Goal: Task Accomplishment & Management: Use online tool/utility

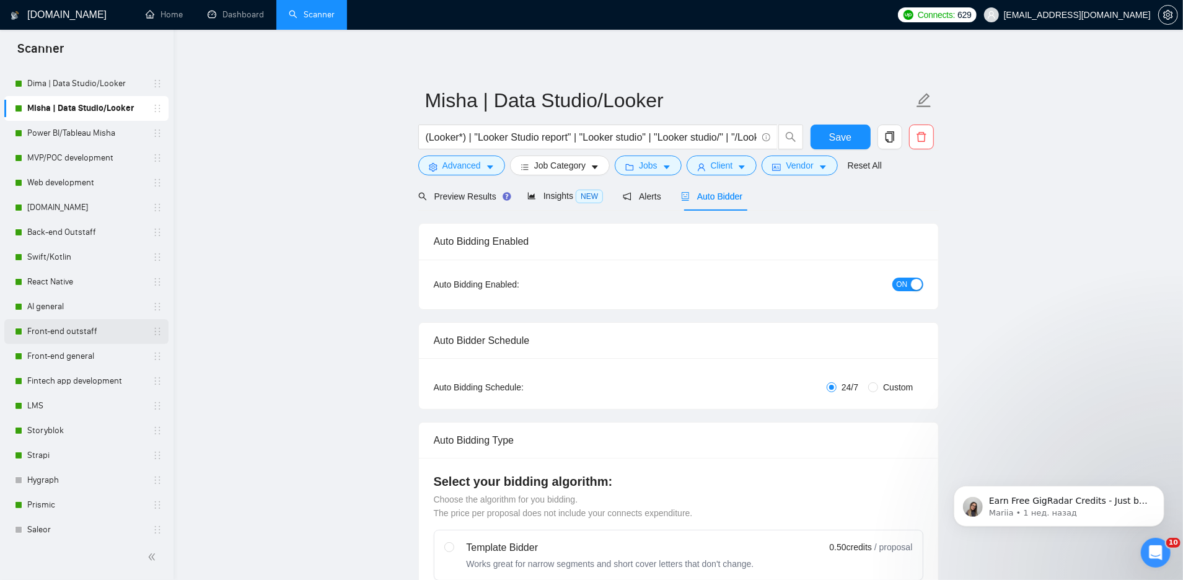
scroll to position [107, 0]
click at [73, 182] on link "Web development" at bounding box center [86, 181] width 118 height 25
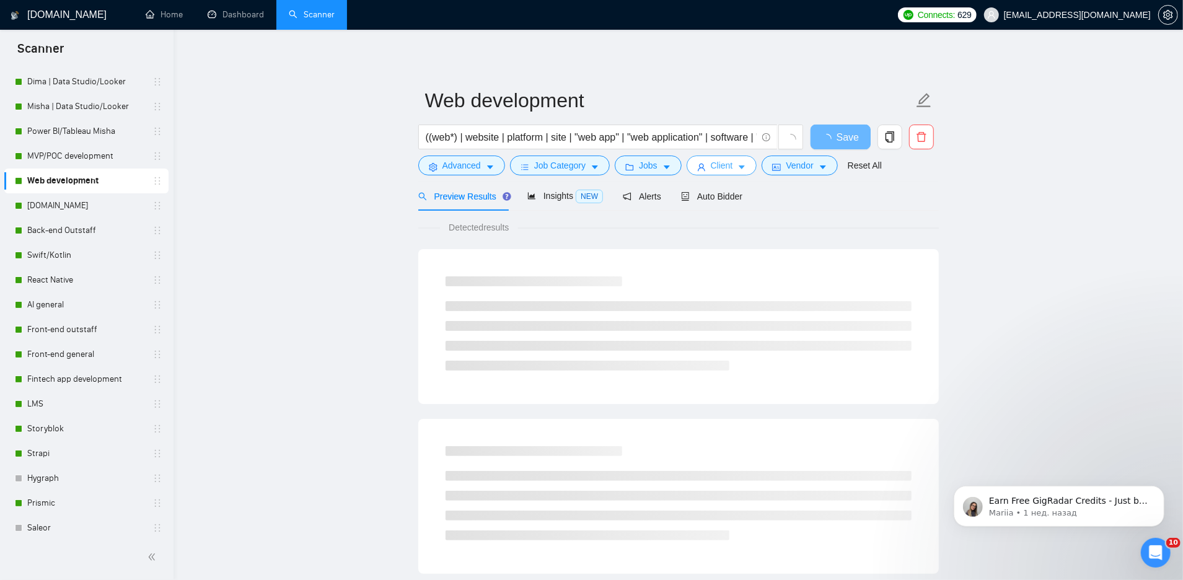
click at [733, 166] on span "Client" at bounding box center [722, 166] width 22 height 14
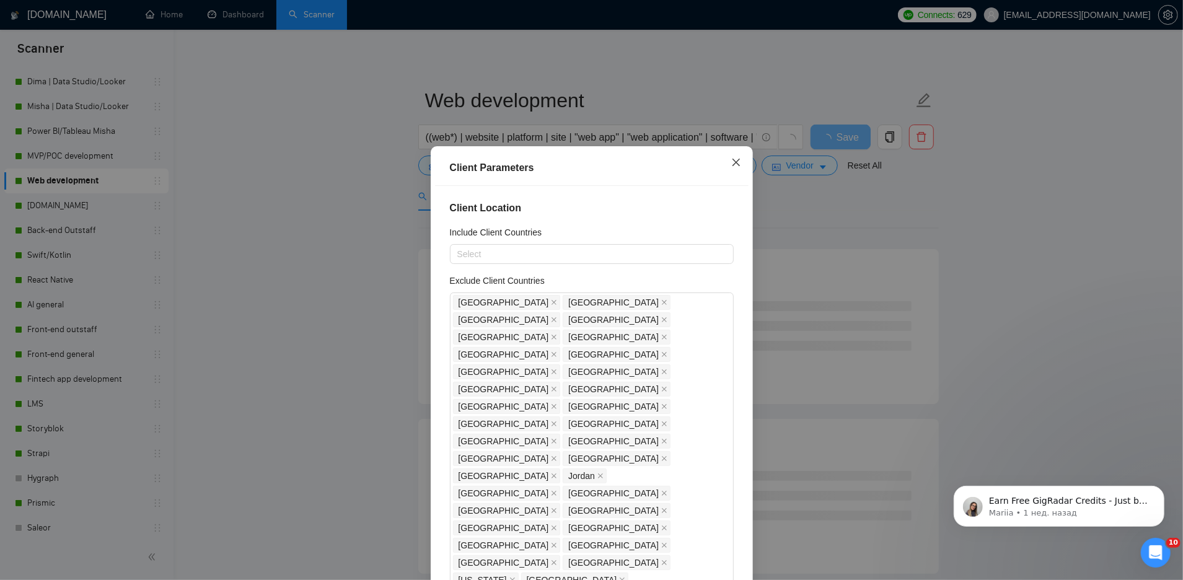
click at [737, 165] on icon "close" at bounding box center [736, 162] width 10 height 10
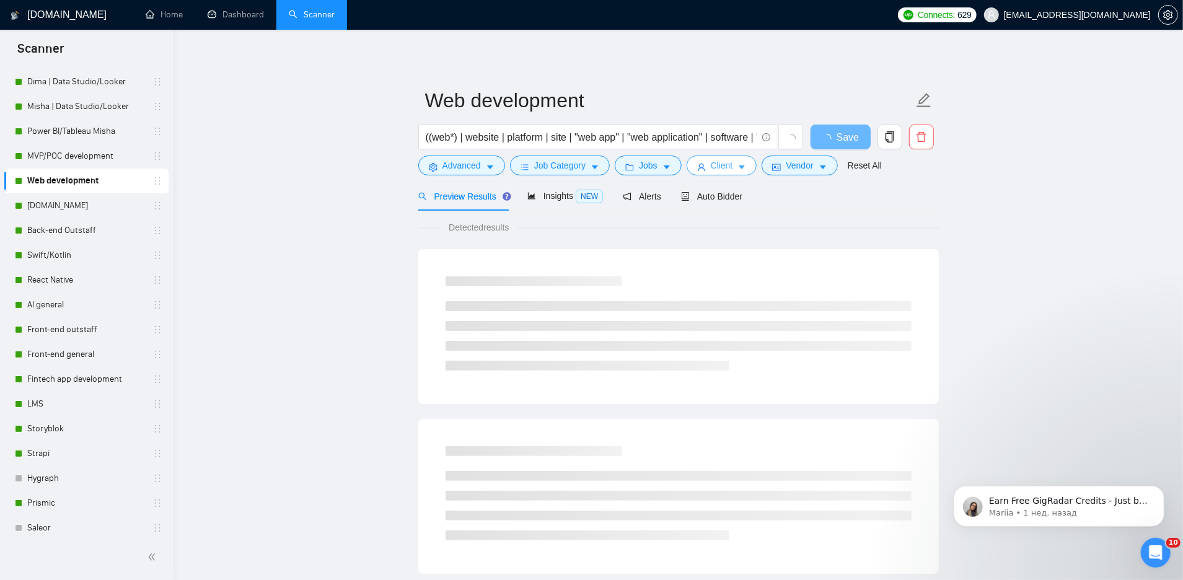
click at [729, 167] on span "Client" at bounding box center [722, 166] width 22 height 14
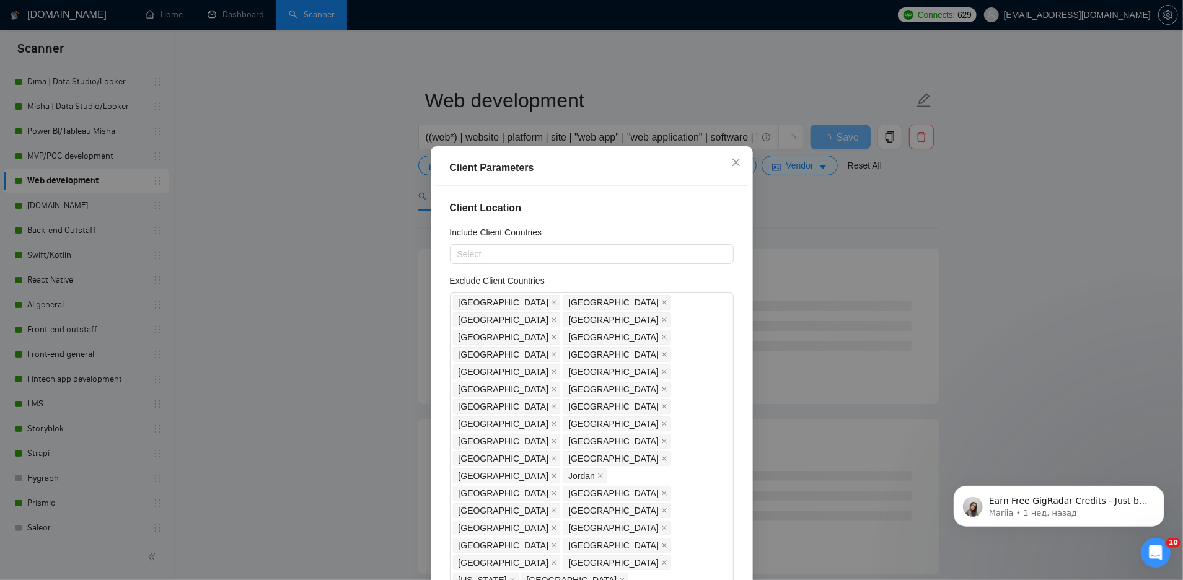
click at [293, 397] on div "Client Parameters Client Location Include Client Countries Select Exclude Clien…" at bounding box center [591, 290] width 1183 height 580
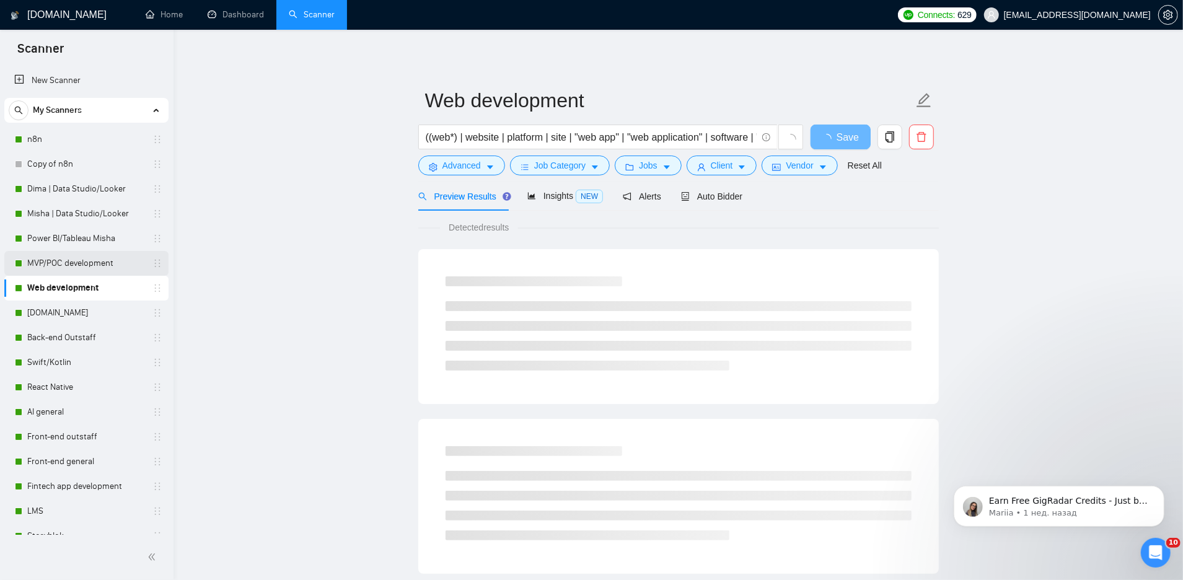
click at [95, 266] on link "MVP/POC development" at bounding box center [86, 263] width 118 height 25
click at [733, 166] on span "Client" at bounding box center [722, 166] width 22 height 14
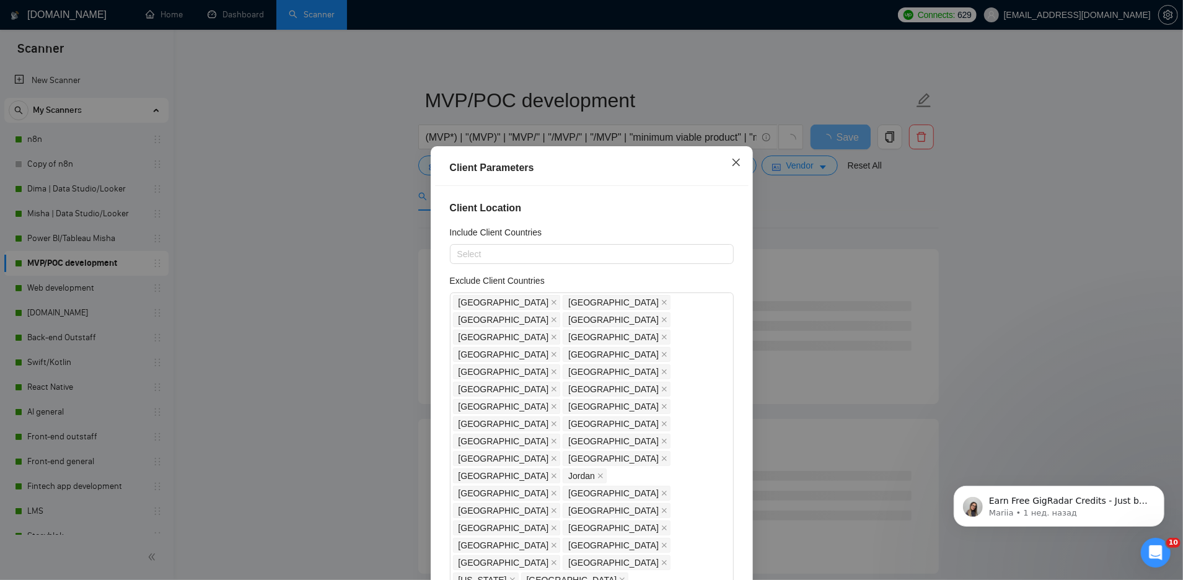
click at [734, 165] on icon "close" at bounding box center [736, 162] width 10 height 10
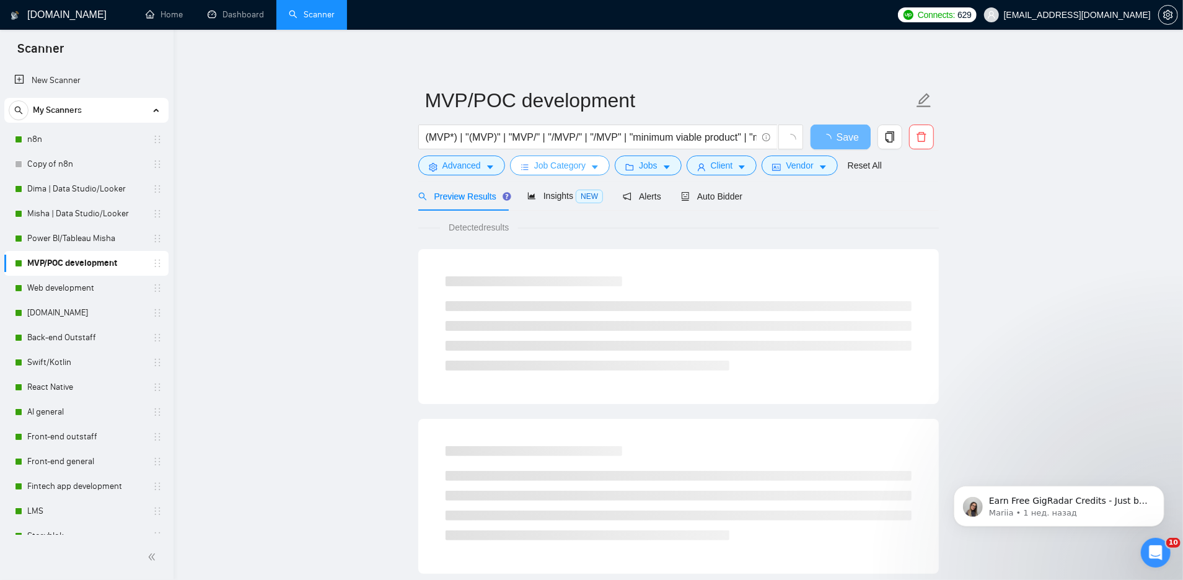
click at [529, 170] on icon "bars" at bounding box center [525, 167] width 9 height 9
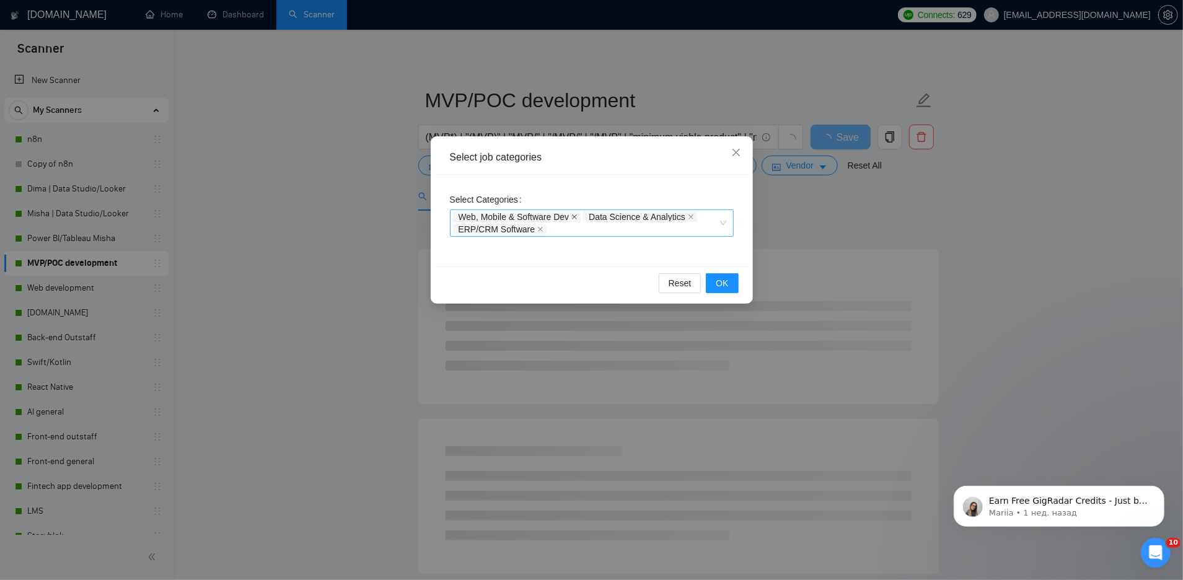
click at [578, 214] on icon "close" at bounding box center [574, 217] width 6 height 6
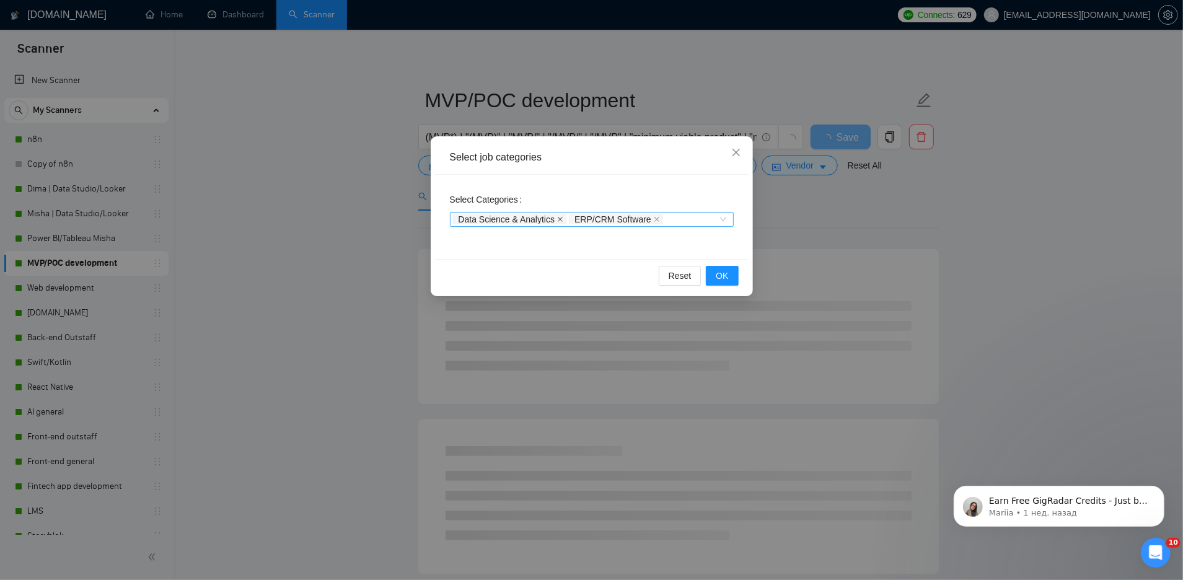
click at [563, 217] on icon "close" at bounding box center [560, 219] width 5 height 5
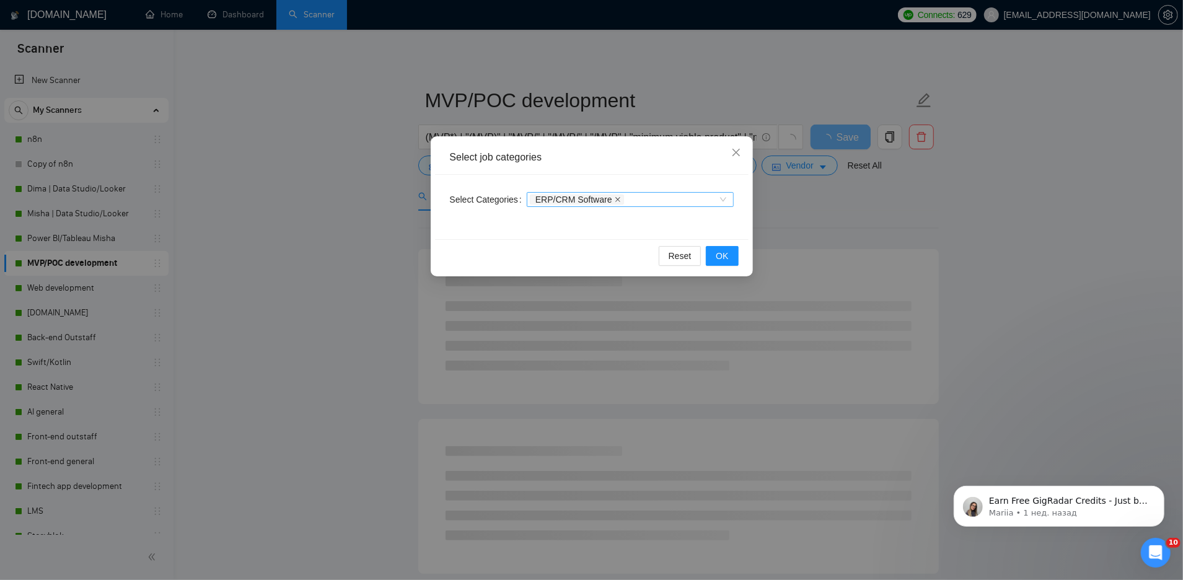
click at [619, 200] on icon "close" at bounding box center [617, 199] width 5 height 5
click at [719, 253] on span "OK" at bounding box center [722, 256] width 12 height 14
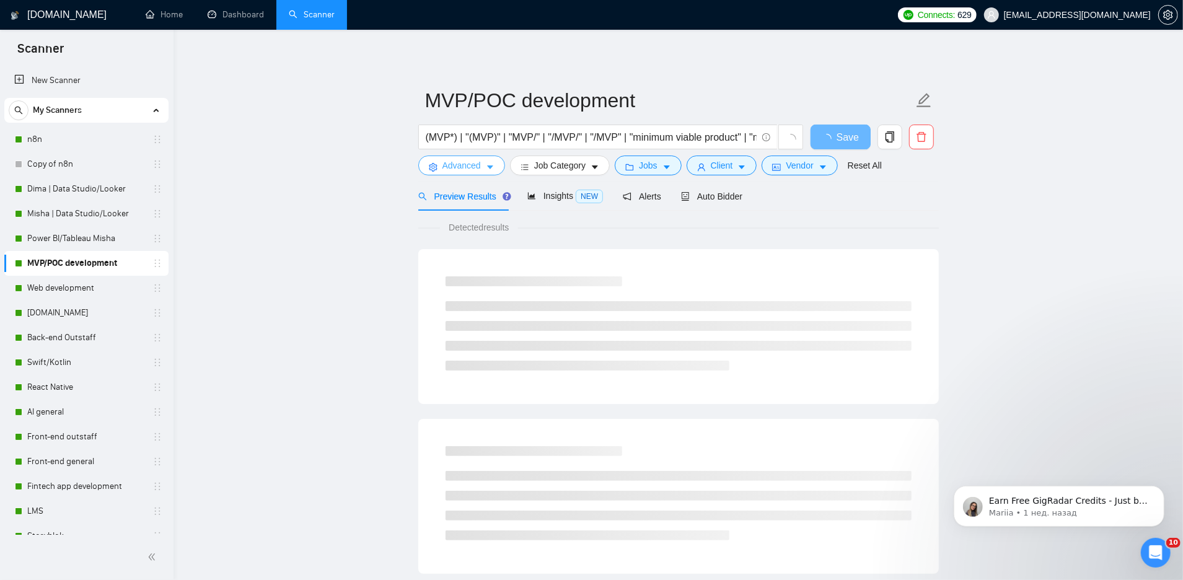
click at [468, 164] on span "Advanced" at bounding box center [462, 166] width 38 height 14
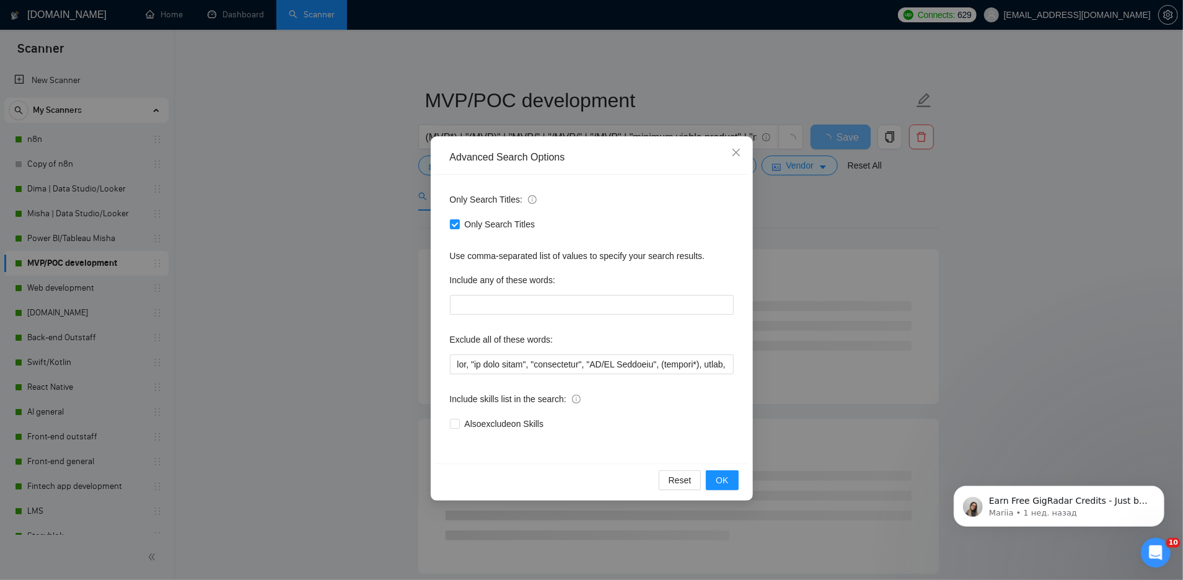
click at [346, 307] on div "Advanced Search Options Only Search Titles: Only Search Titles Use comma-separa…" at bounding box center [591, 290] width 1183 height 580
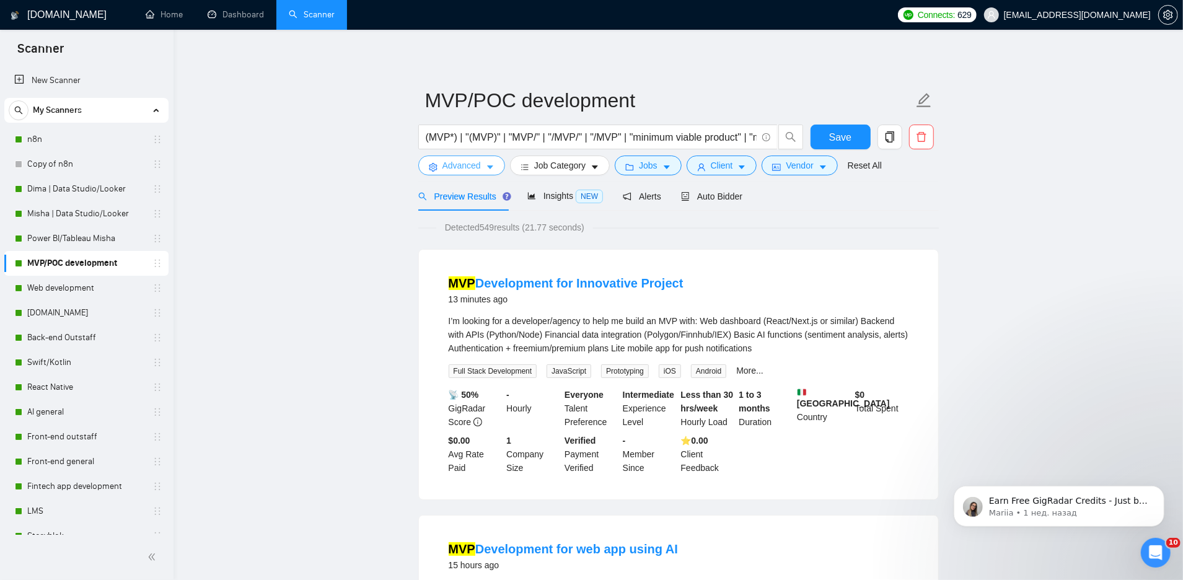
click at [457, 173] on button "Advanced" at bounding box center [461, 166] width 87 height 20
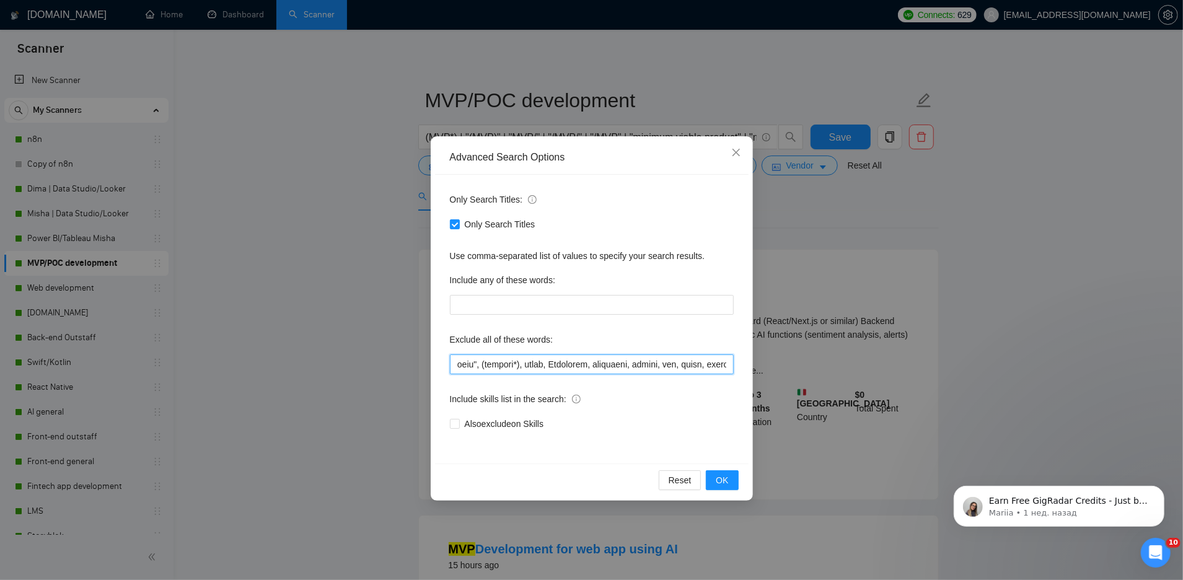
drag, startPoint x: 670, startPoint y: 365, endPoint x: 724, endPoint y: 365, distance: 53.9
click at [724, 365] on input "text" at bounding box center [592, 365] width 284 height 20
click at [661, 368] on input "text" at bounding box center [592, 365] width 284 height 20
drag, startPoint x: 683, startPoint y: 364, endPoint x: 739, endPoint y: 364, distance: 55.8
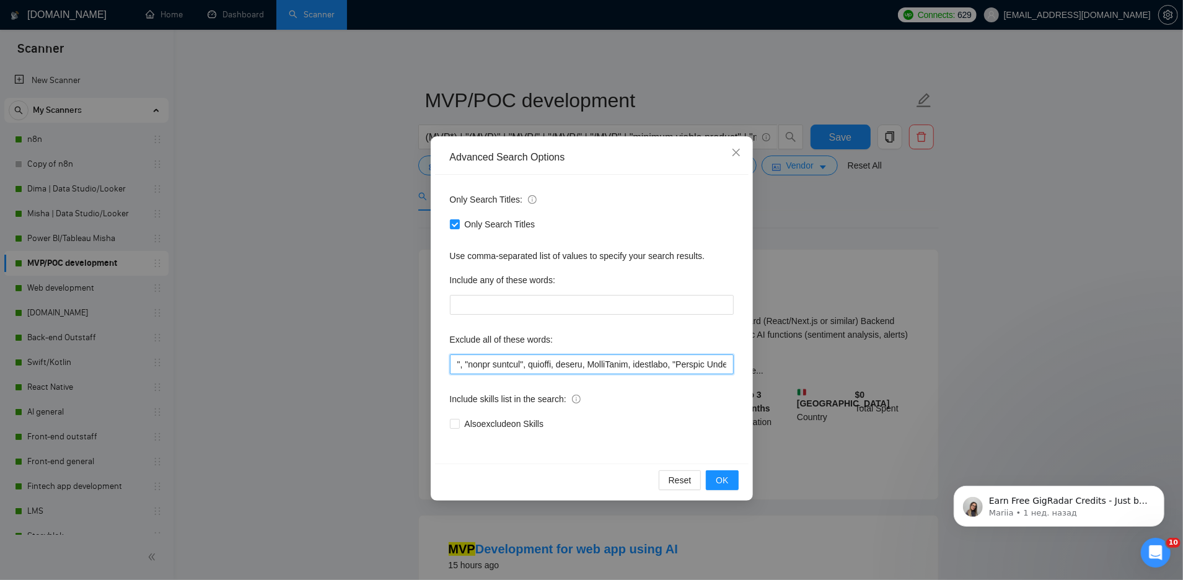
click at [739, 364] on div "Only Search Titles: Only Search Titles Use comma-separated list of values to sp…" at bounding box center [592, 319] width 314 height 289
click at [835, 270] on div "Advanced Search Options Only Search Titles: Only Search Titles Use comma-separa…" at bounding box center [591, 290] width 1183 height 580
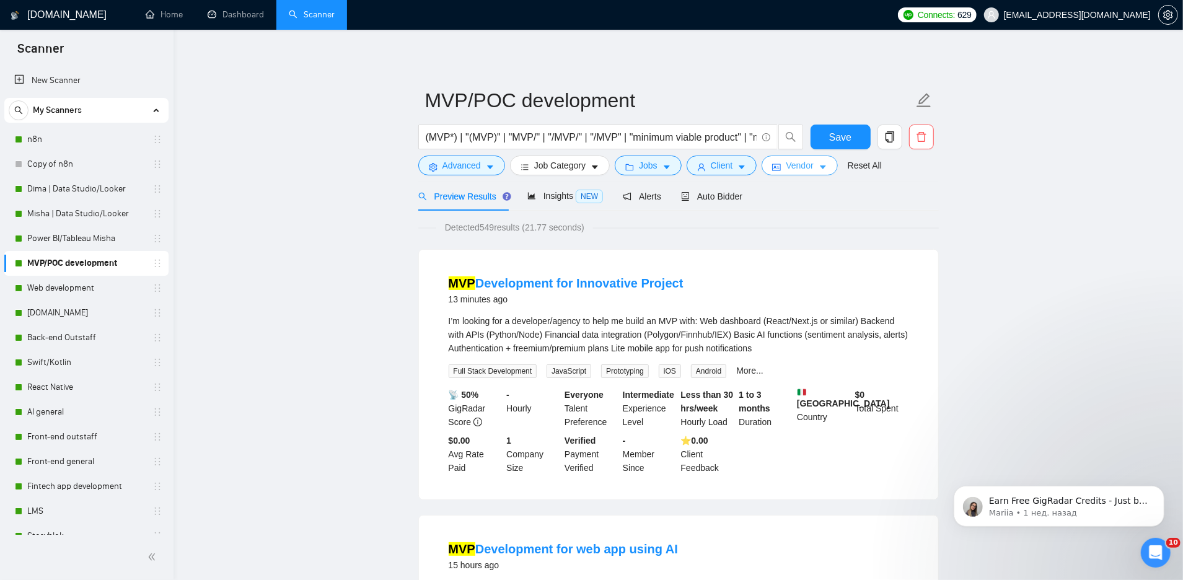
click at [790, 161] on span "Vendor" at bounding box center [799, 166] width 27 height 14
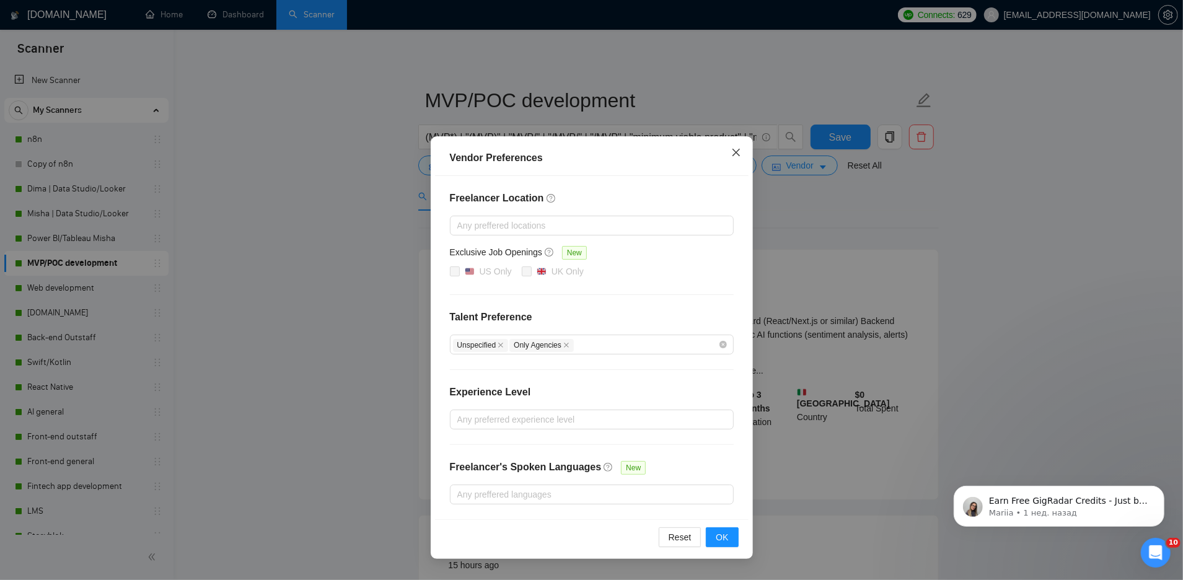
click at [738, 152] on icon "close" at bounding box center [736, 153] width 10 height 10
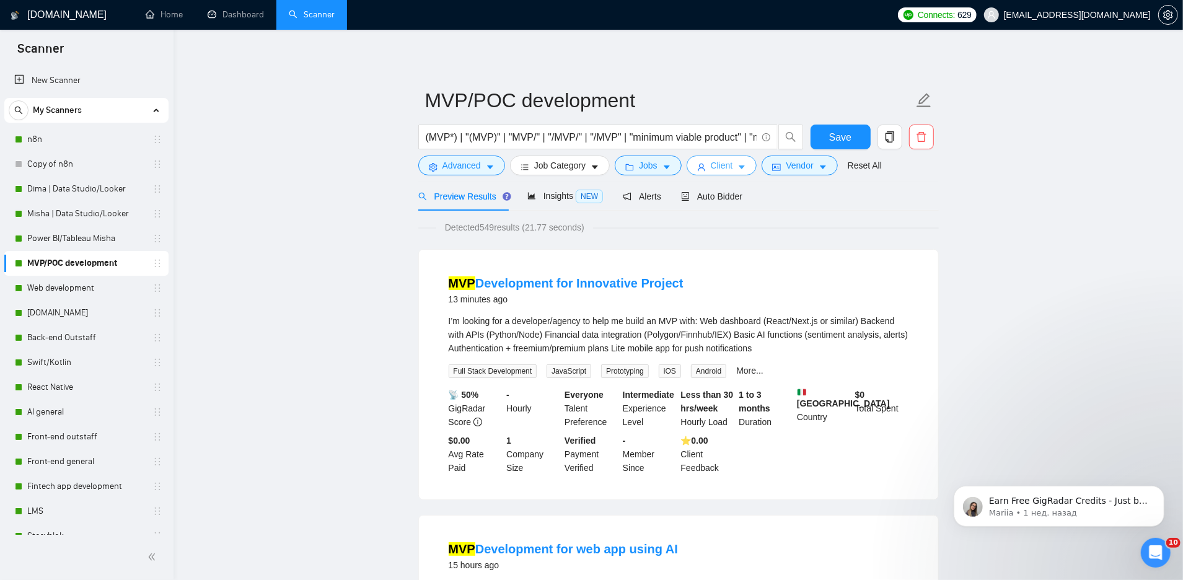
click at [732, 170] on span "Client" at bounding box center [722, 166] width 22 height 14
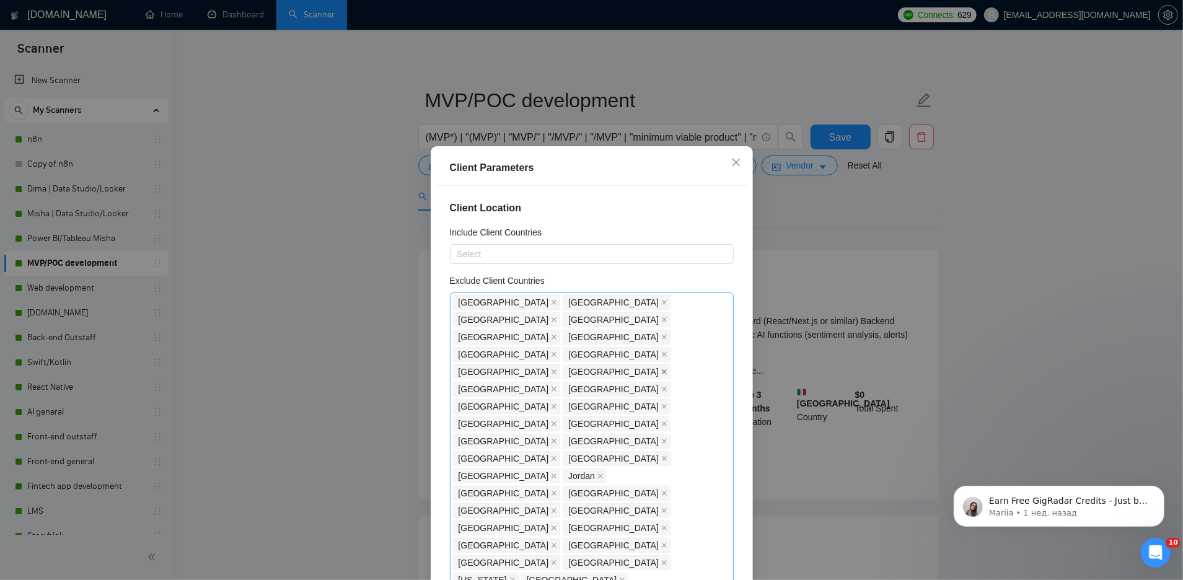
click at [667, 369] on icon "close" at bounding box center [664, 372] width 6 height 6
click at [778, 237] on div "Client Parameters Client Location Include Client Countries Select Exclude Clien…" at bounding box center [591, 290] width 1183 height 580
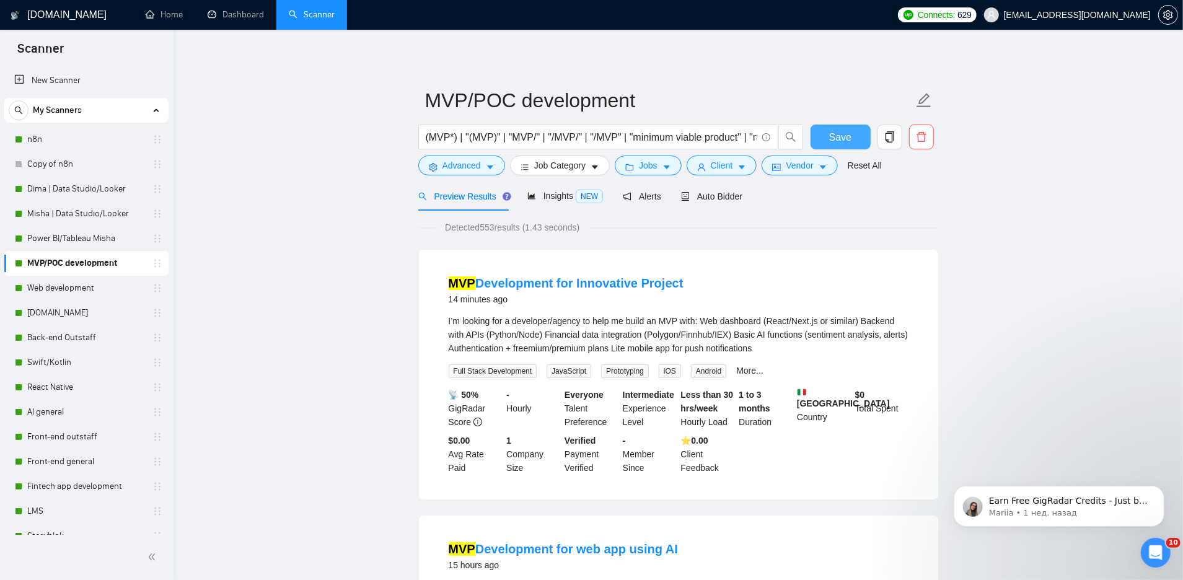
click at [856, 146] on button "Save" at bounding box center [841, 137] width 60 height 25
click at [29, 144] on link "n8n" at bounding box center [86, 139] width 118 height 25
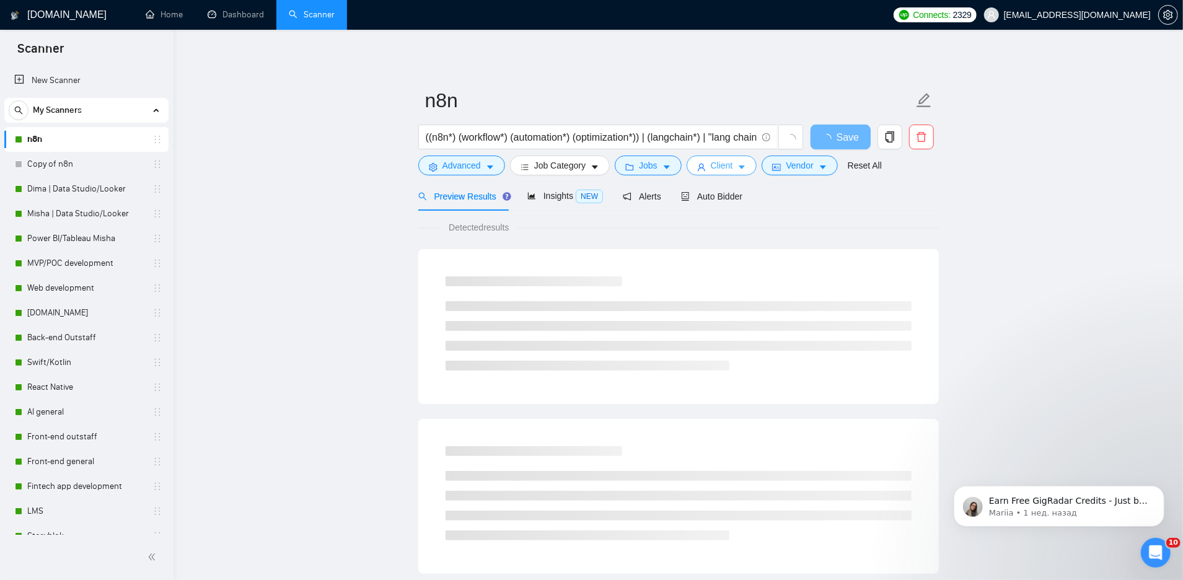
click at [706, 166] on icon "user" at bounding box center [701, 167] width 9 height 9
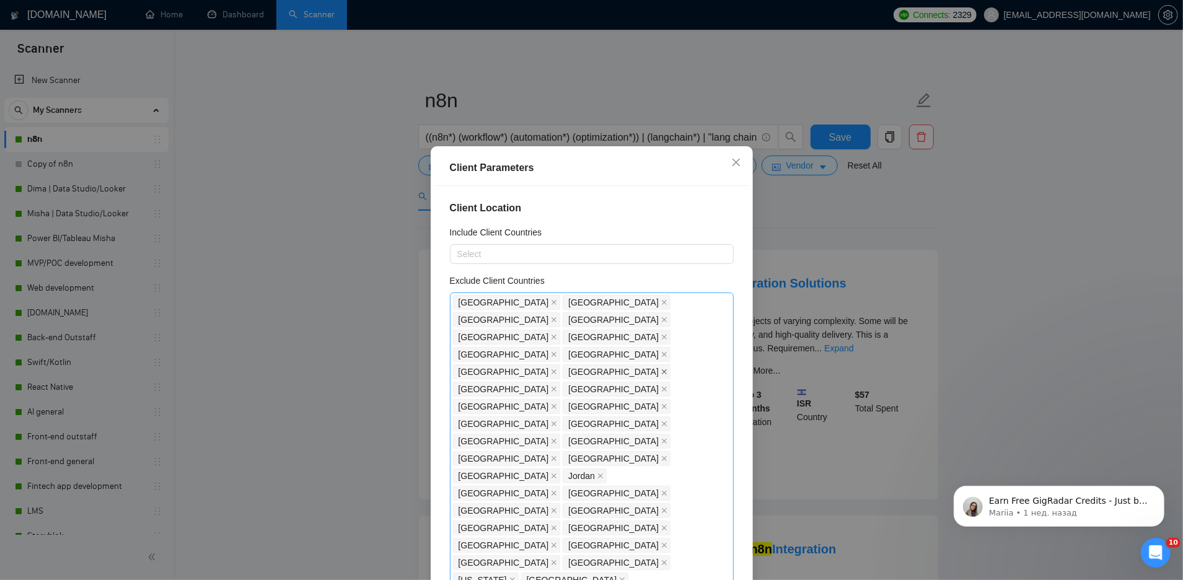
click at [667, 369] on icon "close" at bounding box center [664, 372] width 6 height 6
click at [792, 220] on div "Client Parameters Client Location Include Client Countries Select Exclude Clien…" at bounding box center [591, 290] width 1183 height 580
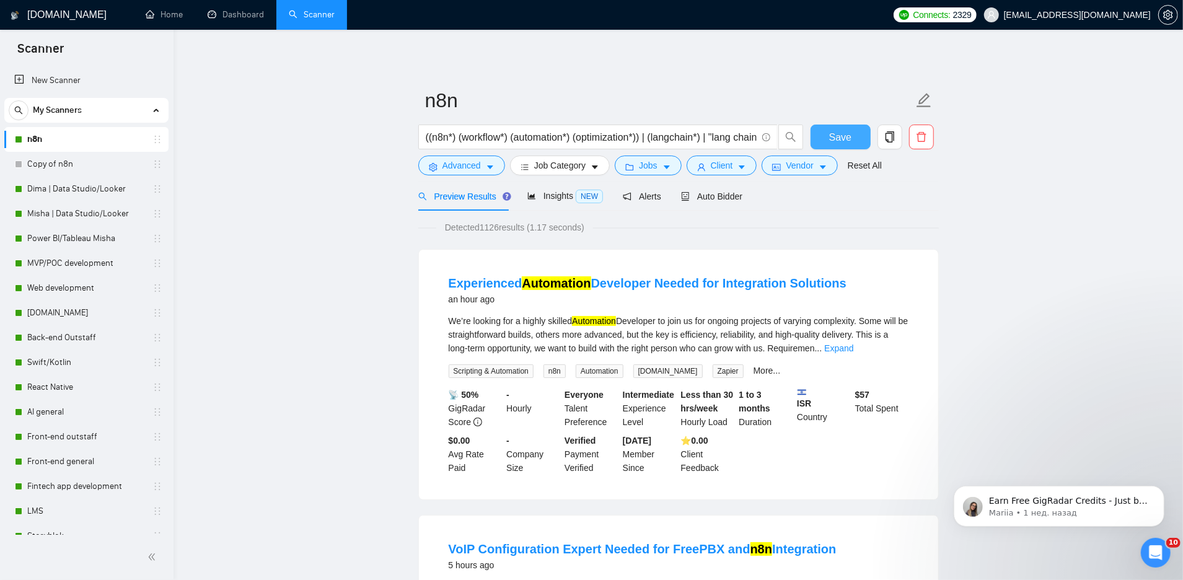
click at [849, 131] on span "Save" at bounding box center [840, 137] width 22 height 15
click at [66, 188] on link "Dima | Data Studio/Looker" at bounding box center [86, 189] width 118 height 25
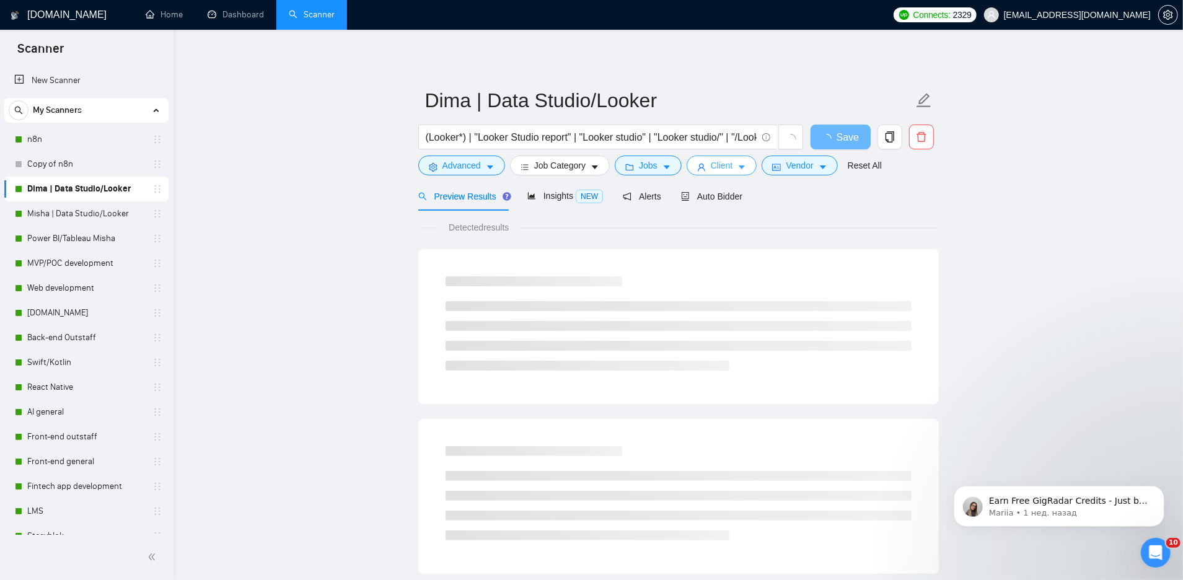
click at [733, 161] on span "Client" at bounding box center [722, 166] width 22 height 14
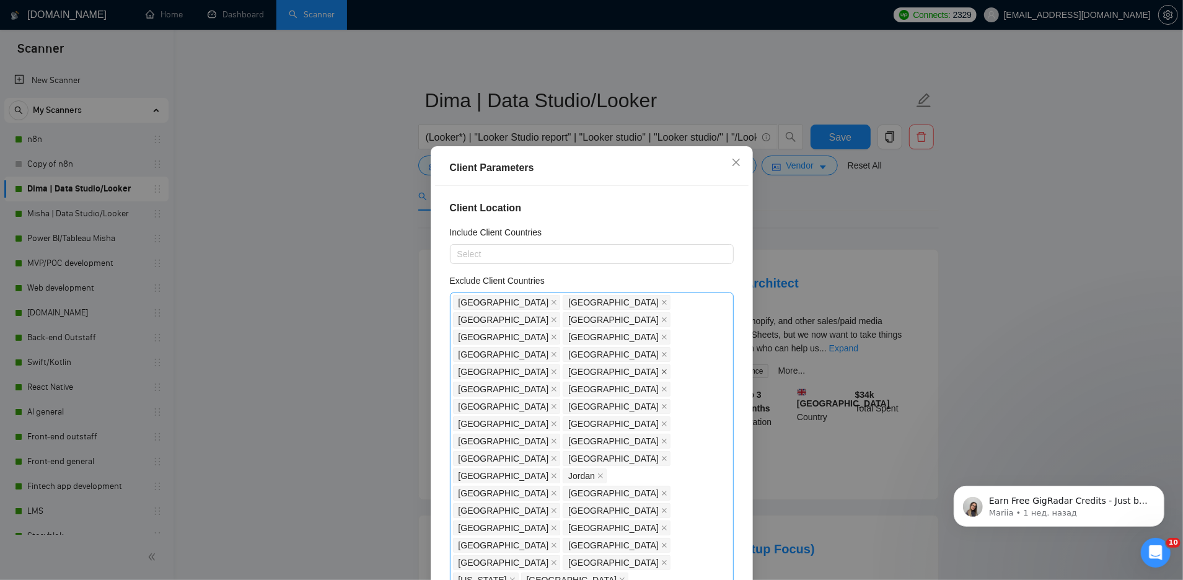
click at [667, 369] on icon "close" at bounding box center [664, 371] width 5 height 5
click at [822, 197] on div "Client Parameters Client Location Include Client Countries Select Exclude Clien…" at bounding box center [591, 290] width 1183 height 580
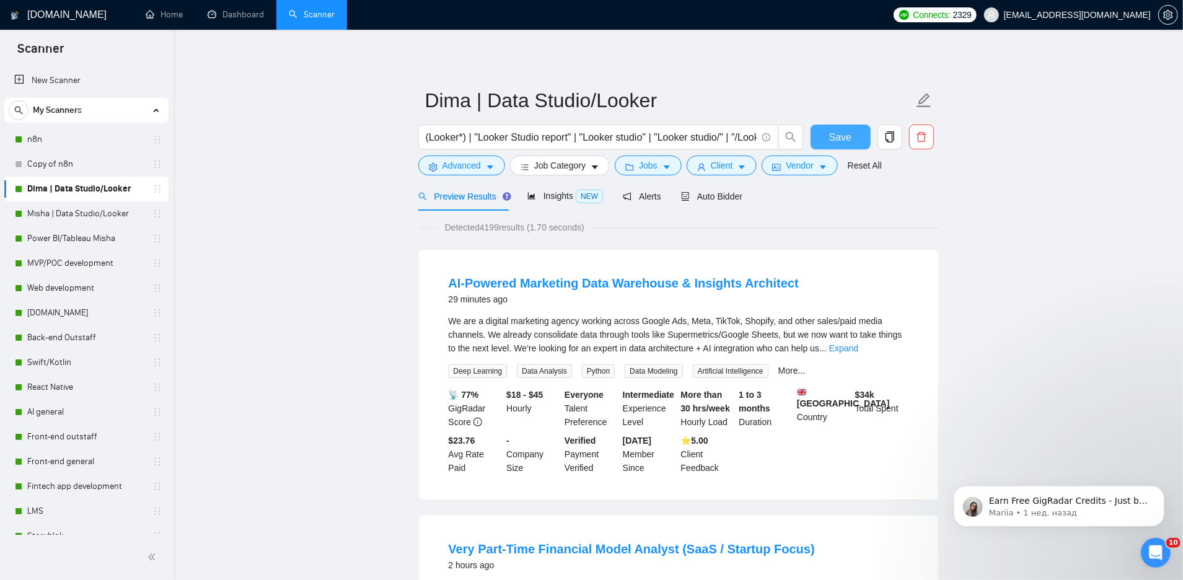
click at [842, 140] on span "Save" at bounding box center [840, 137] width 22 height 15
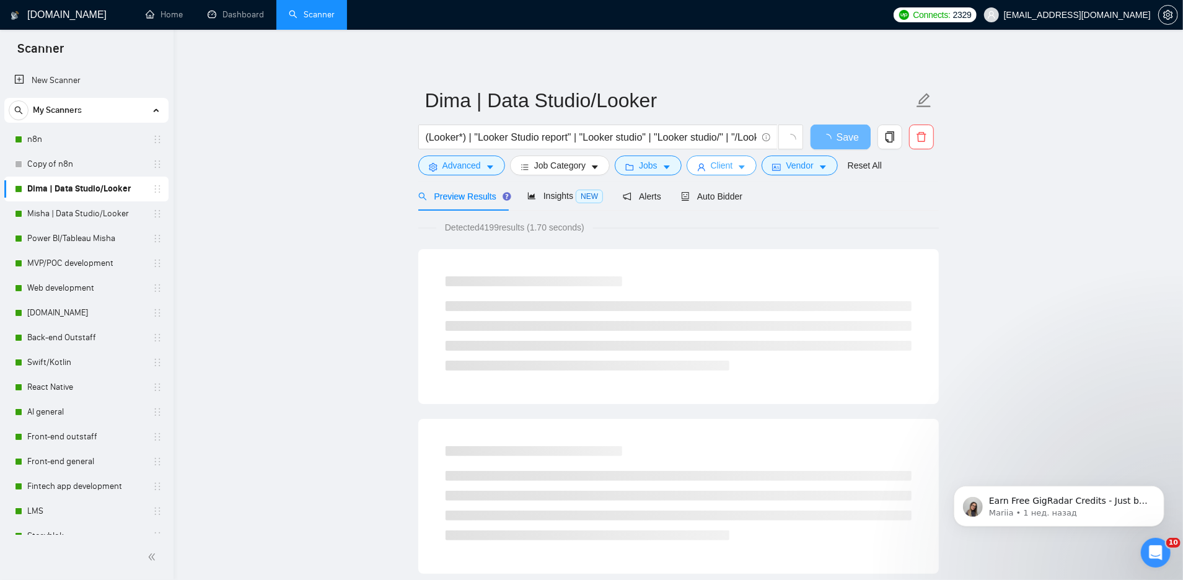
click at [706, 163] on icon "user" at bounding box center [701, 167] width 9 height 9
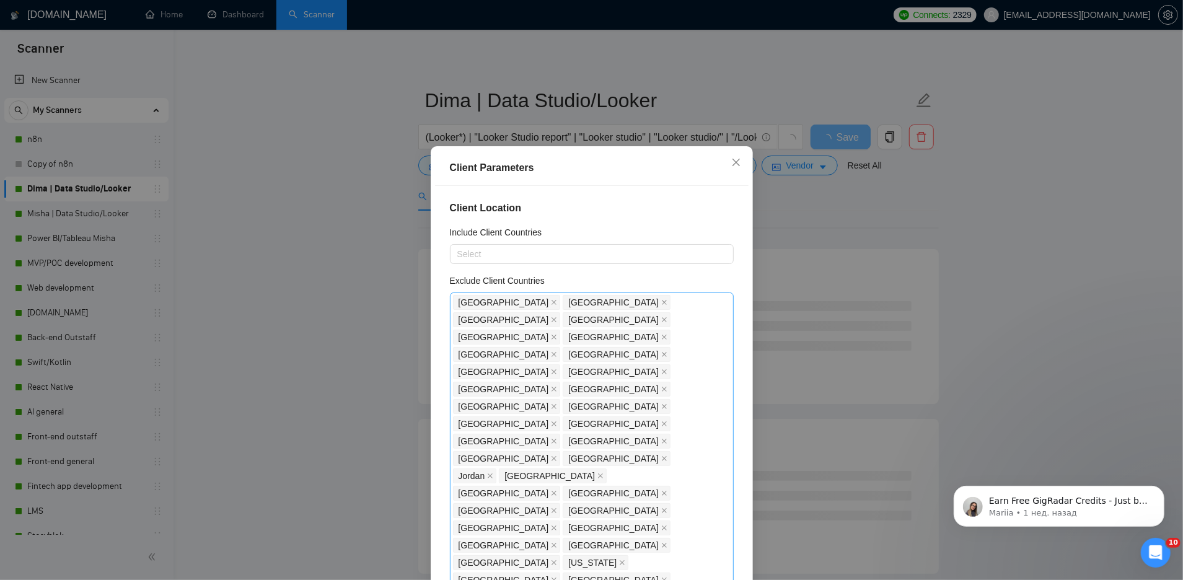
click at [804, 203] on div "Client Parameters Client Location Include Client Countries Select Exclude Clien…" at bounding box center [591, 290] width 1183 height 580
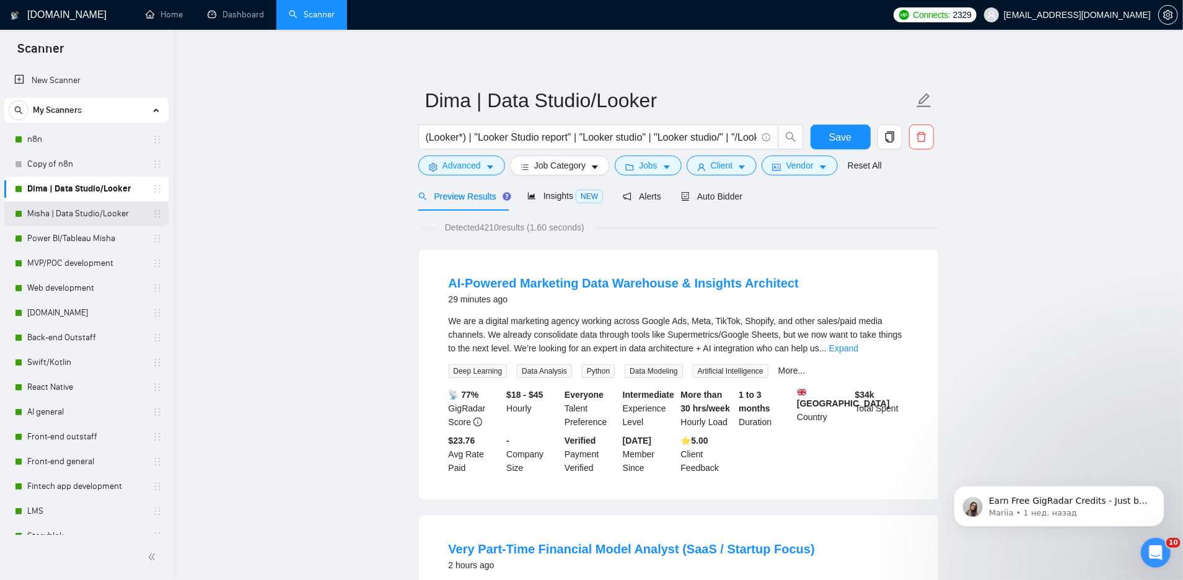
click at [60, 216] on link "Misha | Data Studio/Looker" at bounding box center [86, 213] width 118 height 25
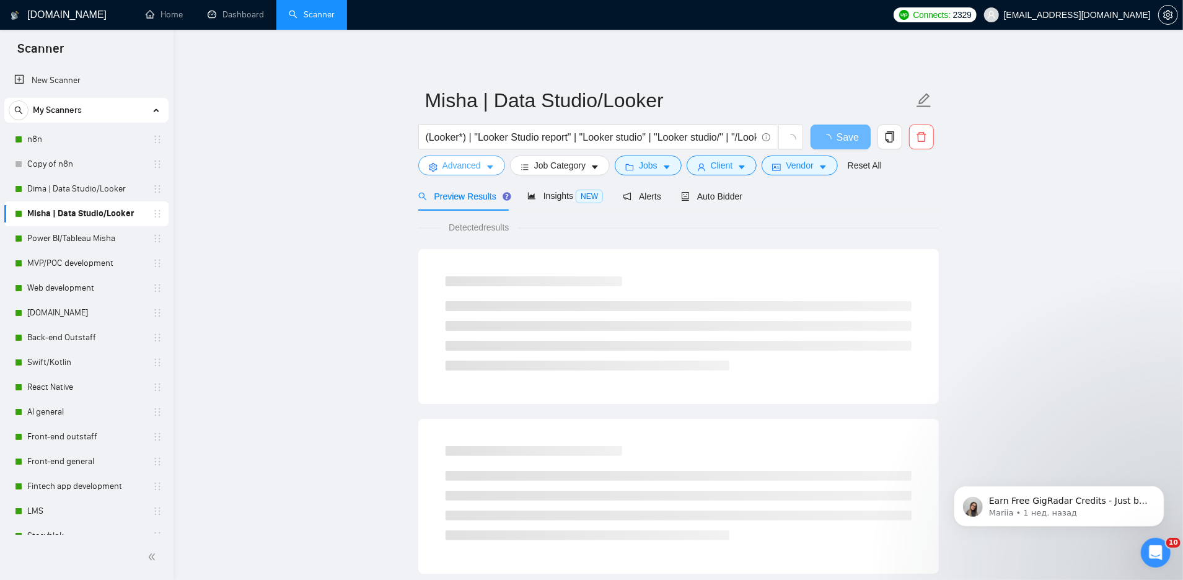
click at [480, 164] on span "Advanced" at bounding box center [462, 166] width 38 height 14
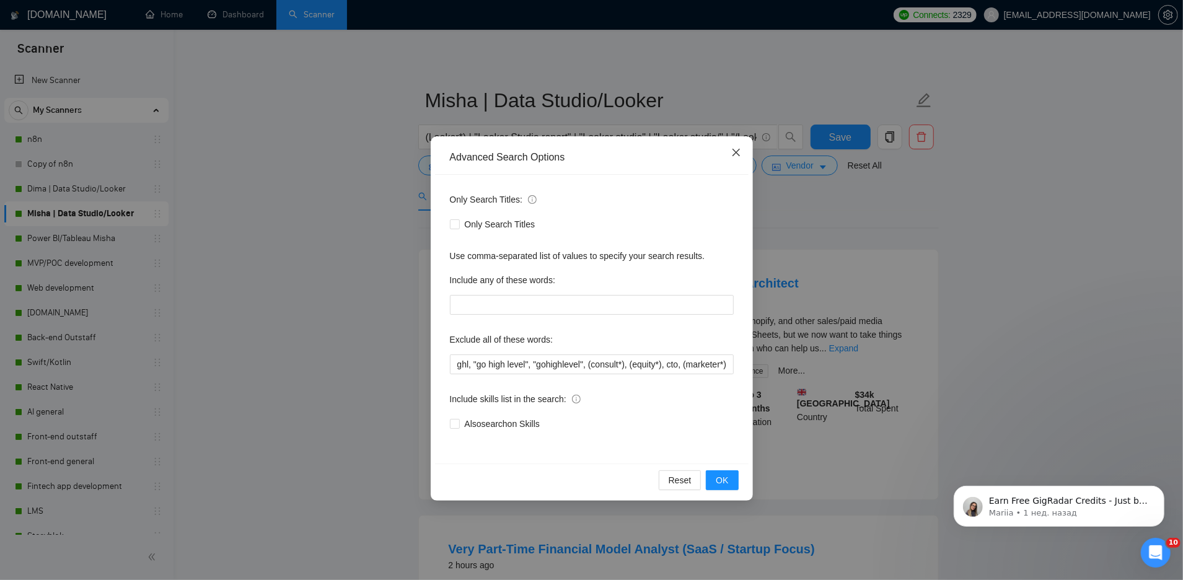
click at [736, 150] on icon "close" at bounding box center [736, 153] width 10 height 10
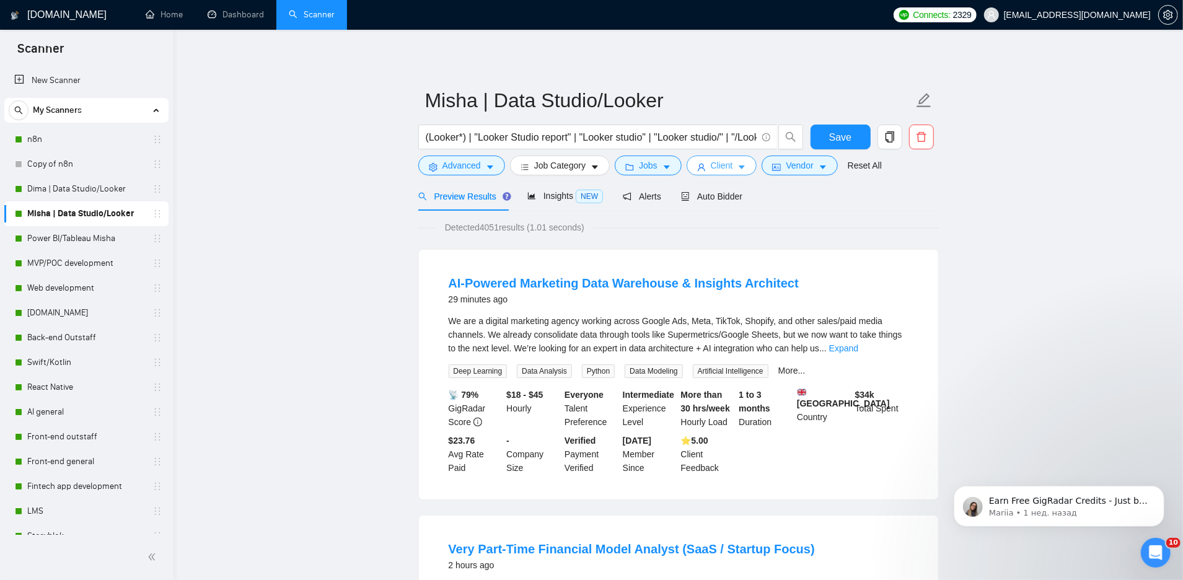
click at [712, 163] on button "Client" at bounding box center [722, 166] width 71 height 20
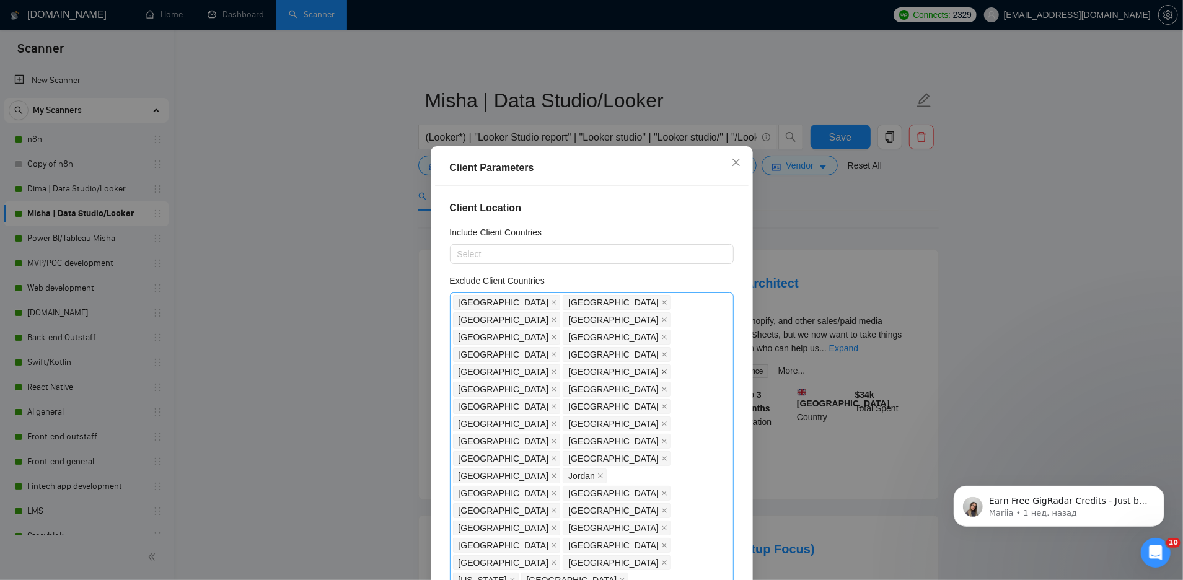
click at [667, 369] on icon "close" at bounding box center [664, 372] width 6 height 6
click at [916, 66] on div "Client Parameters Client Location Include Client Countries Select Exclude Clien…" at bounding box center [591, 290] width 1183 height 580
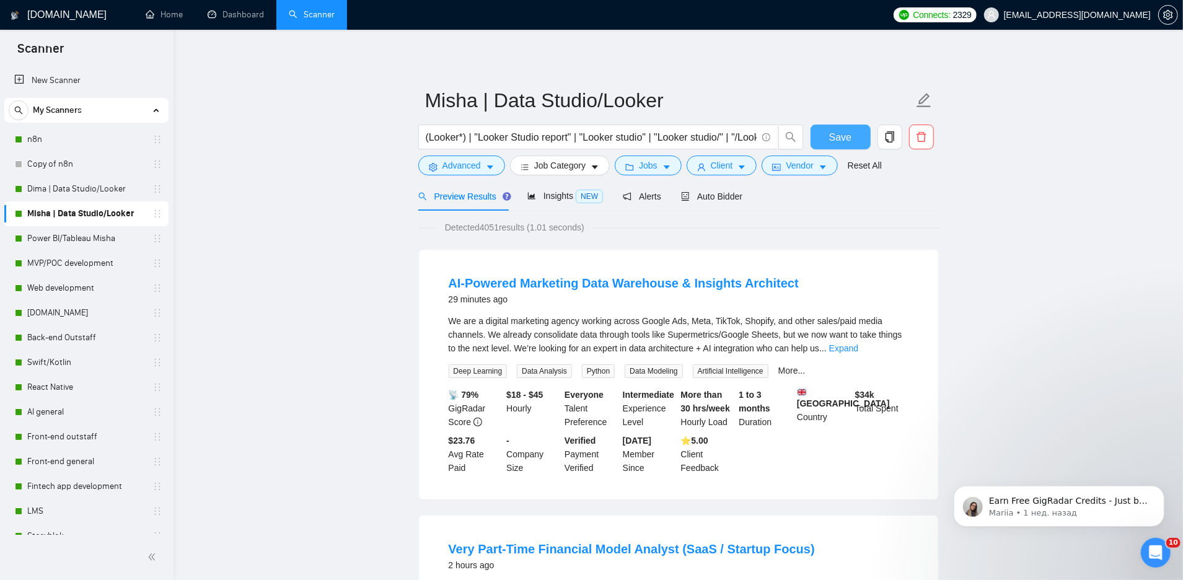
click at [831, 136] on span "Save" at bounding box center [840, 137] width 22 height 15
click at [71, 236] on link "Power BI/Tableau Misha" at bounding box center [86, 238] width 118 height 25
click at [846, 139] on span "Save" at bounding box center [840, 137] width 22 height 15
click at [59, 239] on link "Power BI/Tableau Misha" at bounding box center [86, 238] width 118 height 25
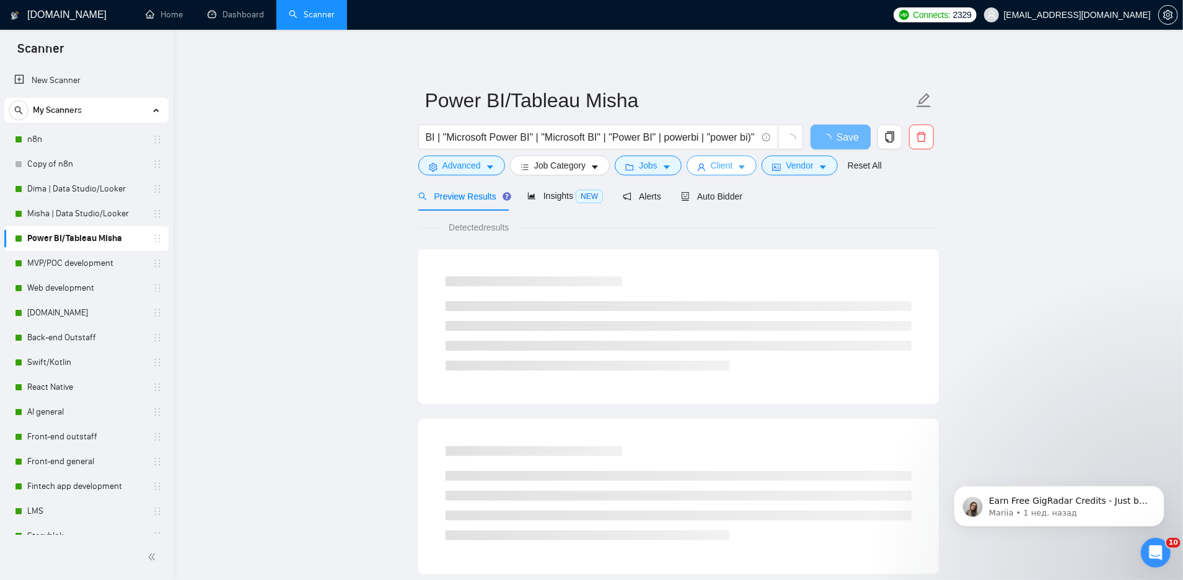
click at [729, 172] on span "Client" at bounding box center [722, 166] width 22 height 14
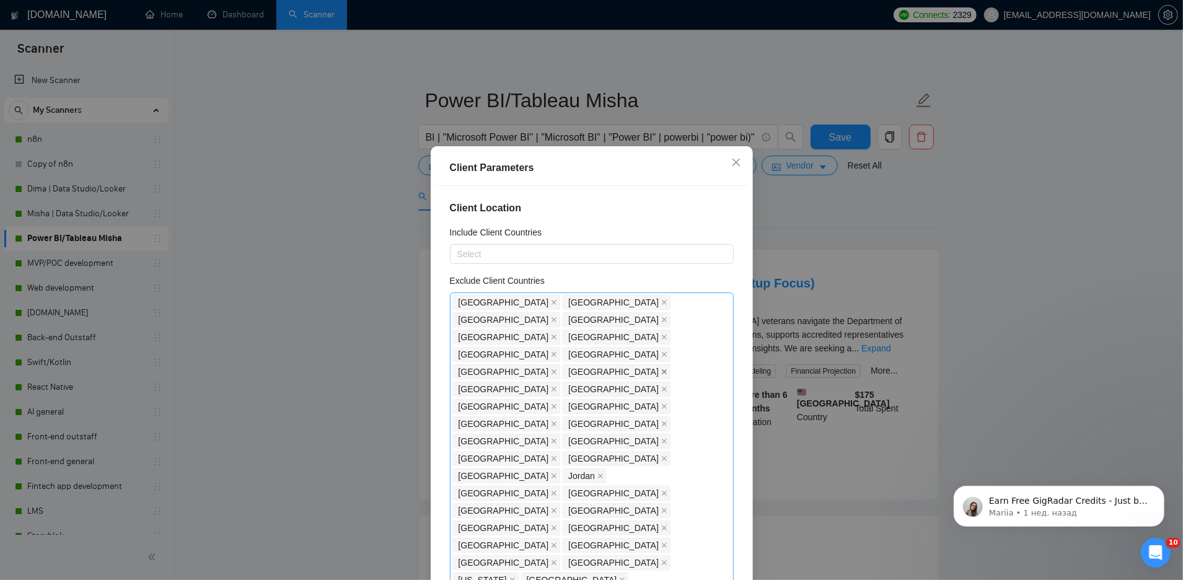
click at [667, 369] on icon "close" at bounding box center [664, 372] width 6 height 6
click at [834, 189] on div "Client Parameters Client Location Include Client Countries Select Exclude Clien…" at bounding box center [591, 290] width 1183 height 580
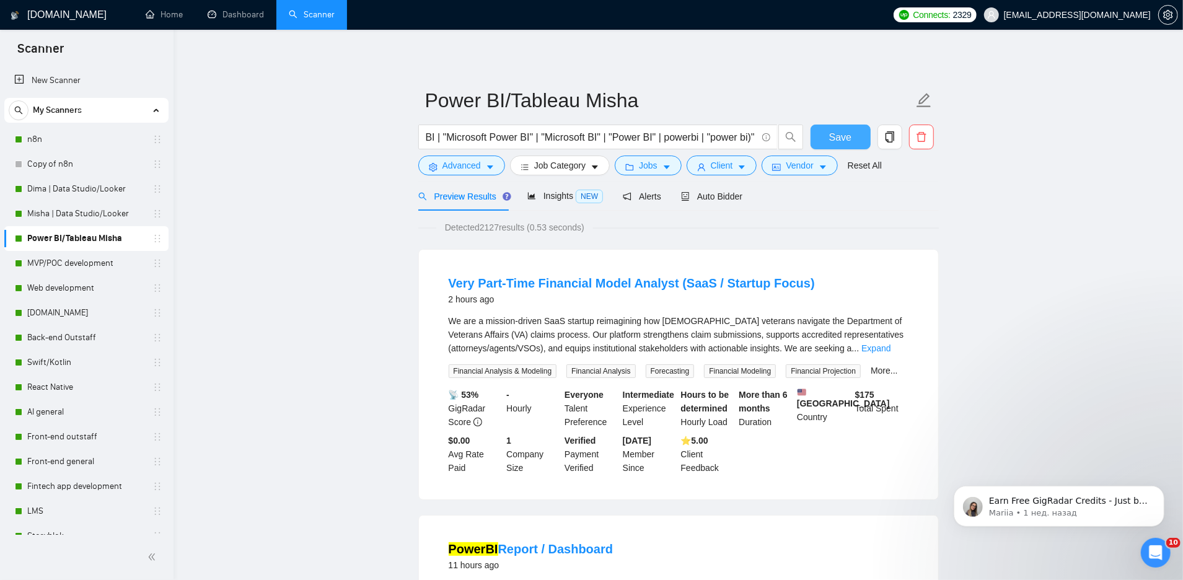
click at [842, 134] on span "Save" at bounding box center [840, 137] width 22 height 15
click at [733, 164] on span "Client" at bounding box center [722, 166] width 22 height 14
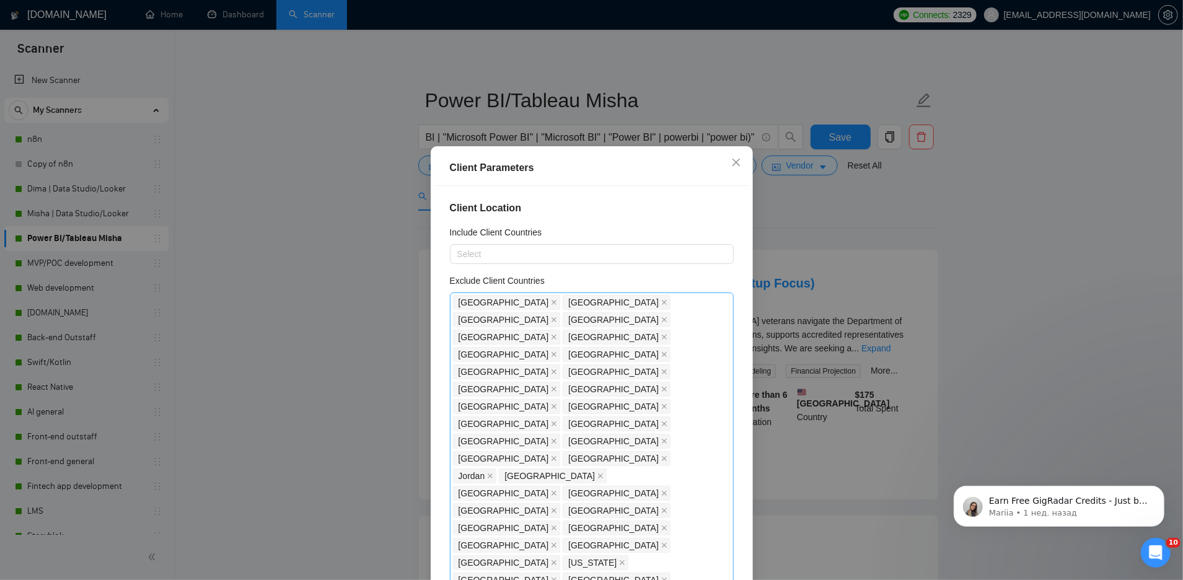
click at [758, 74] on div "Client Parameters Client Location Include Client Countries Select Exclude Clien…" at bounding box center [591, 290] width 1183 height 580
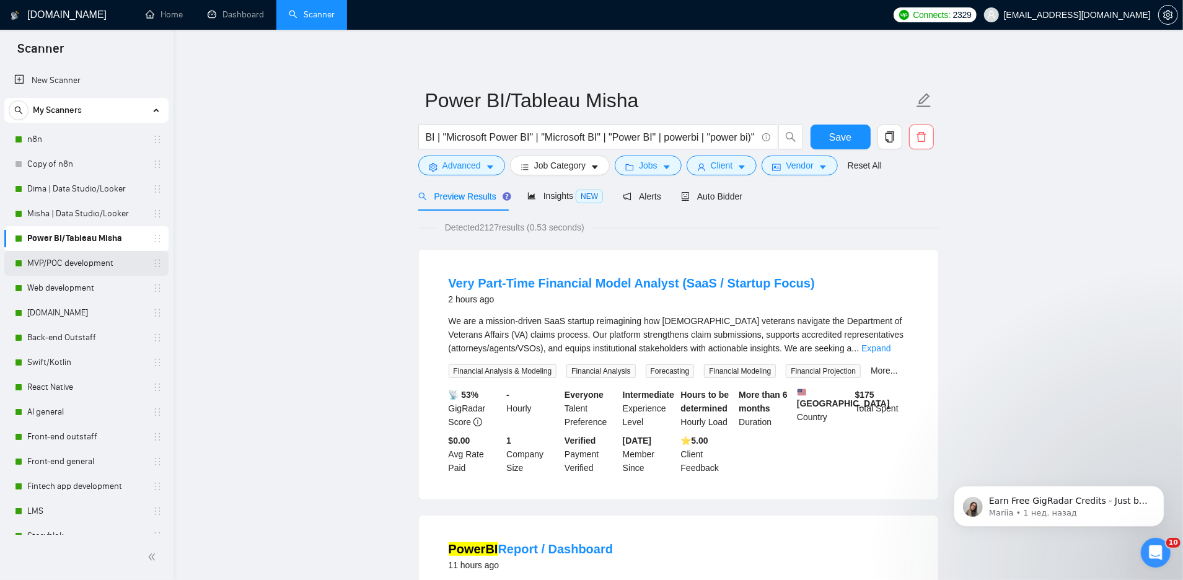
click at [110, 271] on link "MVP/POC development" at bounding box center [86, 263] width 118 height 25
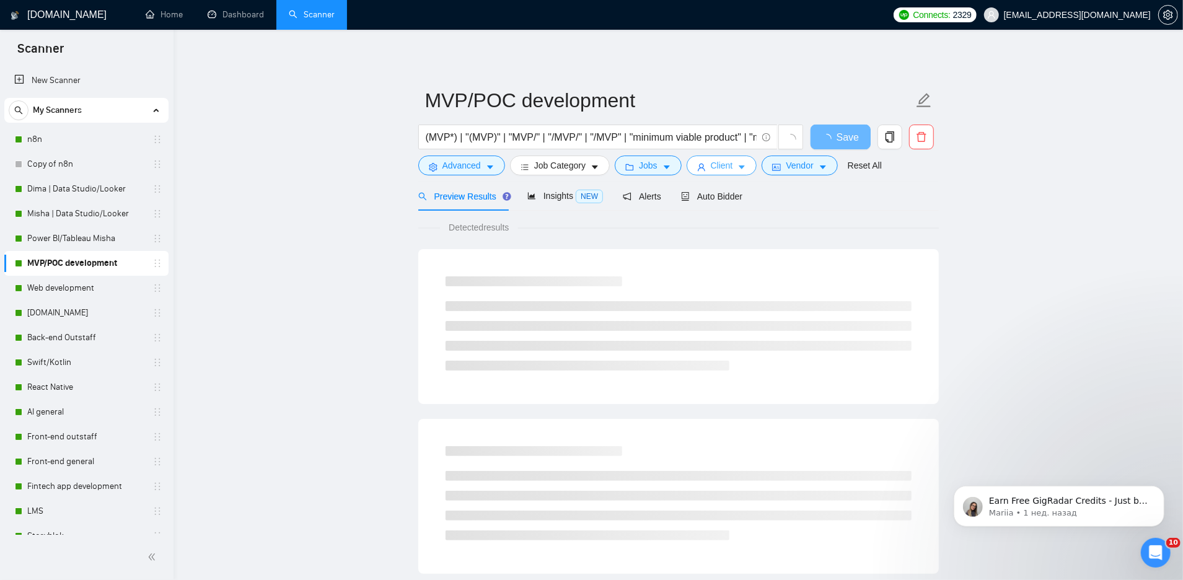
click at [731, 169] on span "Client" at bounding box center [722, 166] width 22 height 14
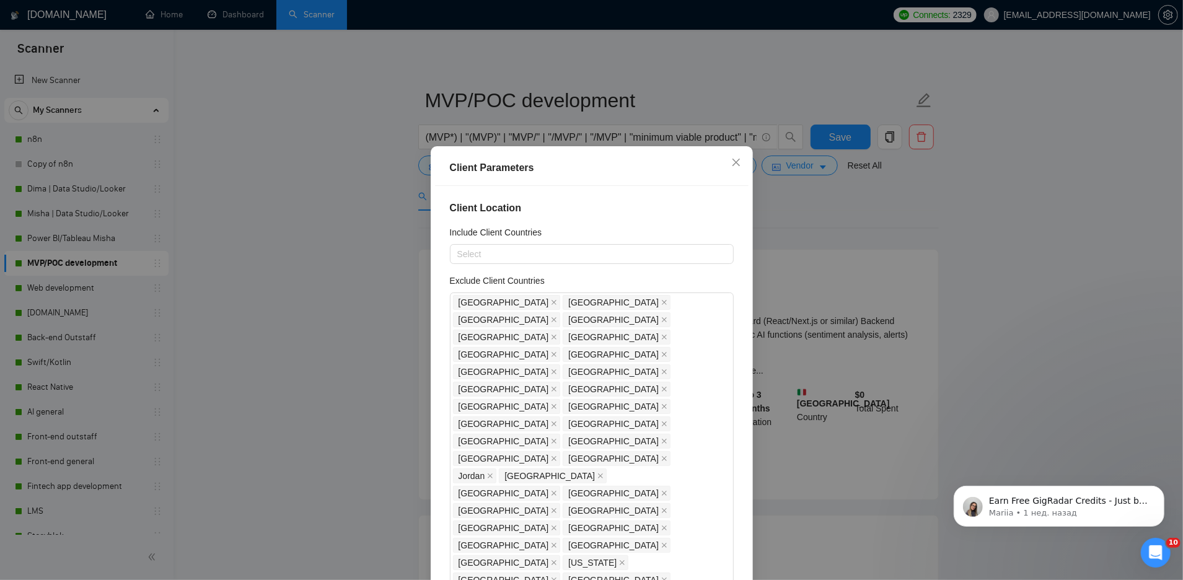
scroll to position [416, 0]
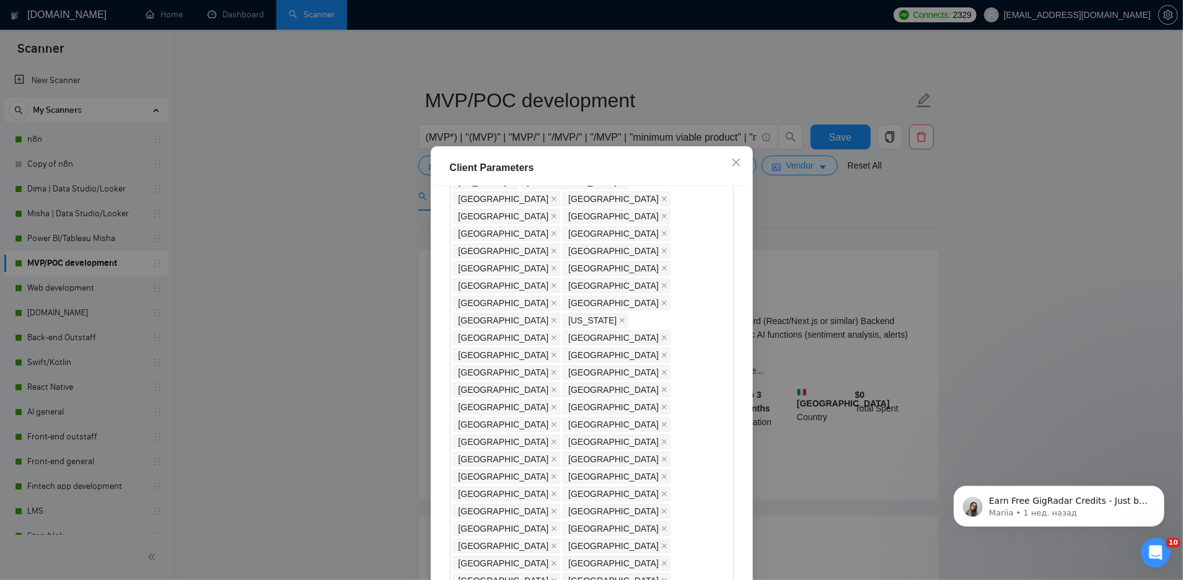
click at [242, 275] on div "Client Parameters Client Location Include Client Countries Select Exclude Clien…" at bounding box center [591, 290] width 1183 height 580
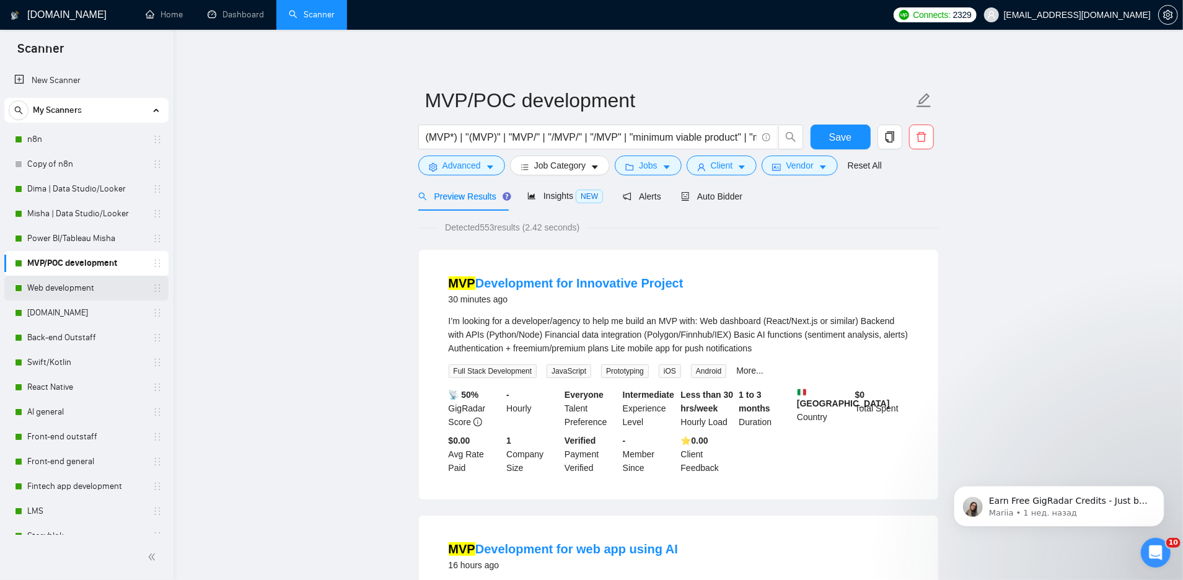
click at [34, 291] on link "Web development" at bounding box center [86, 288] width 118 height 25
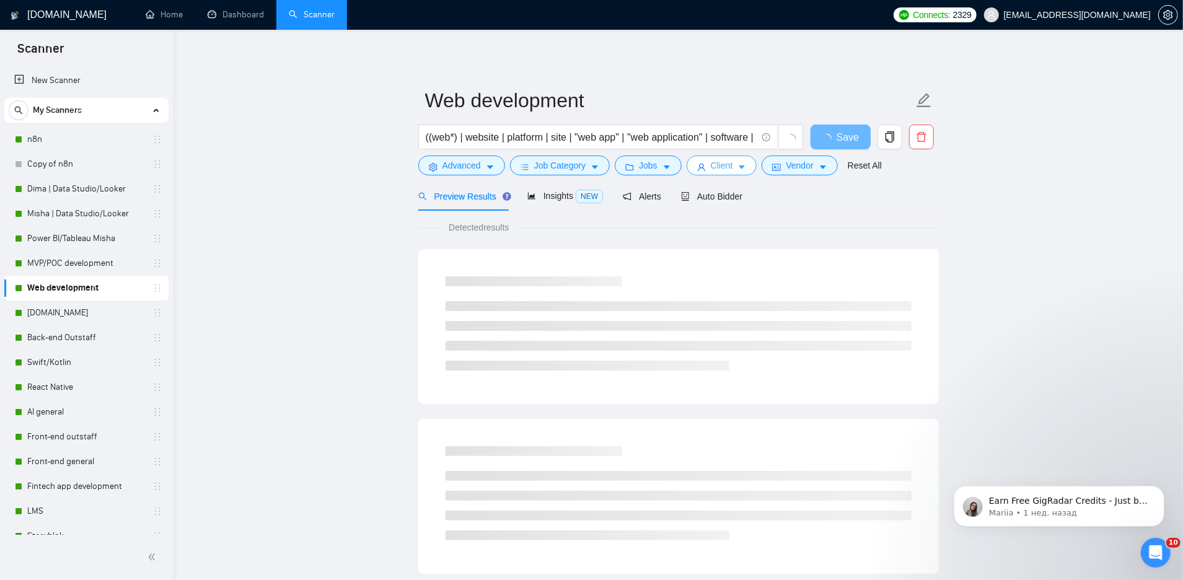
click at [733, 162] on span "Client" at bounding box center [722, 166] width 22 height 14
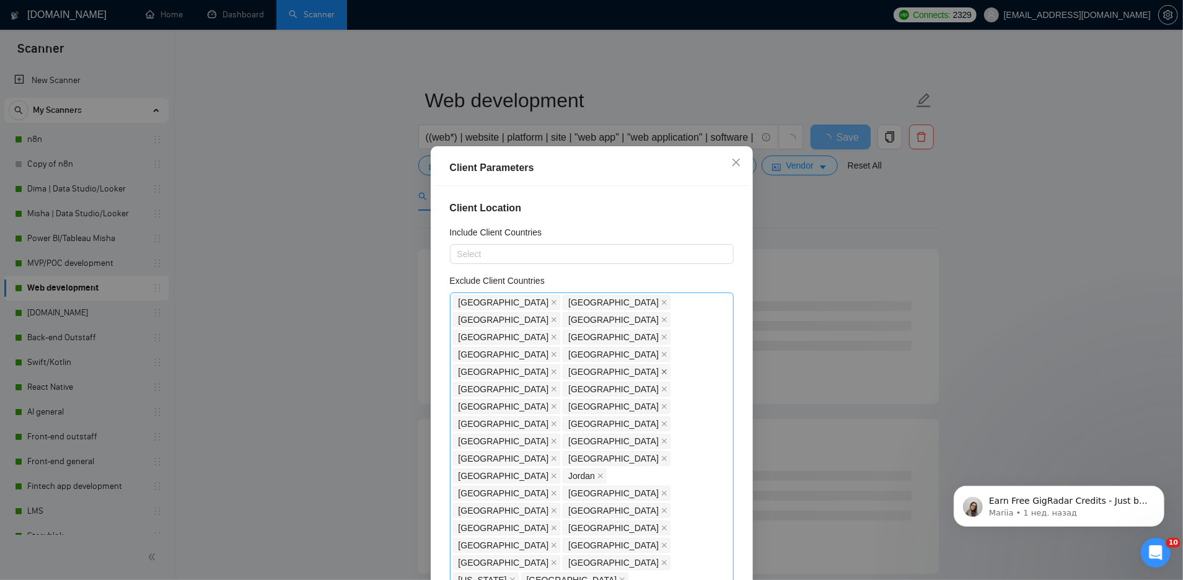
click at [667, 369] on icon "close" at bounding box center [664, 372] width 6 height 6
click at [726, 98] on div "Client Parameters Client Location Include Client Countries Select Exclude Clien…" at bounding box center [591, 290] width 1183 height 580
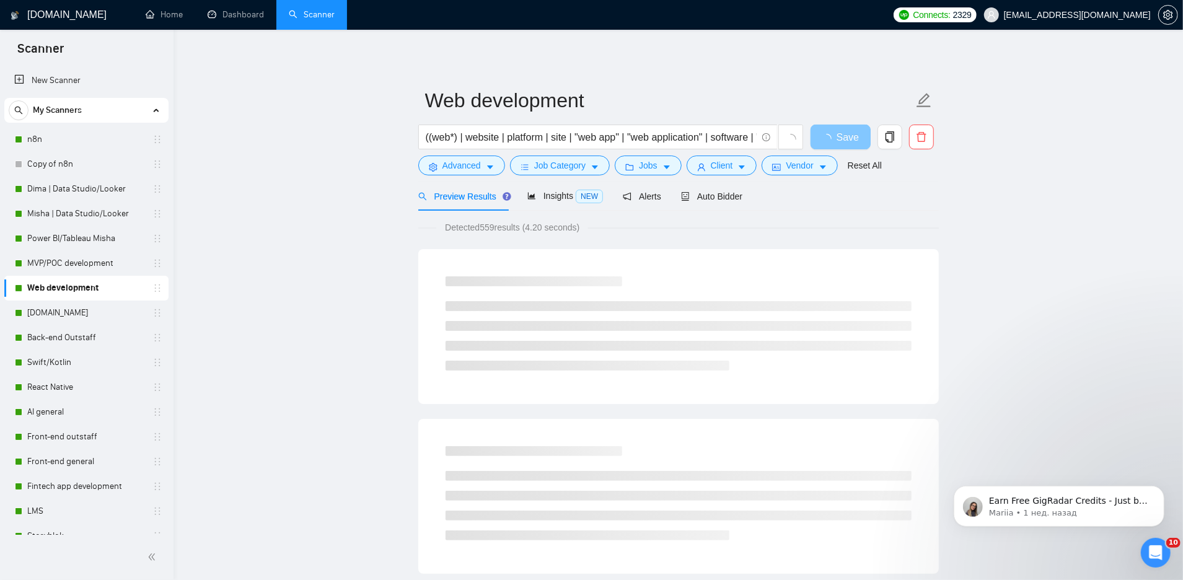
click at [840, 141] on button "Save" at bounding box center [841, 137] width 60 height 25
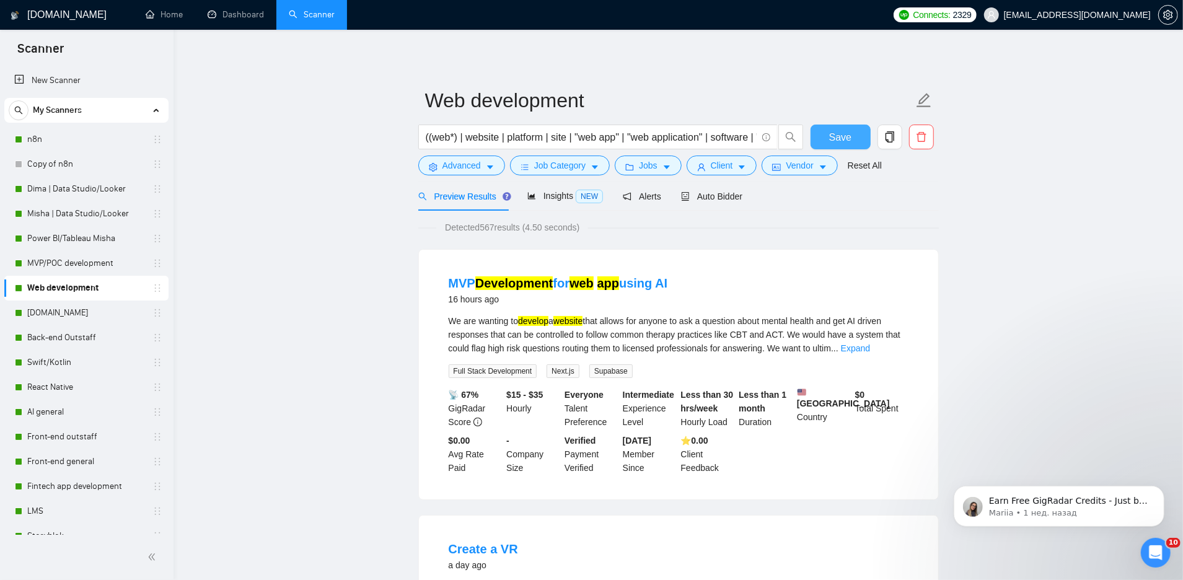
click at [835, 138] on span "Save" at bounding box center [840, 137] width 22 height 15
click at [728, 174] on button "Client" at bounding box center [722, 166] width 71 height 20
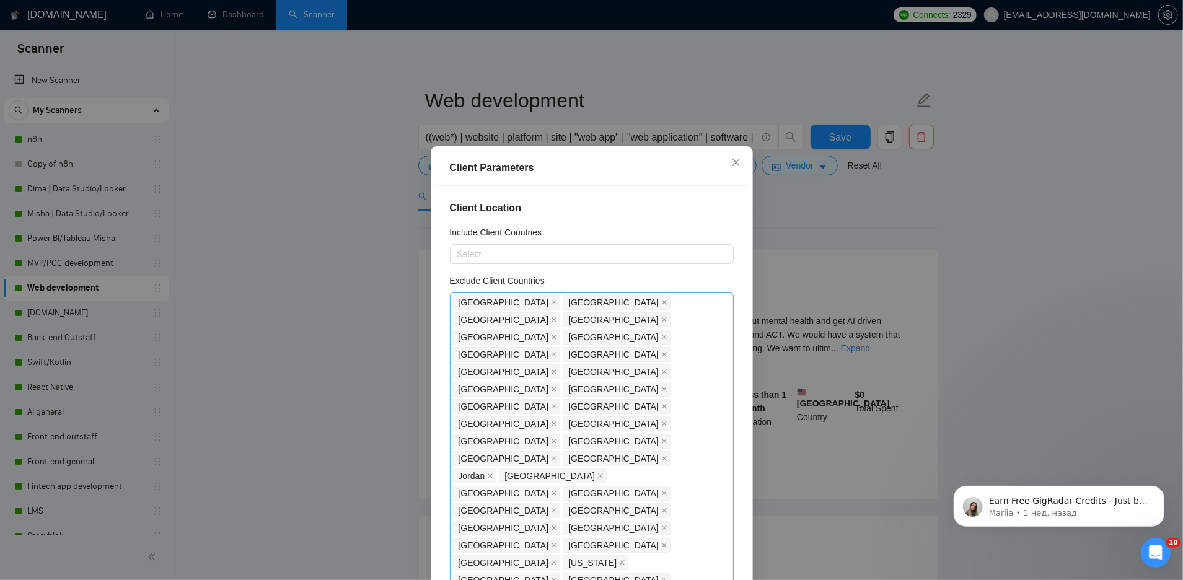
click at [890, 199] on div "Client Parameters Client Location Include Client Countries Select Exclude Clien…" at bounding box center [591, 290] width 1183 height 580
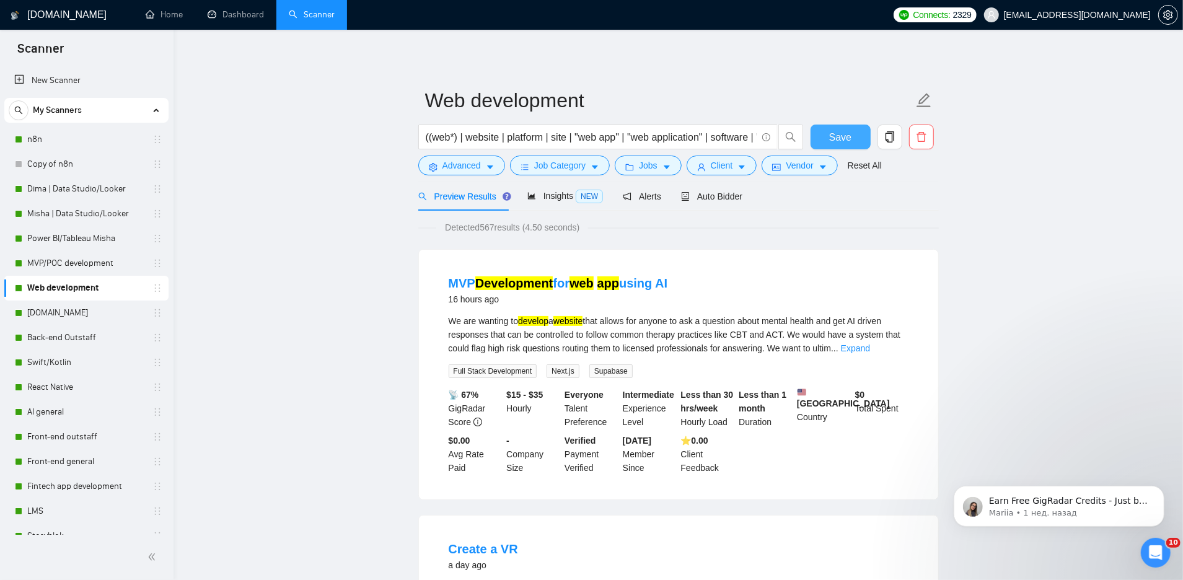
click at [830, 138] on span "Save" at bounding box center [840, 137] width 22 height 15
click at [84, 311] on link "[DOMAIN_NAME]" at bounding box center [86, 313] width 118 height 25
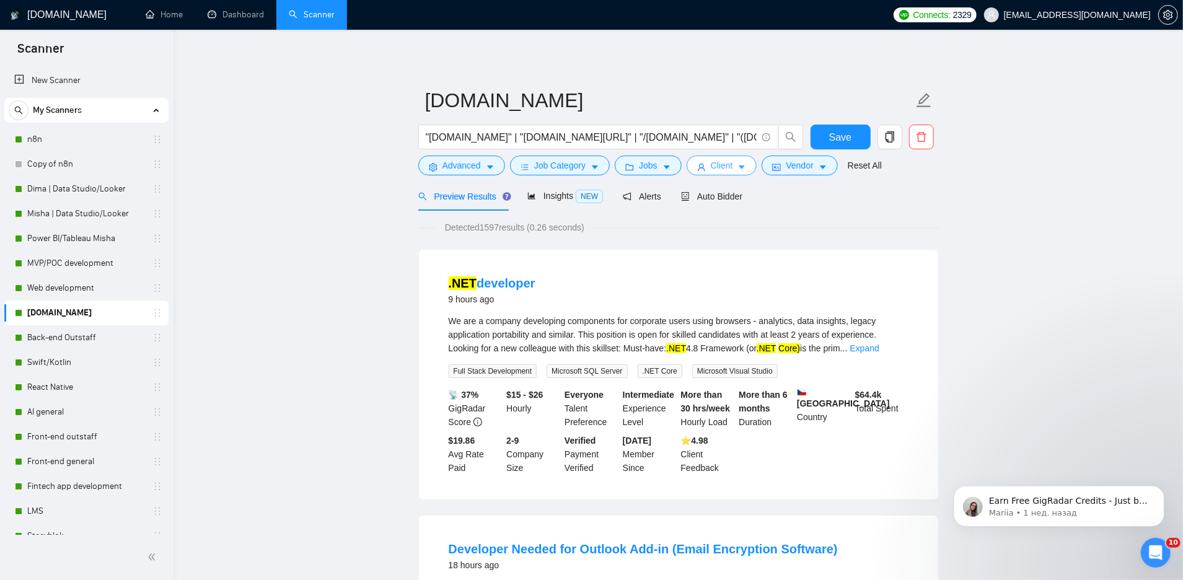
click at [717, 169] on span "Client" at bounding box center [722, 166] width 22 height 14
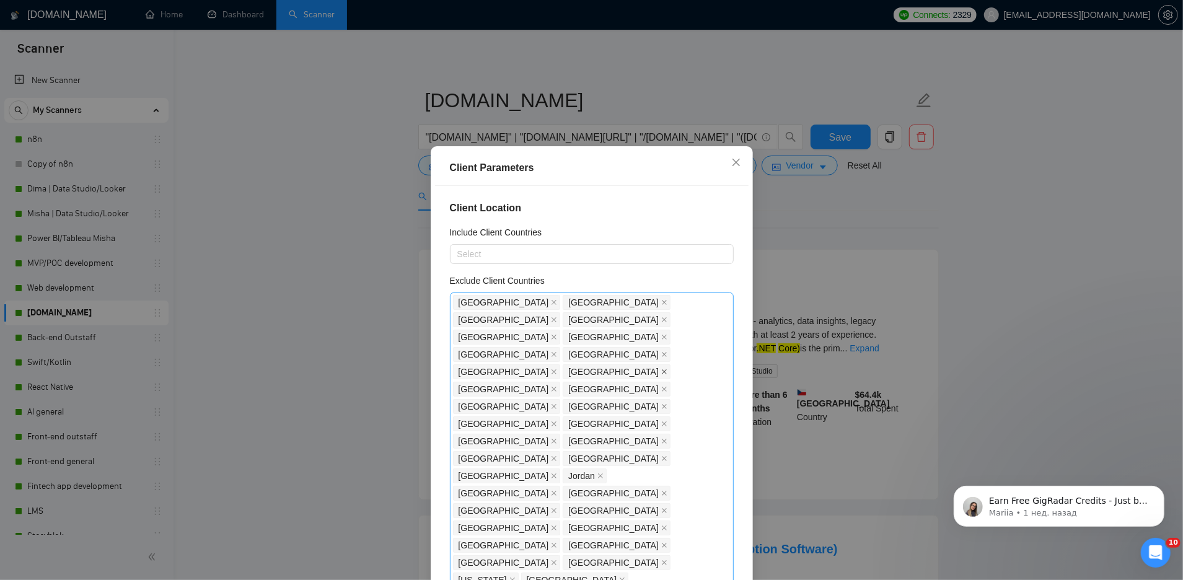
click at [667, 369] on icon "close" at bounding box center [664, 372] width 6 height 6
click at [842, 213] on div "Client Parameters Client Location Include Client Countries Select Exclude Clien…" at bounding box center [591, 290] width 1183 height 580
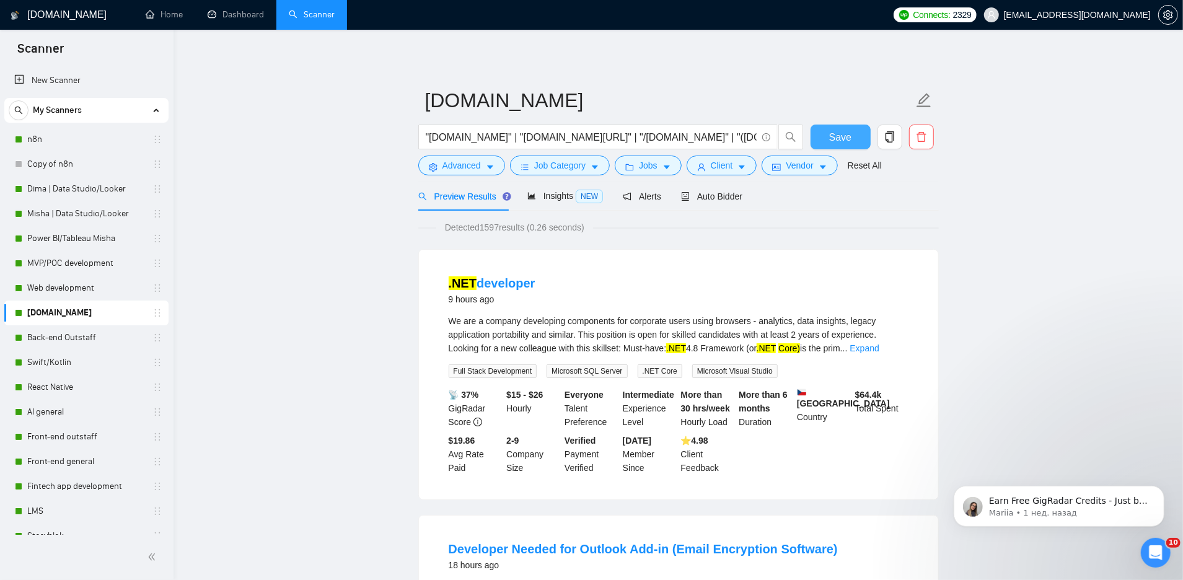
click at [834, 133] on span "Save" at bounding box center [840, 137] width 22 height 15
click at [90, 338] on link "Back-end Outstaff" at bounding box center [86, 337] width 118 height 25
click at [72, 344] on link "Back-end Outstaff" at bounding box center [86, 337] width 118 height 25
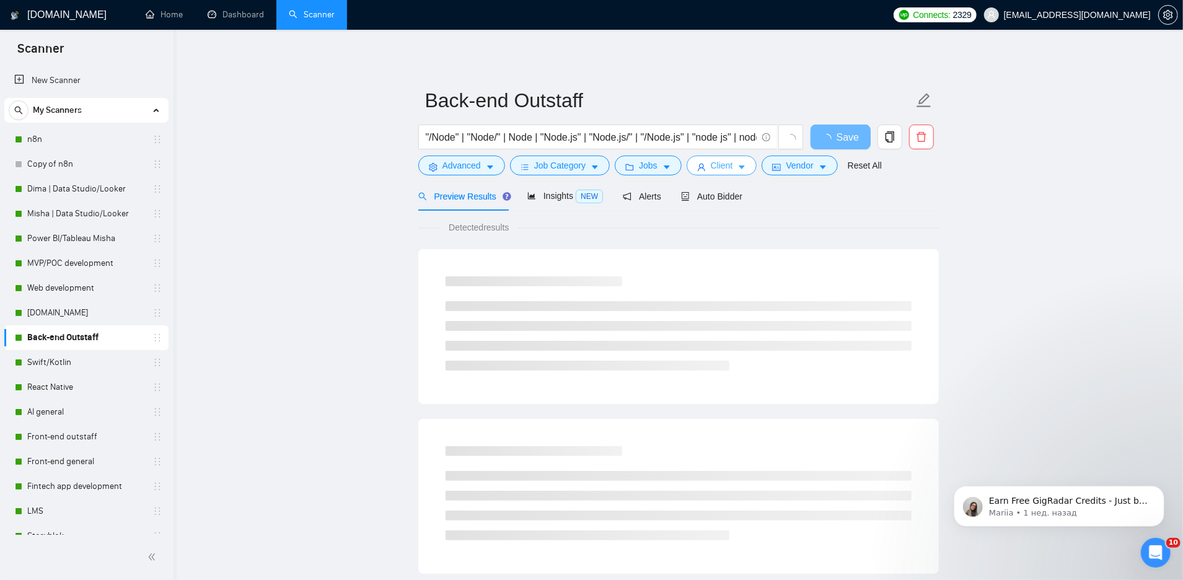
click at [726, 170] on span "Client" at bounding box center [722, 166] width 22 height 14
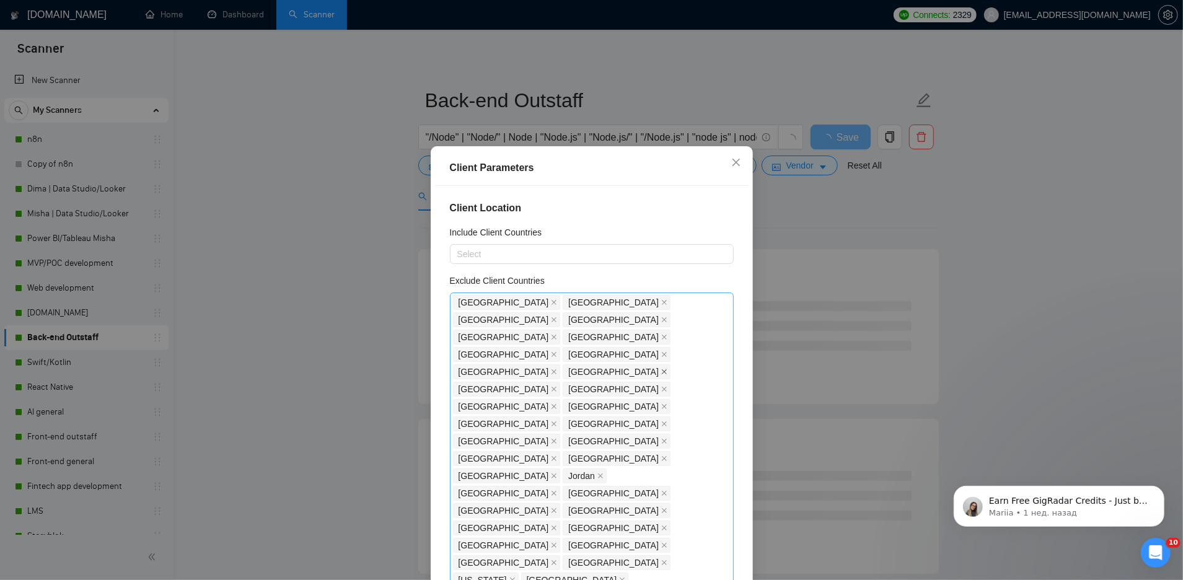
click at [667, 369] on icon "close" at bounding box center [664, 372] width 6 height 6
click at [892, 240] on div "Client Parameters Client Location Include Client Countries Select Exclude Clien…" at bounding box center [591, 290] width 1183 height 580
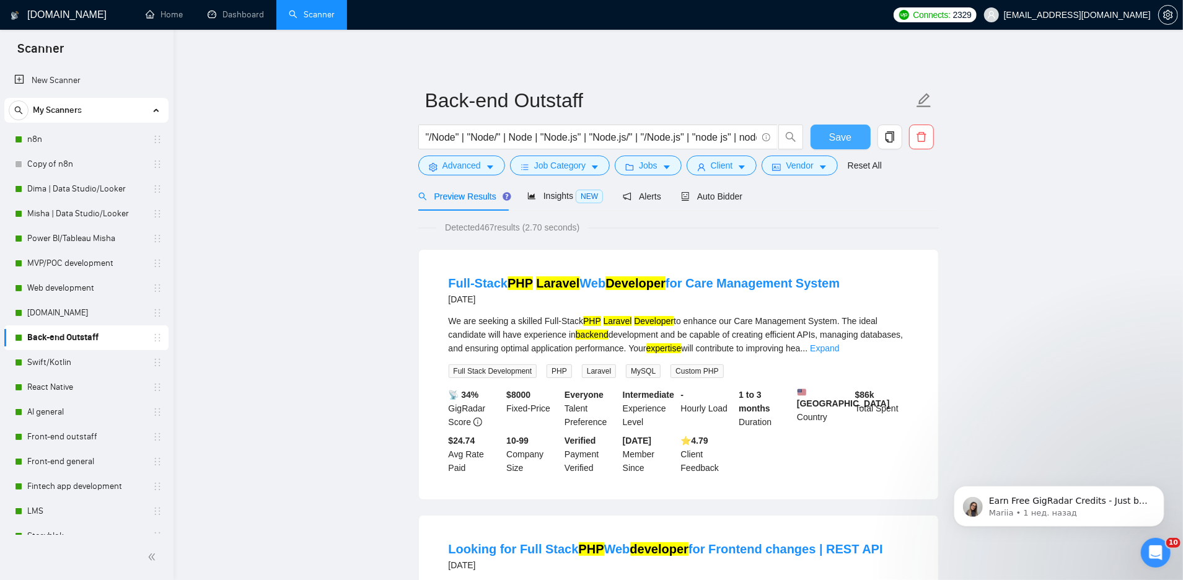
click at [839, 137] on span "Save" at bounding box center [840, 137] width 22 height 15
click at [715, 173] on button "Client" at bounding box center [722, 166] width 71 height 20
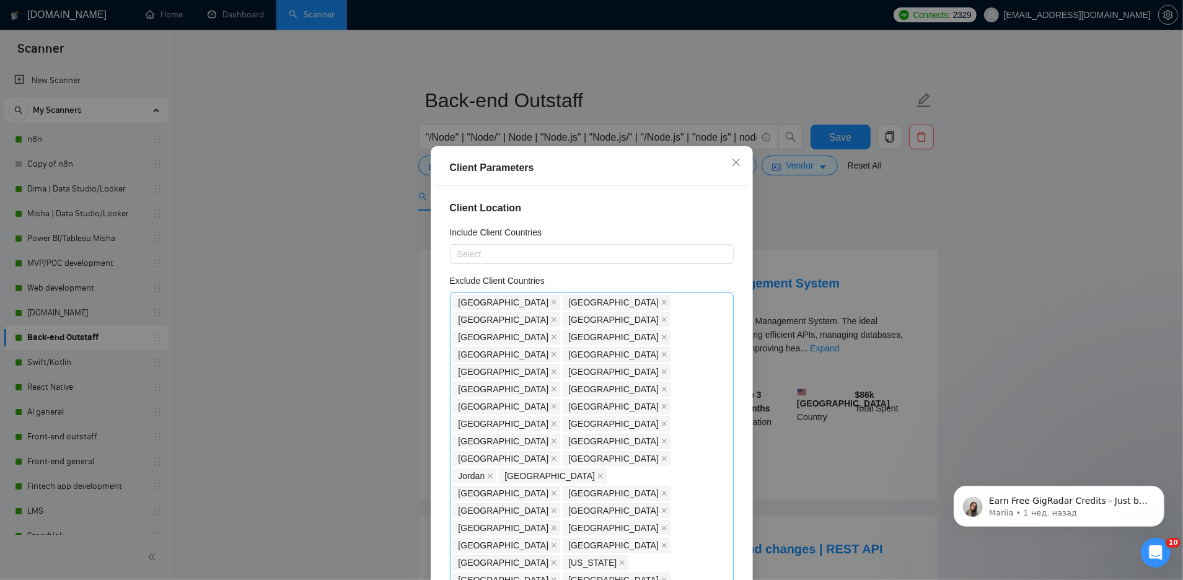
click at [853, 248] on div "Client Parameters Client Location Include Client Countries Select Exclude Clien…" at bounding box center [591, 290] width 1183 height 580
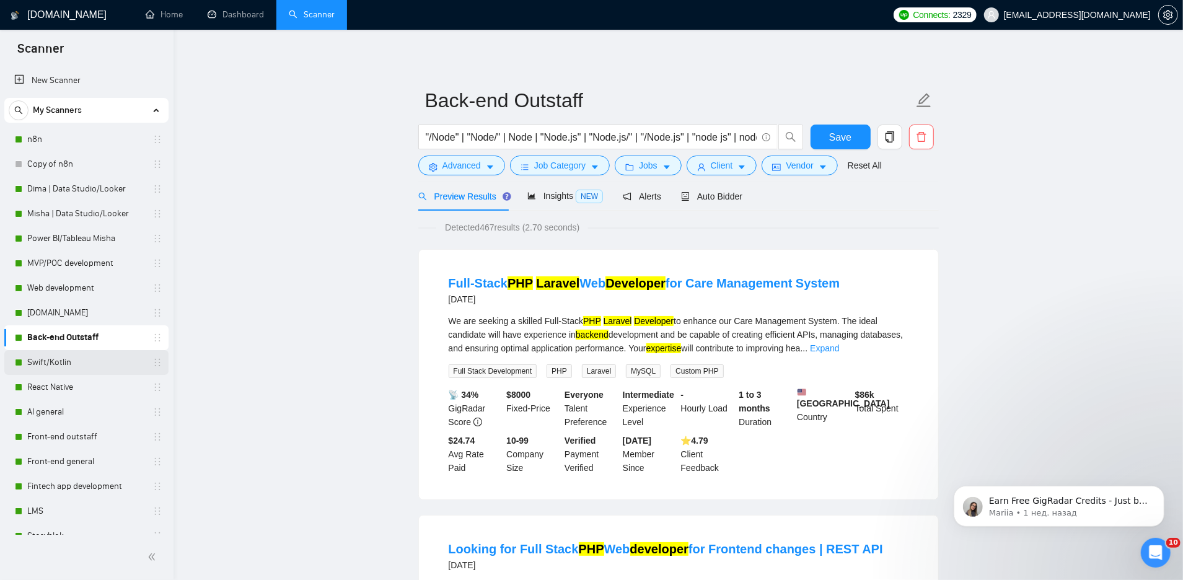
click at [51, 357] on link "Swift/Kotlin" at bounding box center [86, 362] width 118 height 25
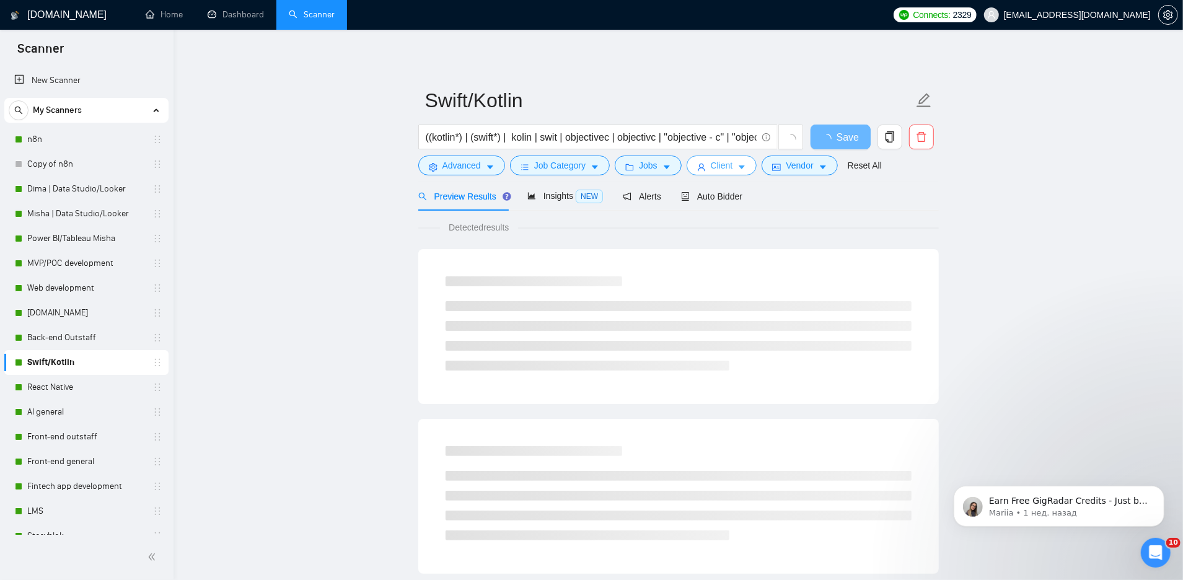
click at [731, 160] on span "Client" at bounding box center [722, 166] width 22 height 14
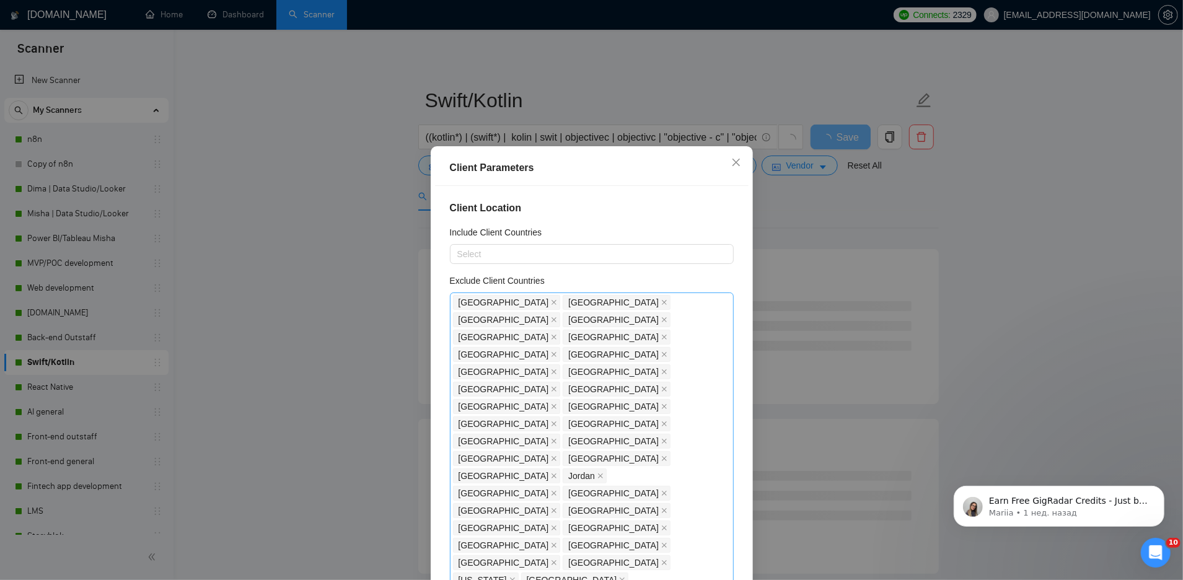
click at [667, 369] on icon "close" at bounding box center [664, 372] width 6 height 6
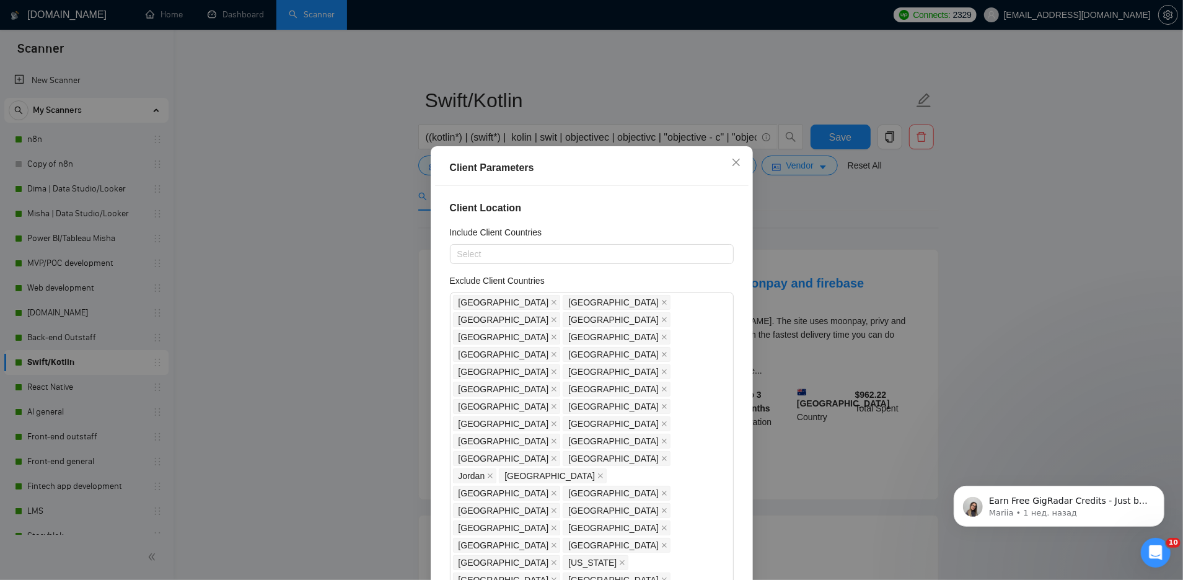
click at [835, 230] on div "Client Parameters Client Location Include Client Countries Select Exclude Clien…" at bounding box center [591, 290] width 1183 height 580
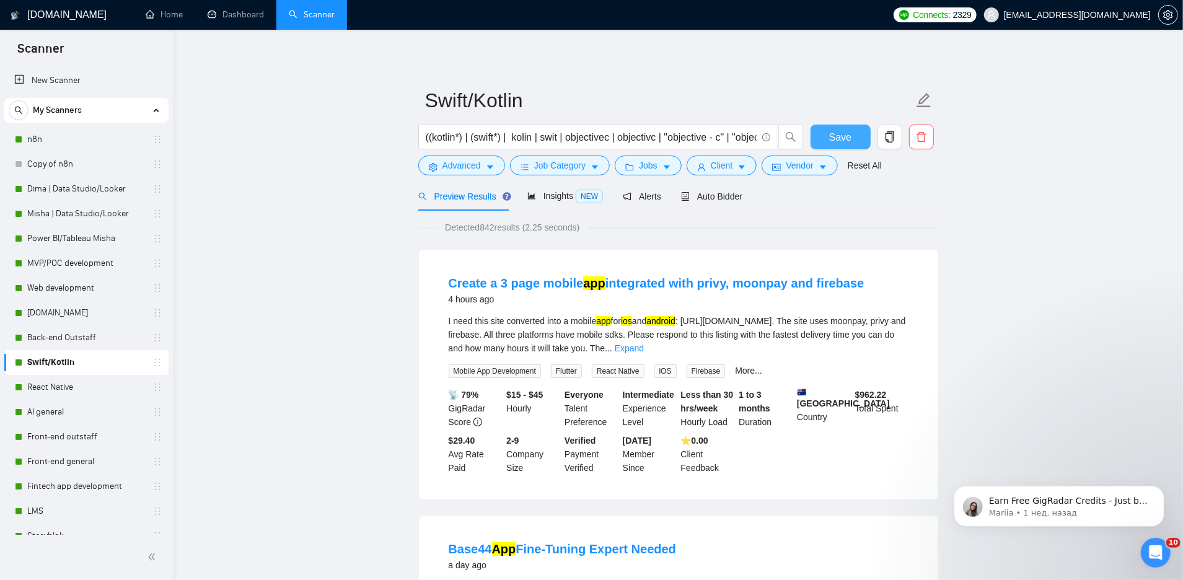
click at [848, 143] on span "Save" at bounding box center [840, 137] width 22 height 15
click at [724, 198] on span "Auto Bidder" at bounding box center [711, 197] width 61 height 10
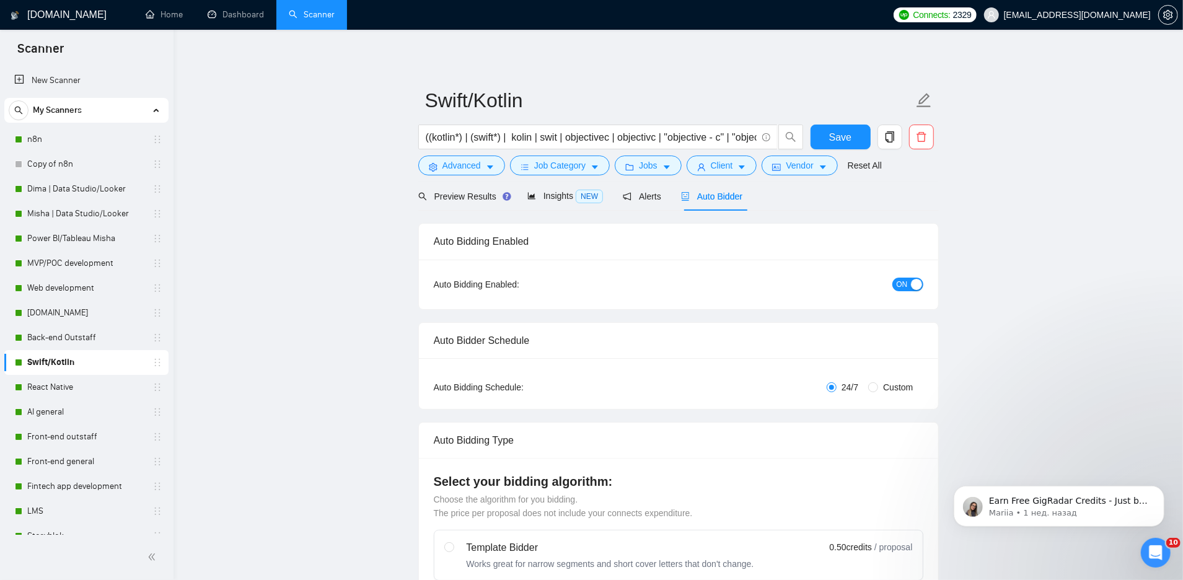
click at [914, 280] on div "button" at bounding box center [916, 284] width 11 height 11
click at [840, 141] on span "Save" at bounding box center [840, 137] width 22 height 15
click at [917, 288] on span "OFF" at bounding box center [911, 285] width 15 height 14
click at [836, 146] on button "Save" at bounding box center [841, 137] width 60 height 25
click at [70, 390] on link "React Native" at bounding box center [86, 387] width 118 height 25
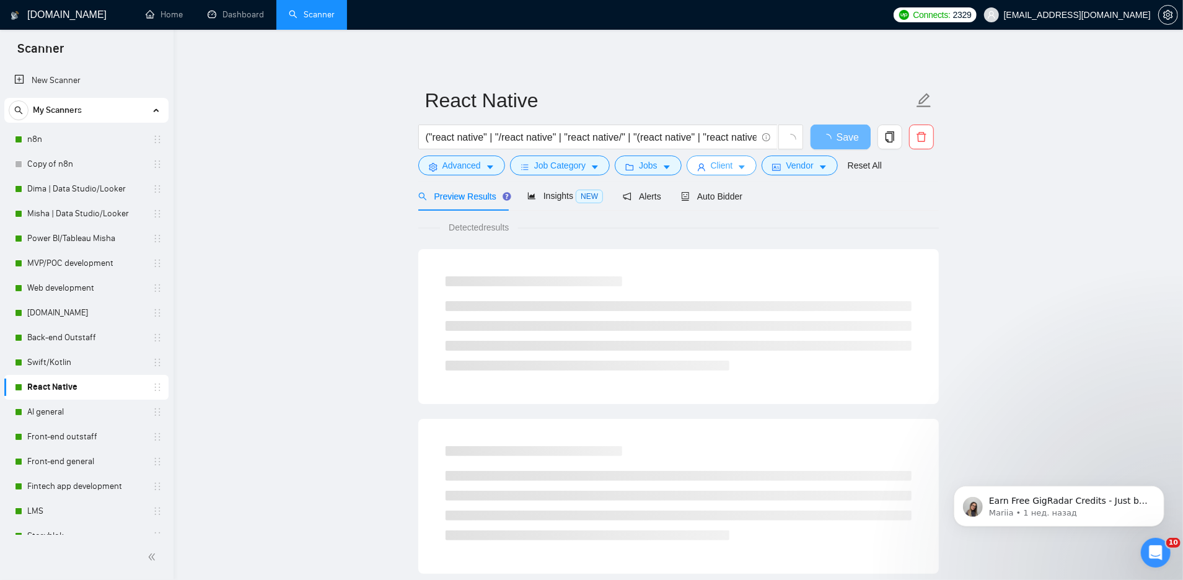
click at [729, 167] on span "Client" at bounding box center [722, 166] width 22 height 14
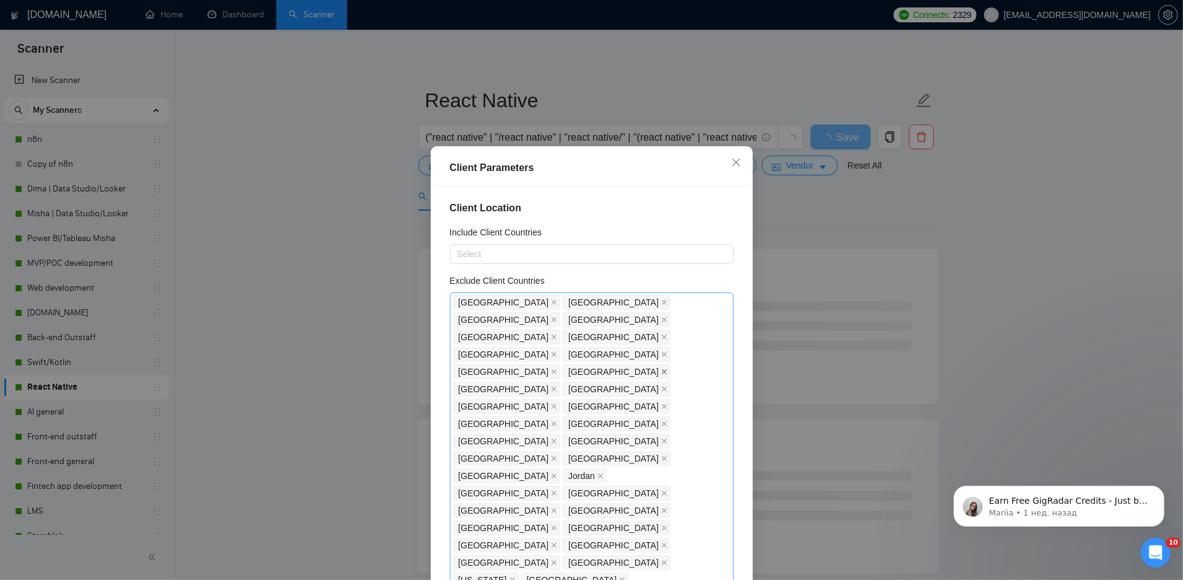
click at [667, 369] on icon "close" at bounding box center [664, 372] width 6 height 6
click at [857, 169] on div "Client Parameters Client Location Include Client Countries Select Exclude Clien…" at bounding box center [591, 290] width 1183 height 580
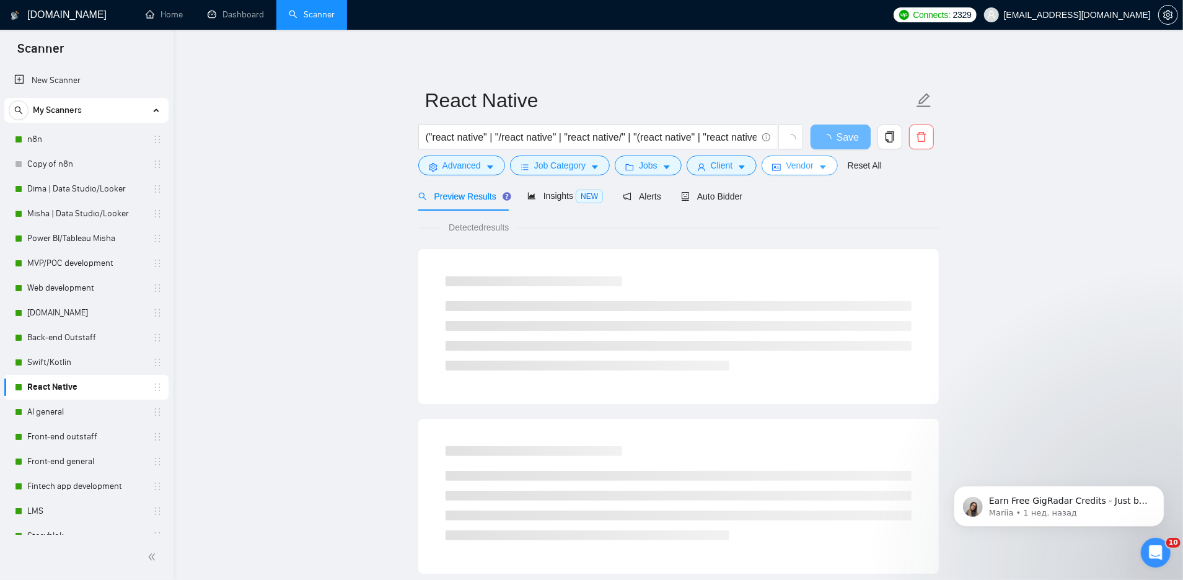
click at [804, 174] on button "Vendor" at bounding box center [800, 166] width 76 height 20
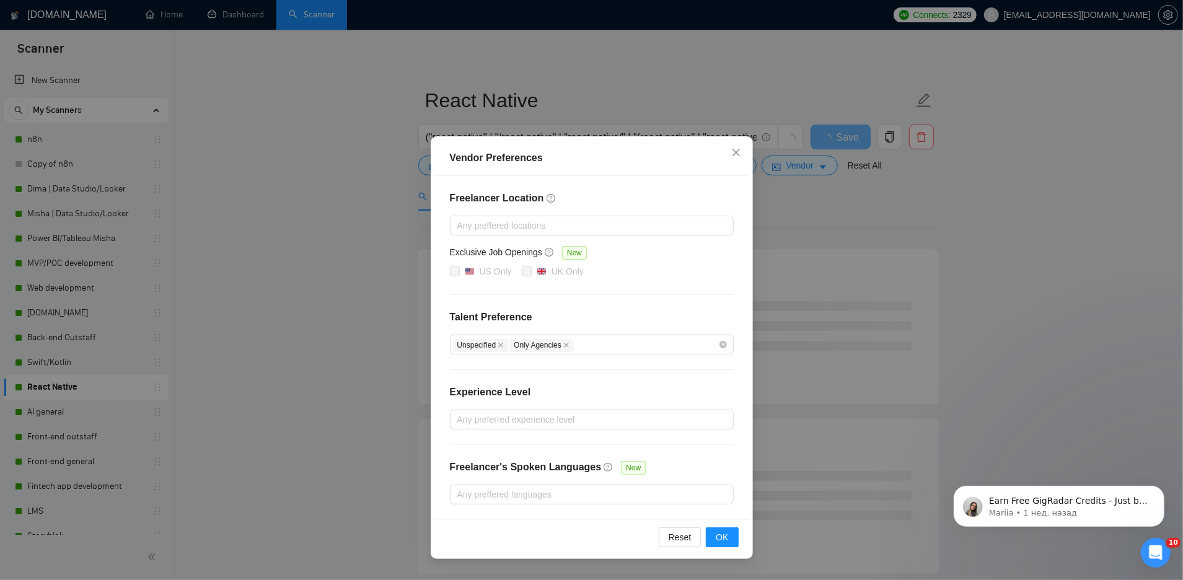
click at [770, 221] on div "Vendor Preferences Freelancer Location Any preffered locations Exclusive Job Op…" at bounding box center [591, 290] width 1183 height 580
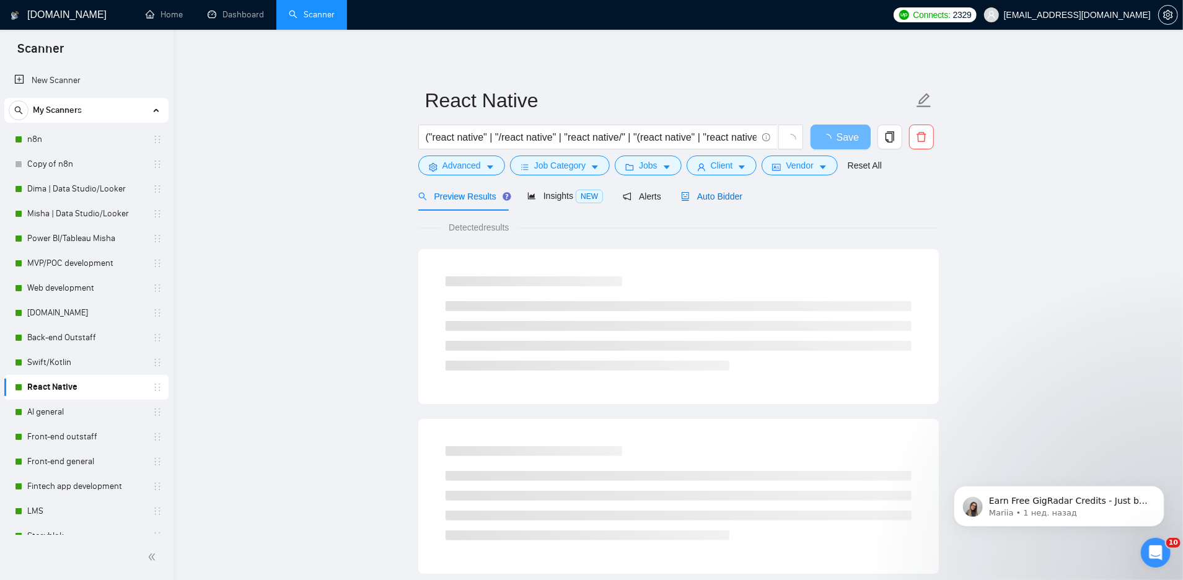
click at [732, 195] on span "Auto Bidder" at bounding box center [711, 197] width 61 height 10
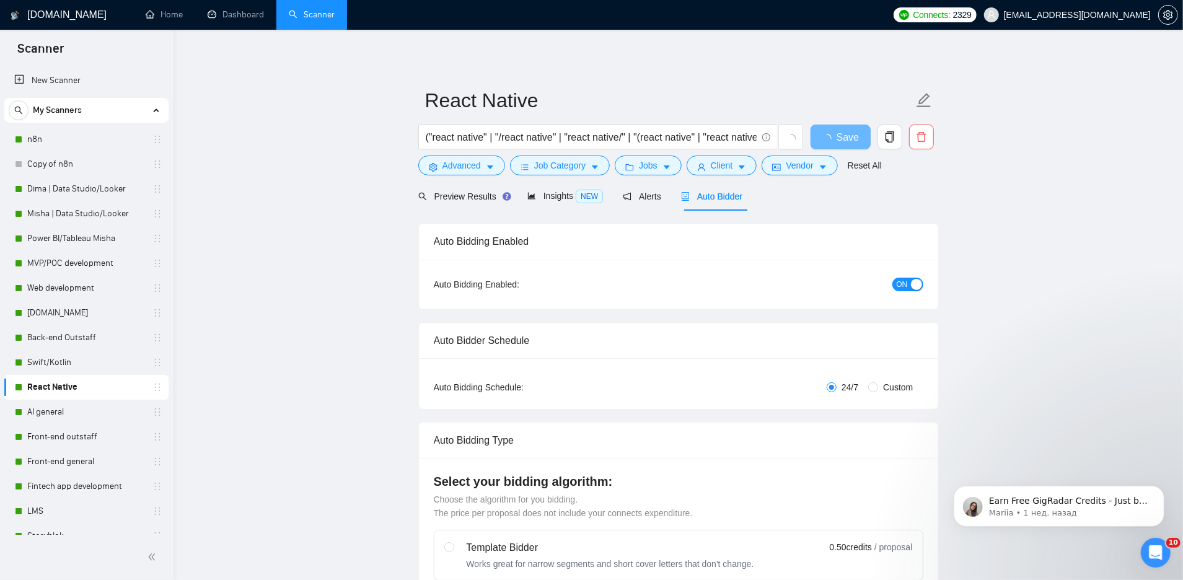
click at [915, 282] on div "button" at bounding box center [916, 284] width 11 height 11
click at [836, 142] on span "Save" at bounding box center [840, 137] width 22 height 15
click at [71, 413] on link "AI general" at bounding box center [86, 412] width 118 height 25
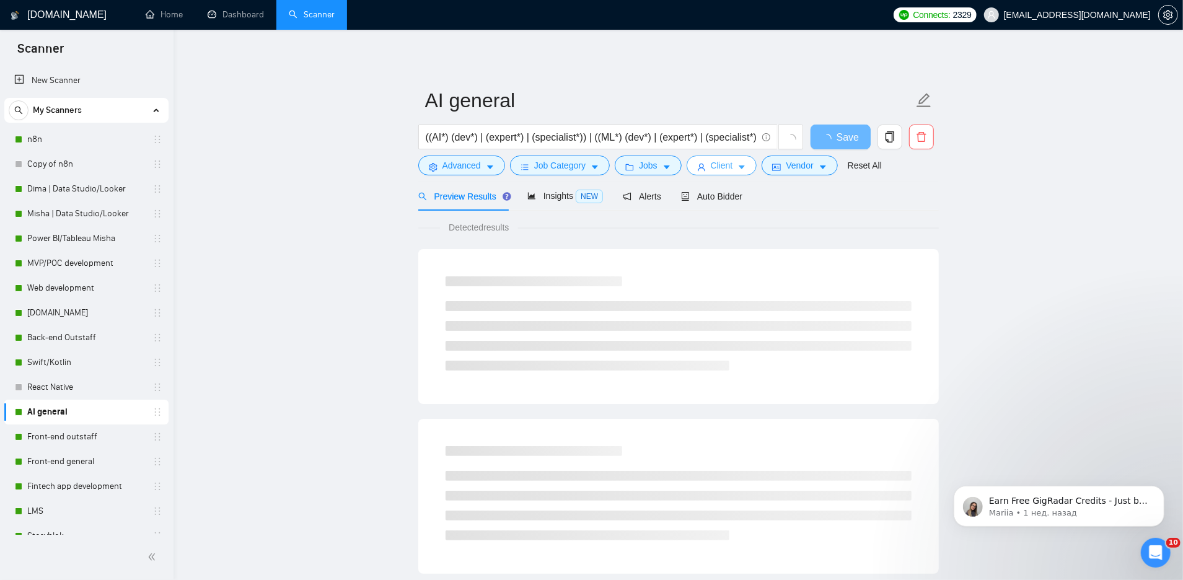
click at [733, 165] on span "Client" at bounding box center [722, 166] width 22 height 14
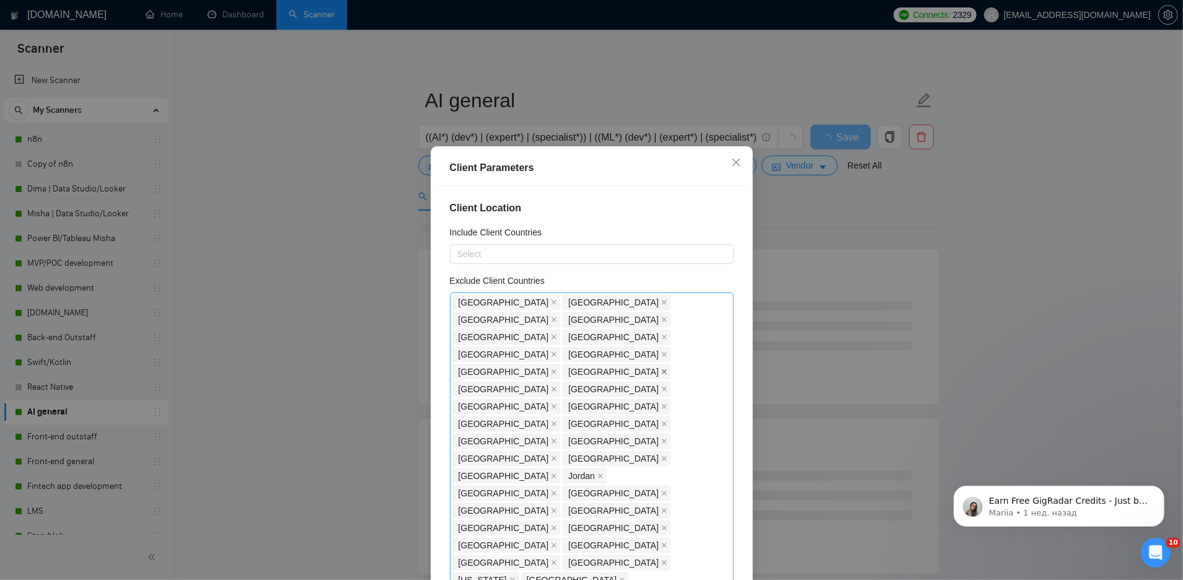
click at [667, 369] on icon "close" at bounding box center [664, 372] width 6 height 6
click at [813, 205] on div "Client Parameters Client Location Include Client Countries Select Exclude Clien…" at bounding box center [591, 290] width 1183 height 580
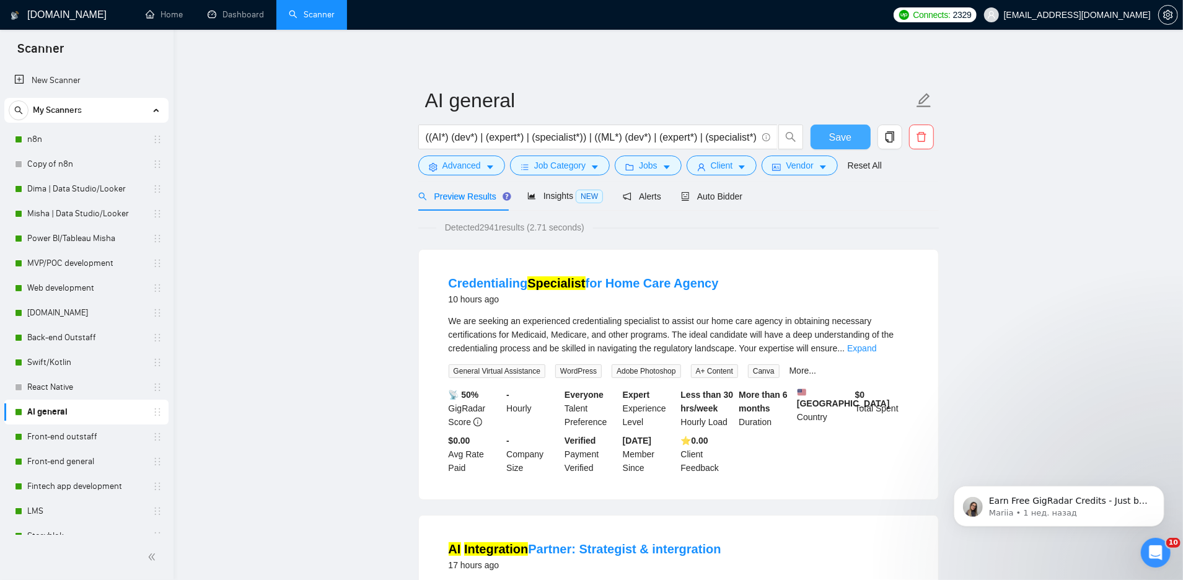
click at [834, 142] on span "Save" at bounding box center [840, 137] width 22 height 15
click at [876, 346] on link "Expand" at bounding box center [861, 348] width 29 height 10
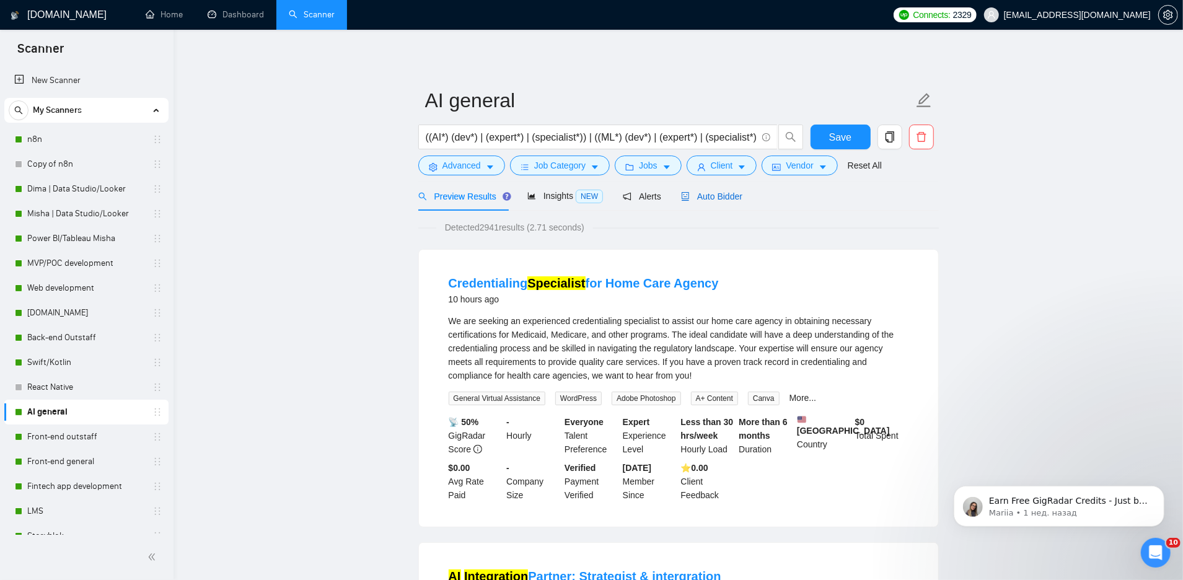
click at [733, 196] on span "Auto Bidder" at bounding box center [711, 197] width 61 height 10
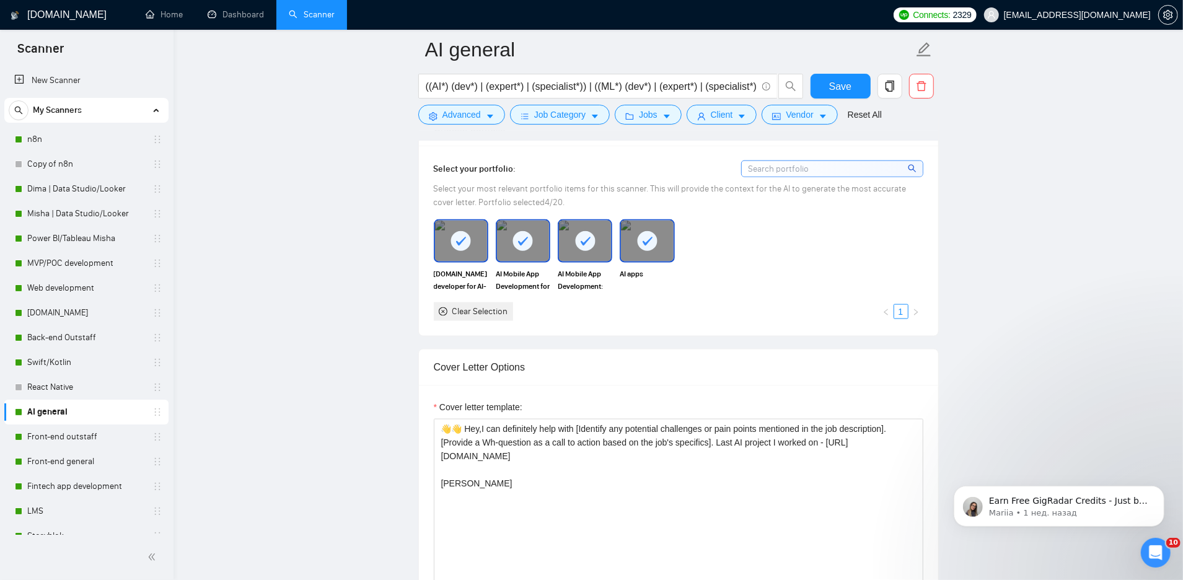
scroll to position [1031, 0]
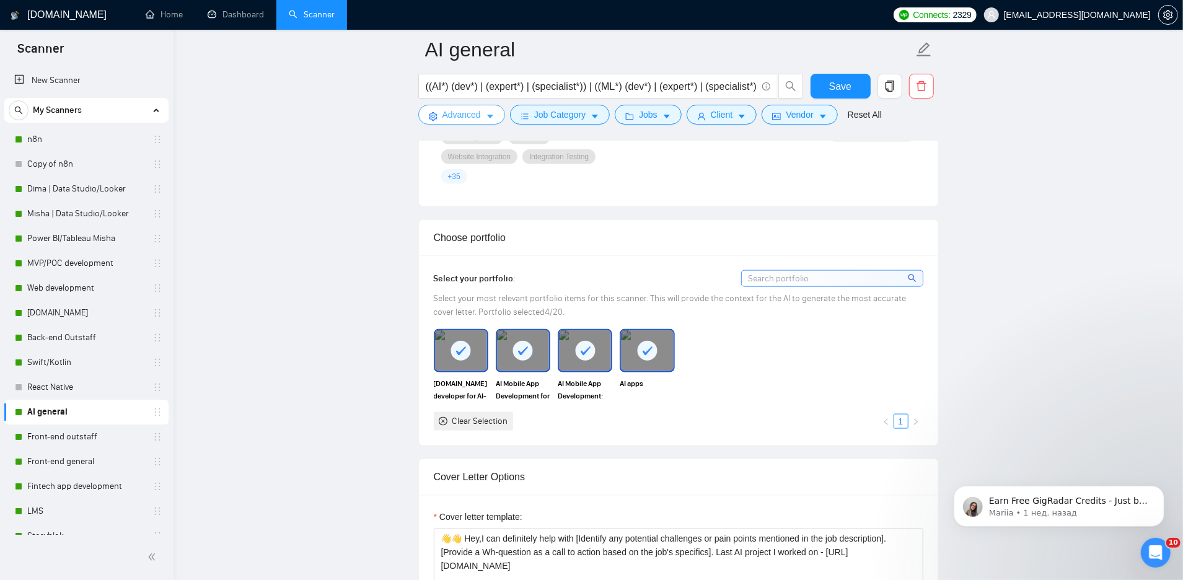
click at [462, 115] on span "Advanced" at bounding box center [462, 115] width 38 height 14
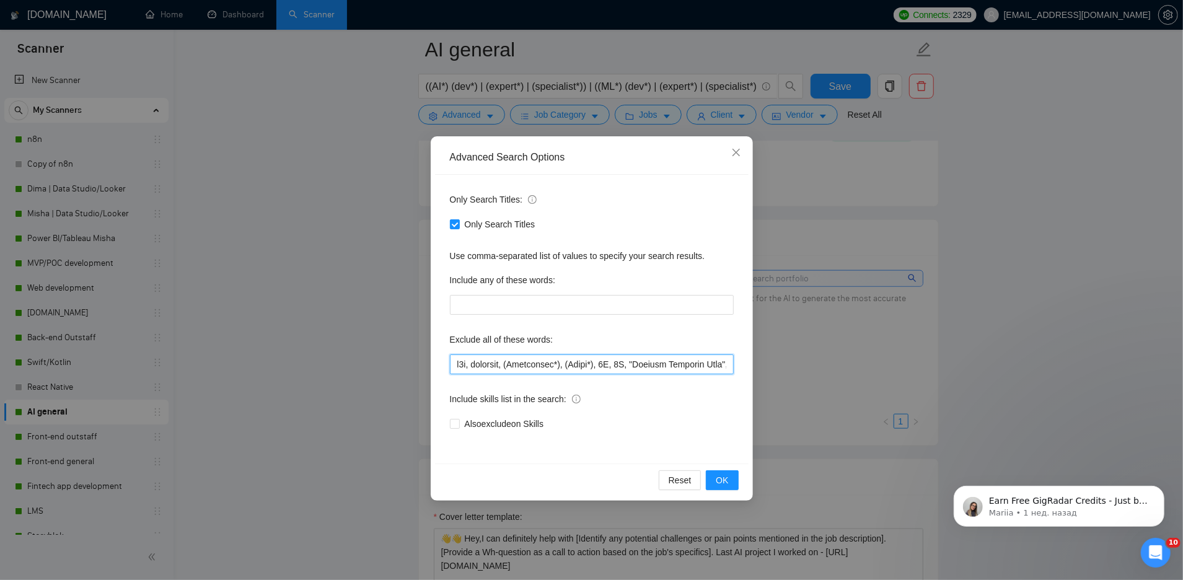
click at [450, 364] on input "text" at bounding box center [592, 365] width 284 height 20
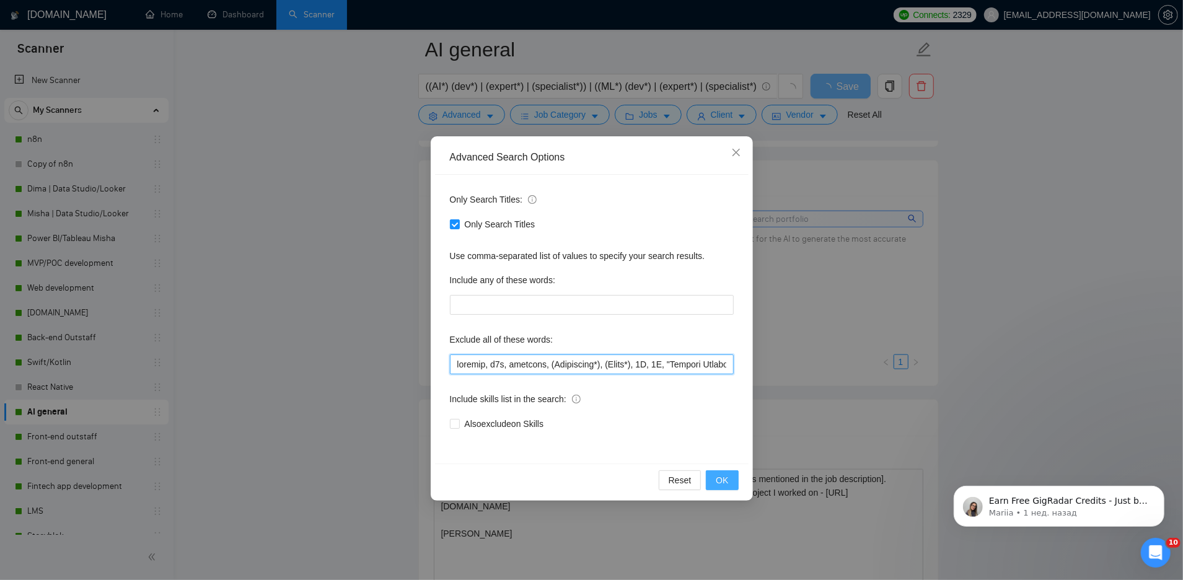
type input "webflow, n8n, designer, (Whitepaper*), (Ebook*), 3D, 2D, "Company Overview Deck…"
click at [722, 485] on span "OK" at bounding box center [722, 480] width 12 height 14
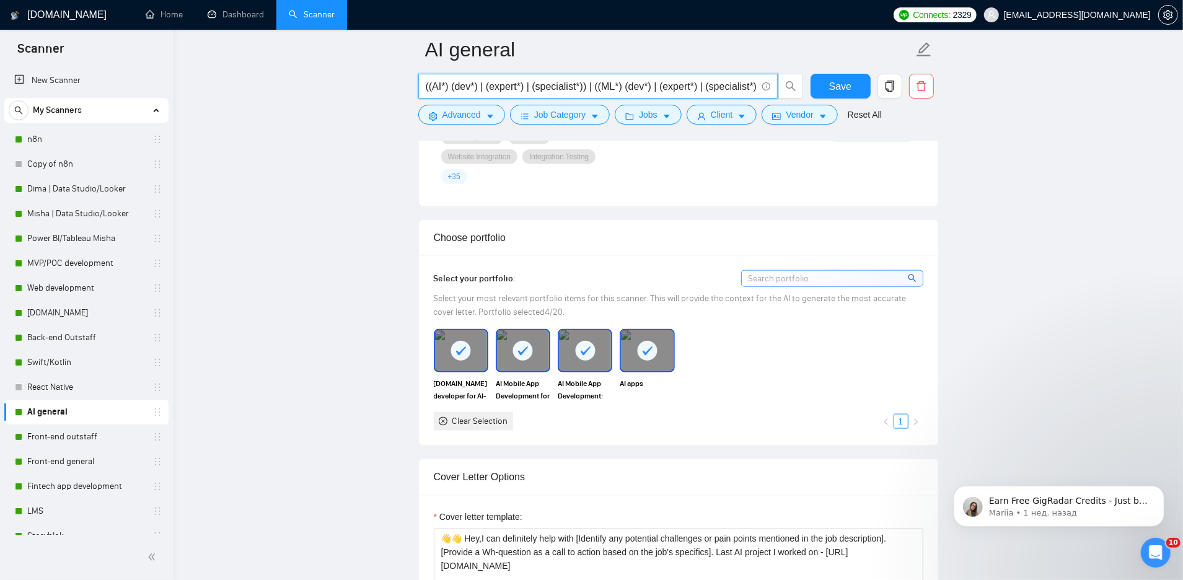
click at [452, 86] on input "((AI*) (dev*) | (expert*) | (specialist*)) | ((ML*) (dev*) | (expert*) | (speci…" at bounding box center [591, 86] width 331 height 15
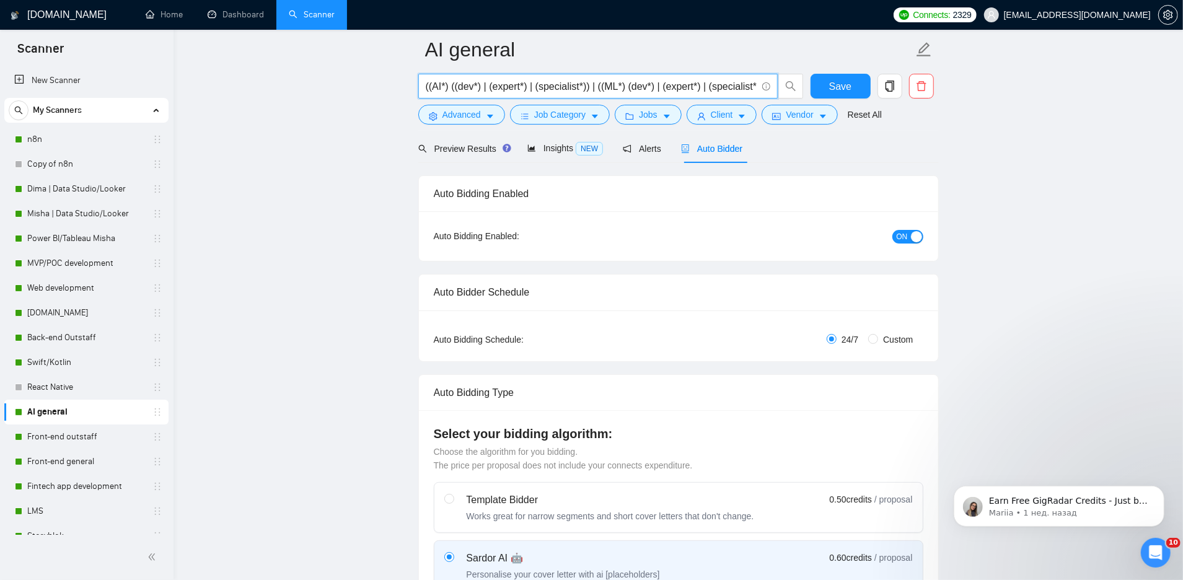
scroll to position [0, 0]
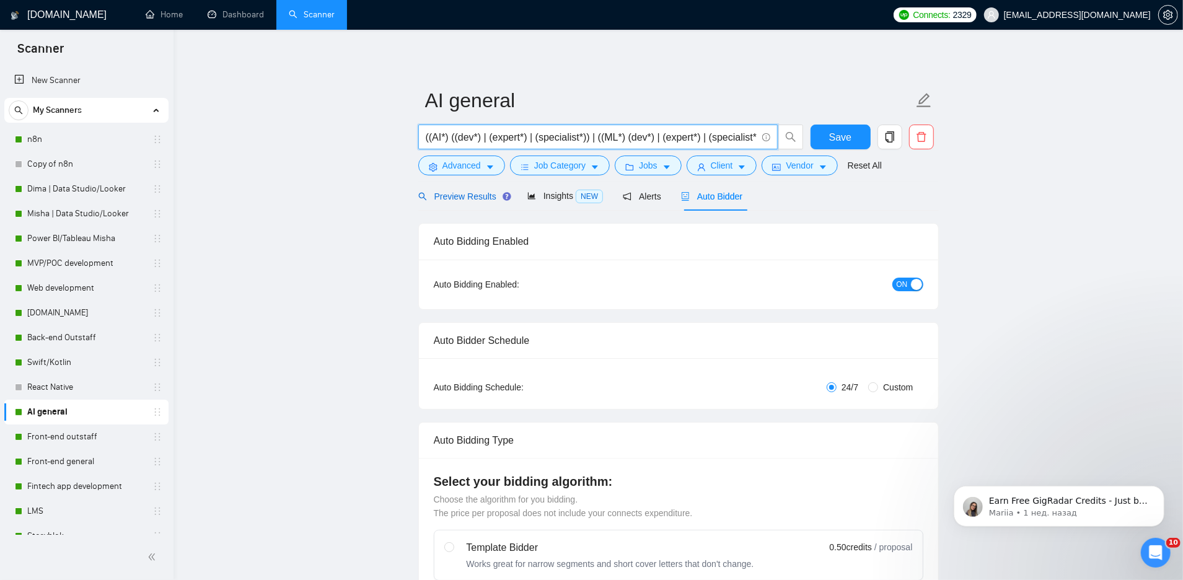
click at [475, 200] on span "Preview Results" at bounding box center [462, 197] width 89 height 10
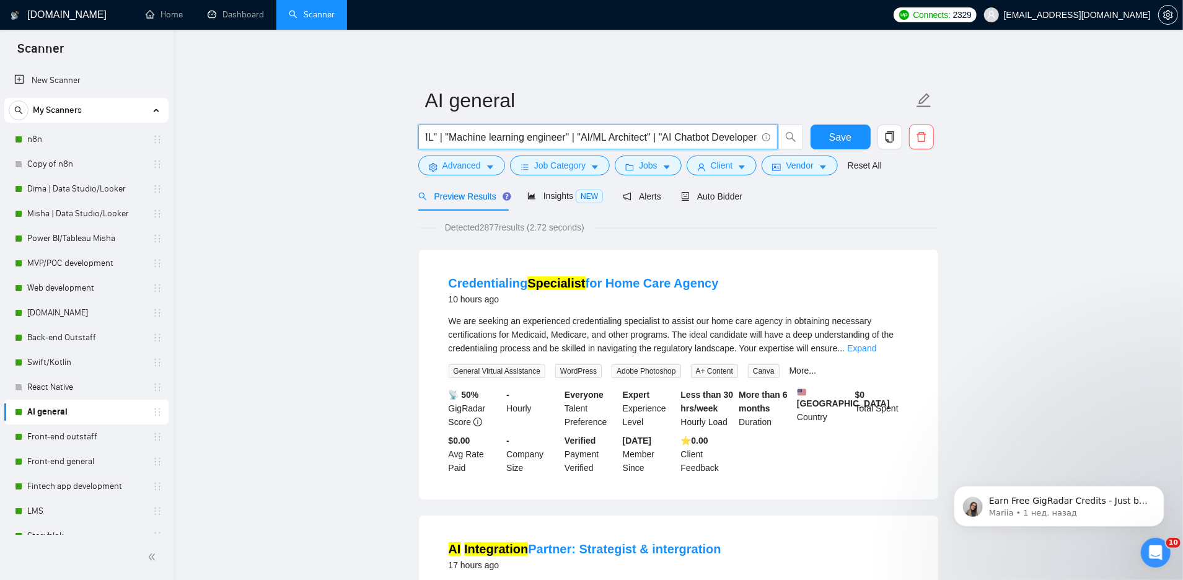
drag, startPoint x: 731, startPoint y: 138, endPoint x: 768, endPoint y: 137, distance: 36.6
click at [769, 138] on span "((AI*) ((dev*) | (expert*) | (specialist*)) | ((ML*) (dev*) | (expert*) | (spec…" at bounding box center [597, 137] width 359 height 25
click at [622, 145] on span "((AI*) ((dev*) | (expert*) | (specialist*)) | ((ML*) (dev*) | (expert*) | (spec…" at bounding box center [597, 137] width 359 height 25
drag, startPoint x: 641, startPoint y: 138, endPoint x: 779, endPoint y: 146, distance: 137.8
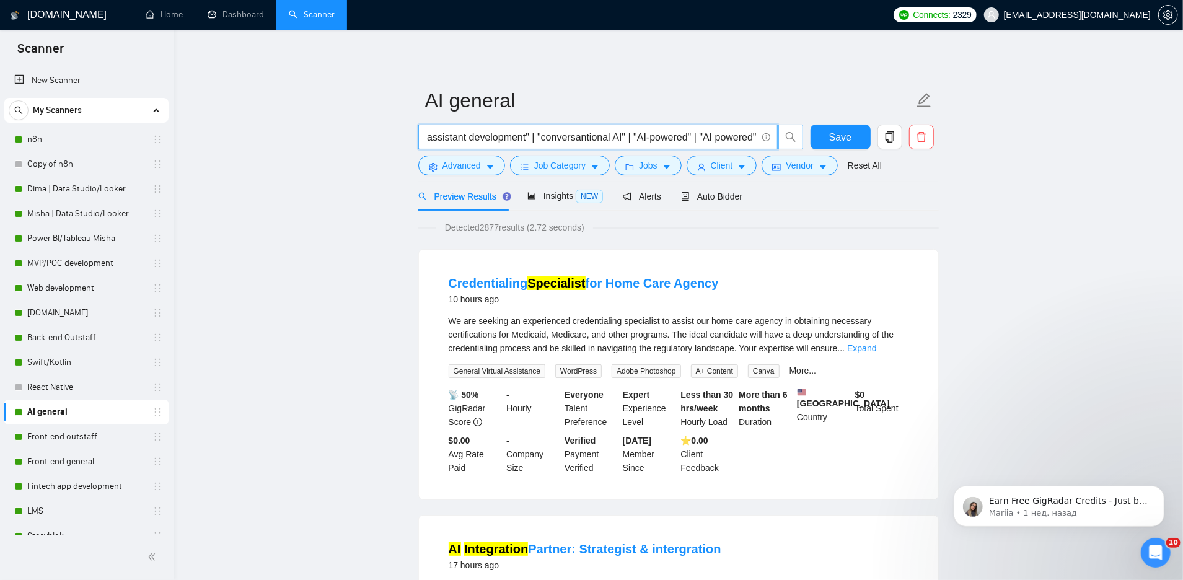
click at [779, 146] on span "((AI*) ((dev*) | (expert*) | (specialist*)) | ((ML*) (dev*) | (expert*) | (spec…" at bounding box center [610, 137] width 385 height 25
click at [597, 139] on input "((AI*) ((dev*) | (expert*) | (specialist*)) | ((ML*) (dev*) | (expert*) | (spec…" at bounding box center [591, 137] width 331 height 15
drag, startPoint x: 446, startPoint y: 134, endPoint x: 377, endPoint y: 138, distance: 68.9
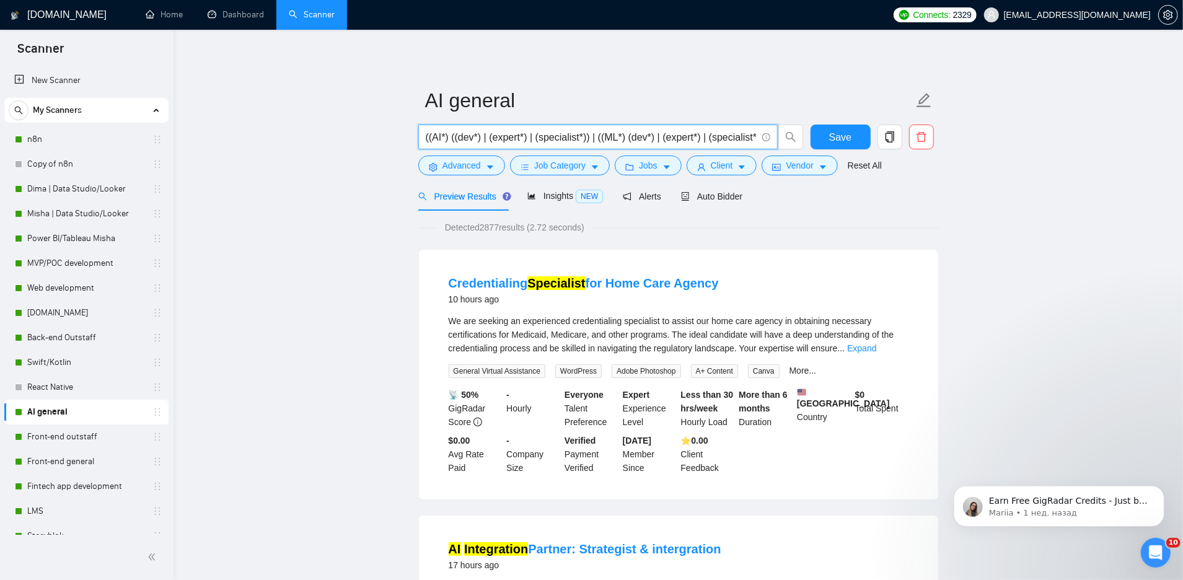
click at [470, 138] on input "((AI*) ((dev*) | (expert*) | (specialist*)) | ((ML*) (dev*) | (expert*) | (spec…" at bounding box center [591, 137] width 331 height 15
click at [459, 138] on input "((AI*) ((dev*) | (expert*) | (specialist*)) | ((ML*) (dev*) | (expert*) | (spec…" at bounding box center [591, 137] width 331 height 15
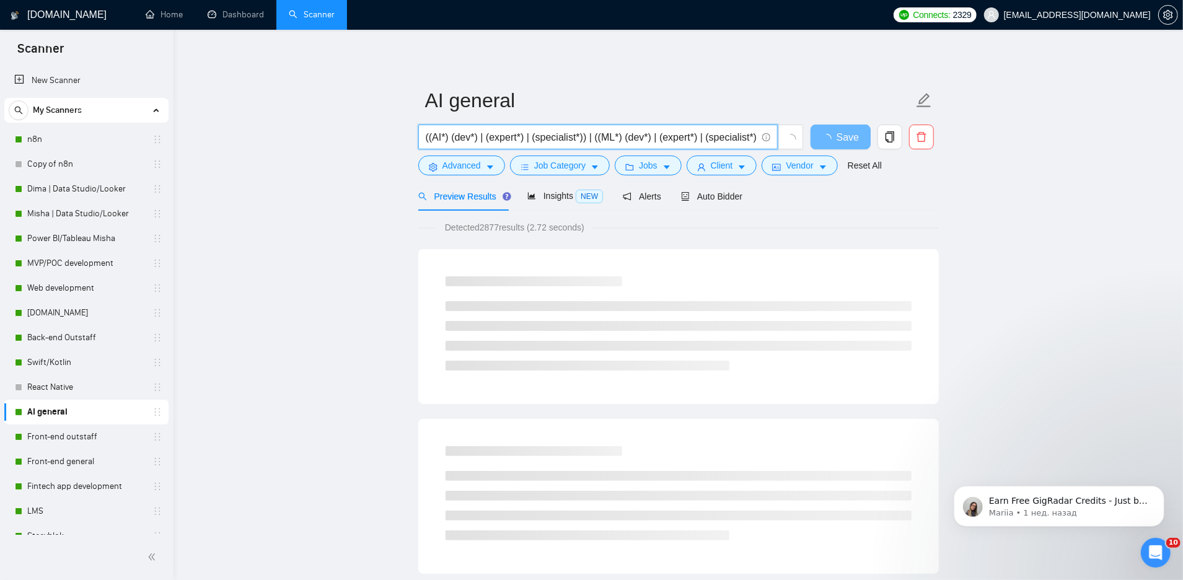
click at [487, 133] on input "((AI*) (dev*) | (expert*) | (specialist*)) | ((ML*) (dev*) | (expert*) | (speci…" at bounding box center [591, 137] width 331 height 15
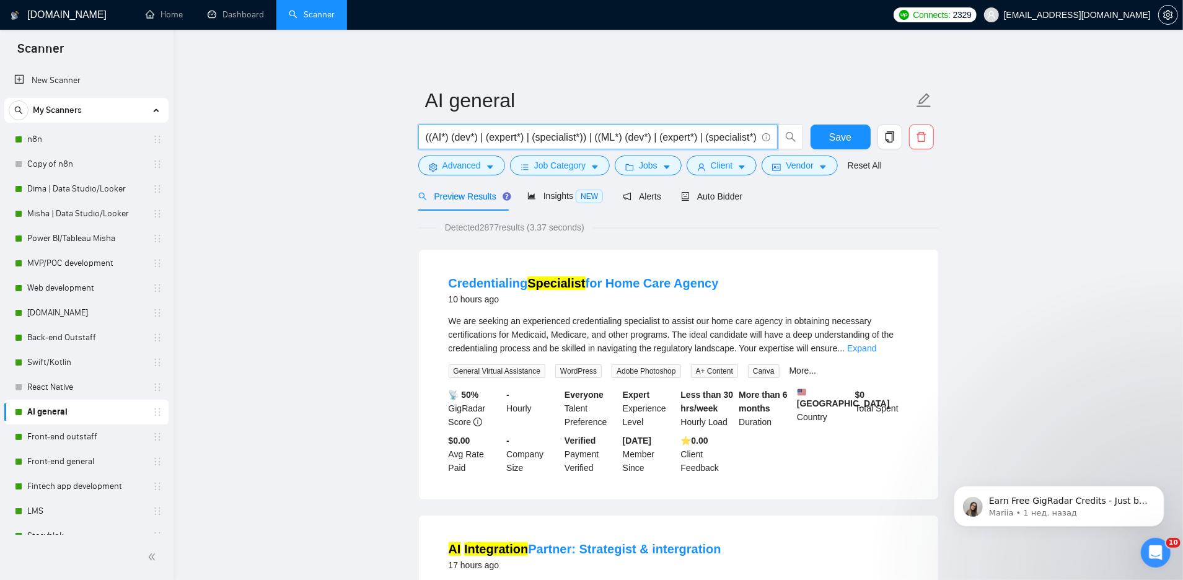
click at [599, 136] on input "((AI*) (dev*) | (expert*) | (specialist*)) | ((ML*) (dev*) | (expert*) | (speci…" at bounding box center [591, 137] width 331 height 15
drag, startPoint x: 734, startPoint y: 138, endPoint x: 747, endPoint y: 134, distance: 13.5
click at [747, 134] on input "((AI*) (dev*) | (expert*) | (specialist*)) | ((ML*) (dev*) | (expert*) | (speci…" at bounding box center [591, 137] width 331 height 15
click at [619, 136] on input "((AI*) (dev*) | (expert*) | (specialist*)) | ((ML*) (dev*) | (expert*) | (speci…" at bounding box center [591, 137] width 331 height 15
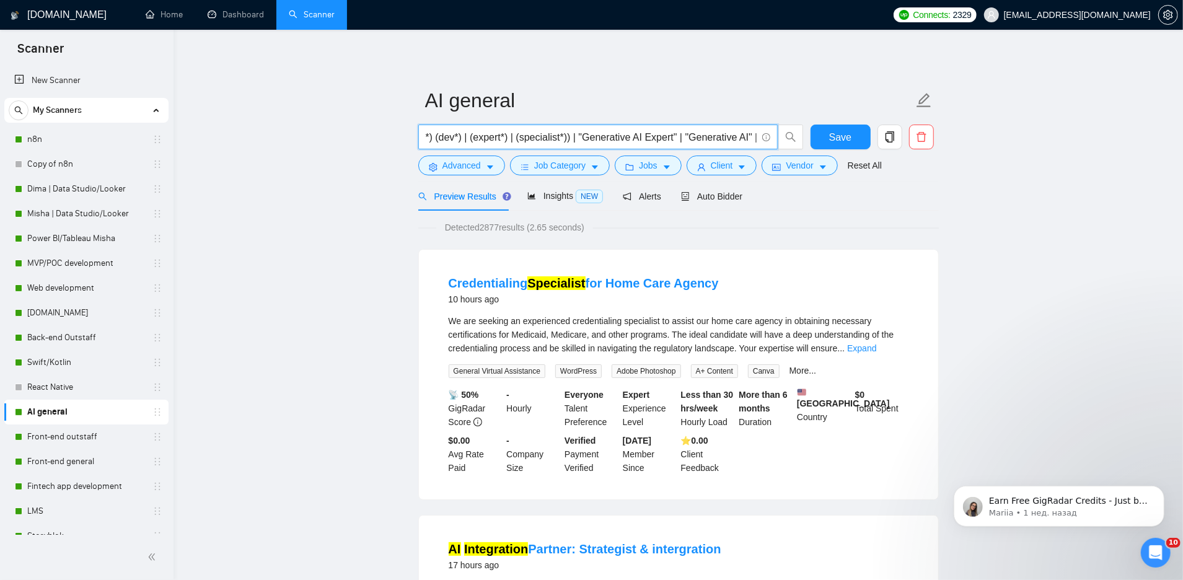
drag, startPoint x: 583, startPoint y: 138, endPoint x: 447, endPoint y: 138, distance: 136.3
click at [447, 138] on input "((AI*) (dev*) | (expert*) | (specialist*)) | ((ML*) (dev*) | (expert*) | (speci…" at bounding box center [591, 137] width 331 height 15
click at [522, 137] on input "((AI*) (dev*) | (expert*) | (specialist*)) | ((ML*) (dev*) | (expert*) | (speci…" at bounding box center [591, 137] width 331 height 15
drag, startPoint x: 478, startPoint y: 136, endPoint x: 430, endPoint y: 135, distance: 47.7
click at [430, 136] on input "((AI*) (dev*) | (expert*) | (specialist*)) | ((ML*) (dev*) | (expert*) | (speci…" at bounding box center [591, 137] width 331 height 15
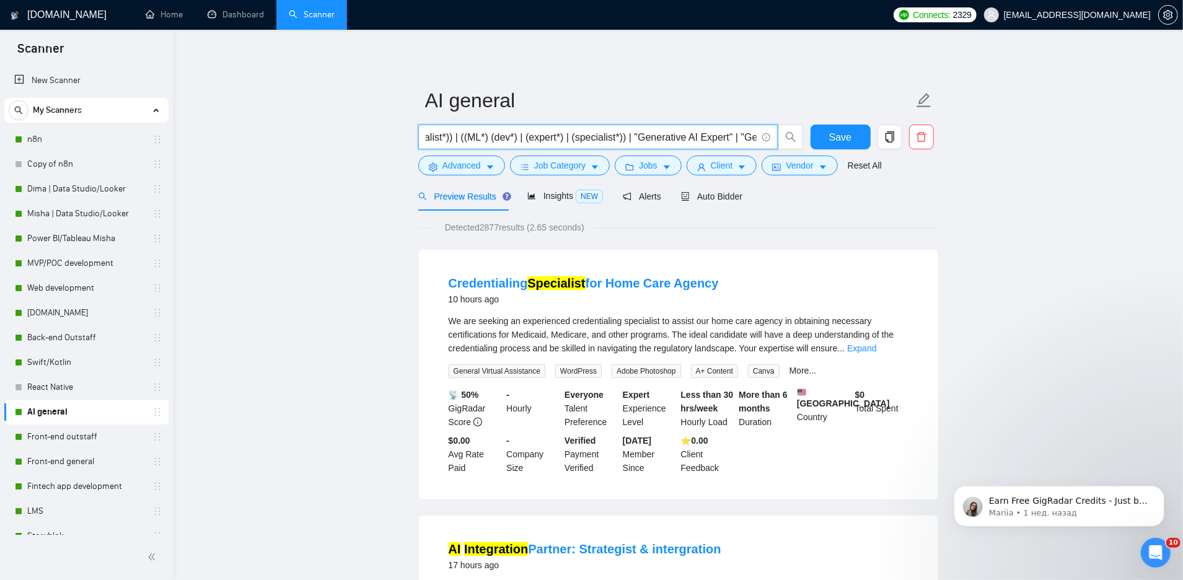
scroll to position [0, 126]
click at [512, 135] on input "((AI*) (dev*) | (expert*) | (specialist*)) | ((ML*) (dev*) | (expert*) | (speci…" at bounding box center [591, 137] width 331 height 15
click at [504, 136] on input "((AI*) (dev*) | (expert*) | (specialist*)) | ((ML*) (dev*) | (expert*) | (speci…" at bounding box center [591, 137] width 331 height 15
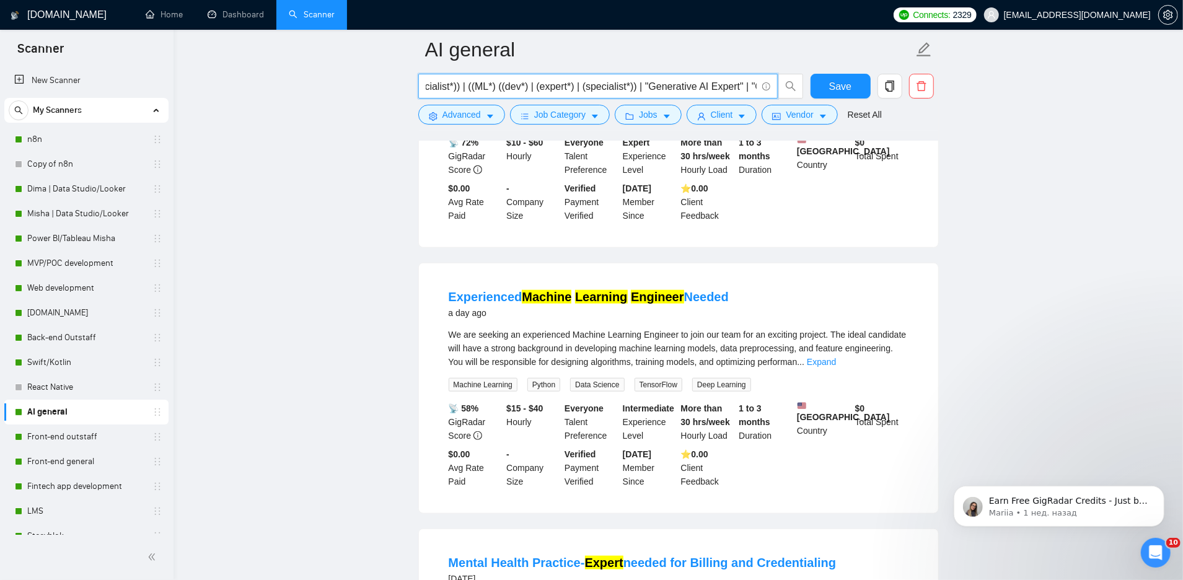
scroll to position [964, 0]
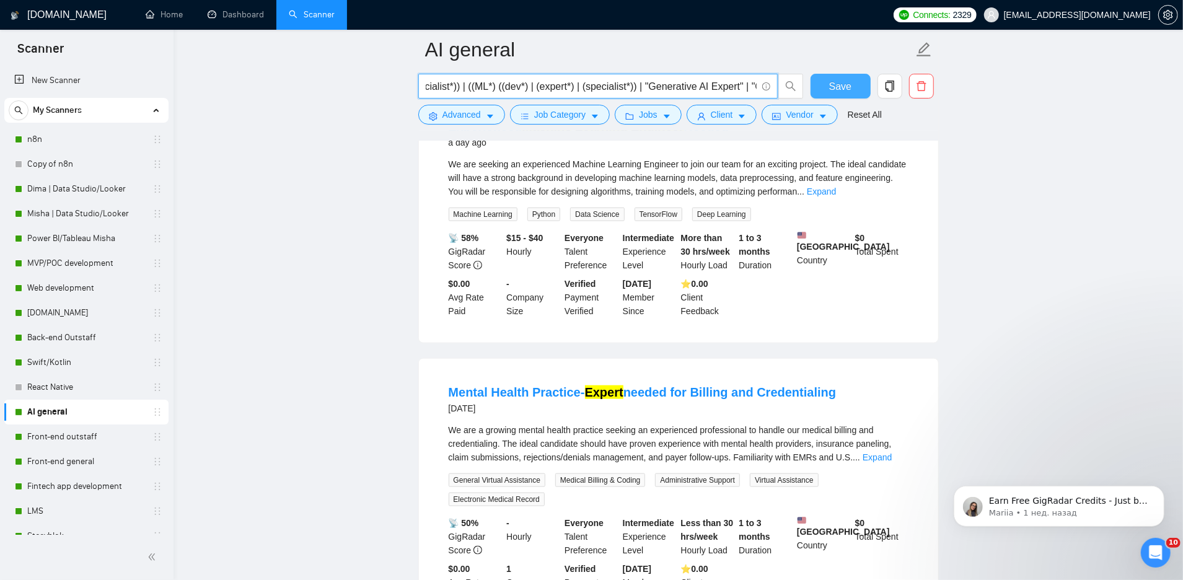
type input "((AI*) (dev*) | (expert*) | (specialist*)) | ((ML*) ((dev*) | (expert*) | (spec…"
click at [828, 87] on button "Save" at bounding box center [841, 86] width 60 height 25
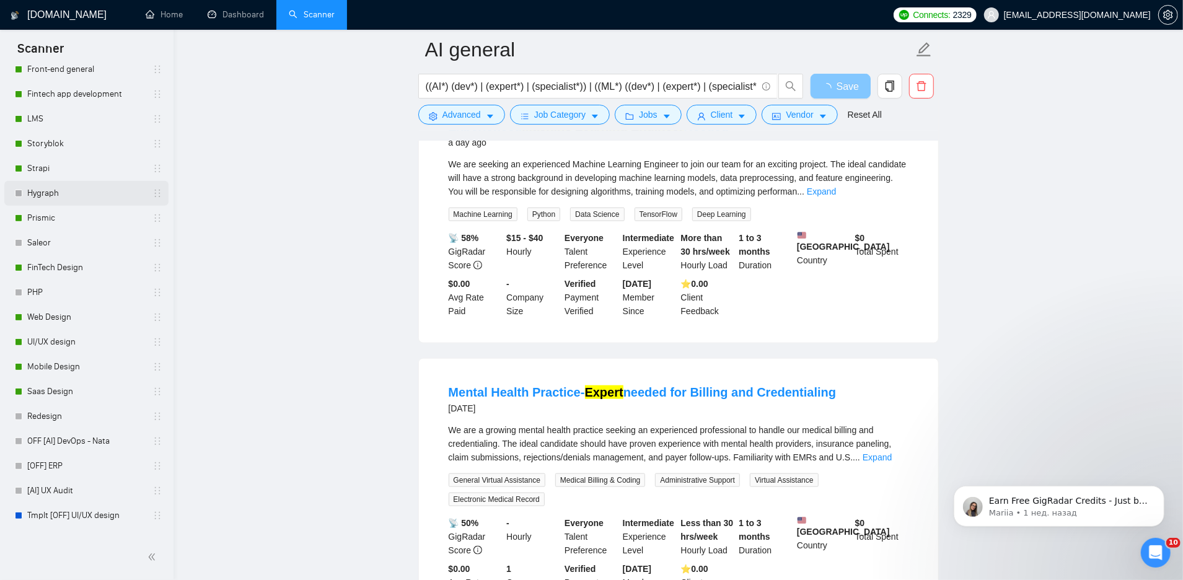
scroll to position [584, 0]
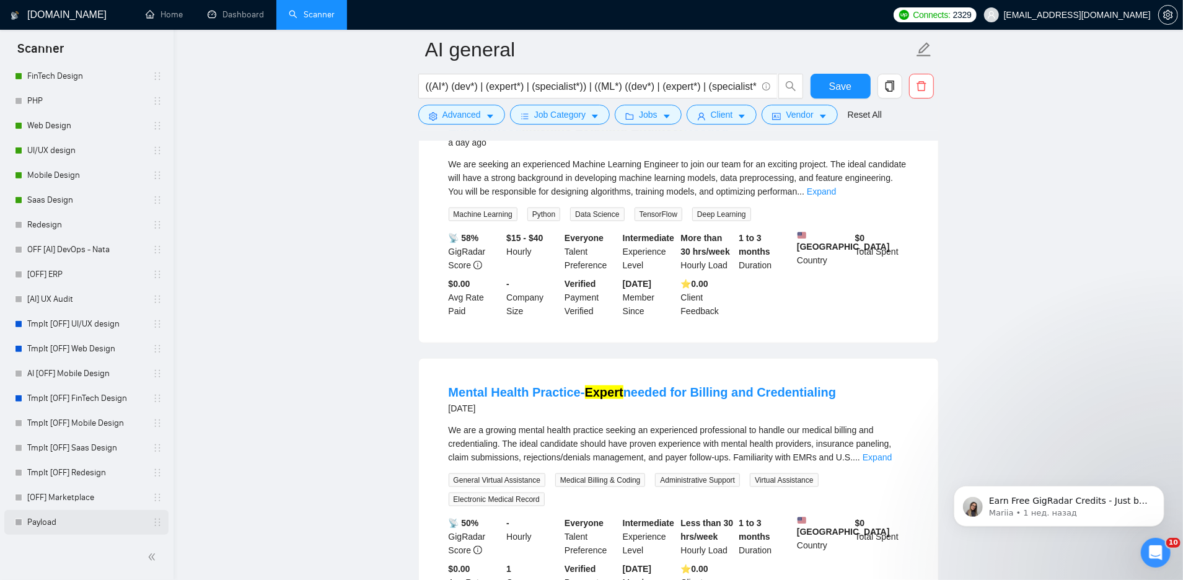
click at [43, 528] on link "Payload" at bounding box center [86, 522] width 118 height 25
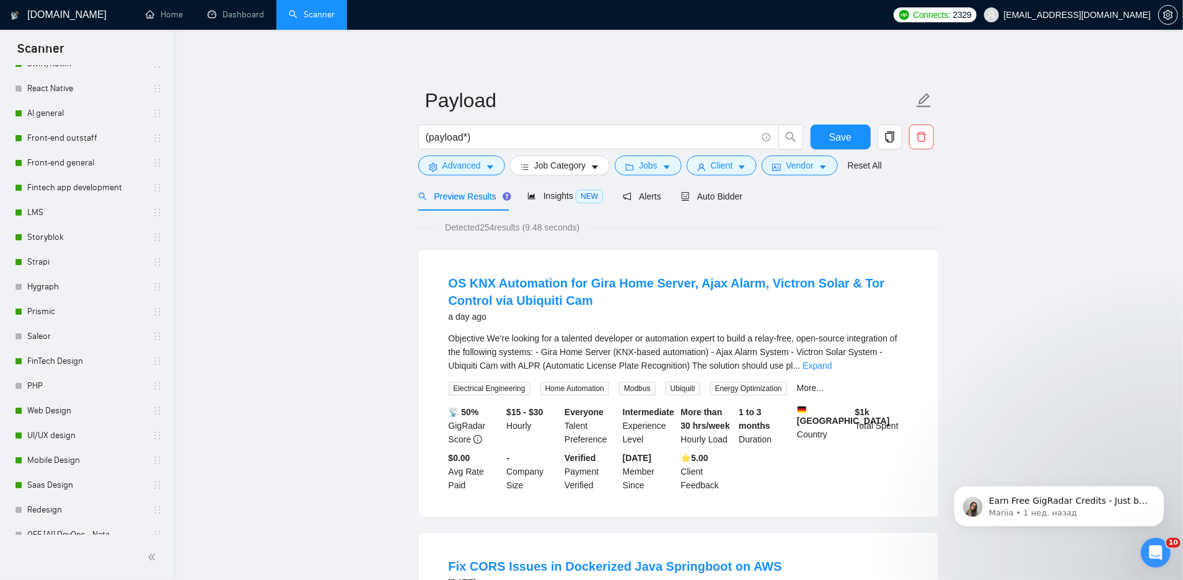
scroll to position [170, 0]
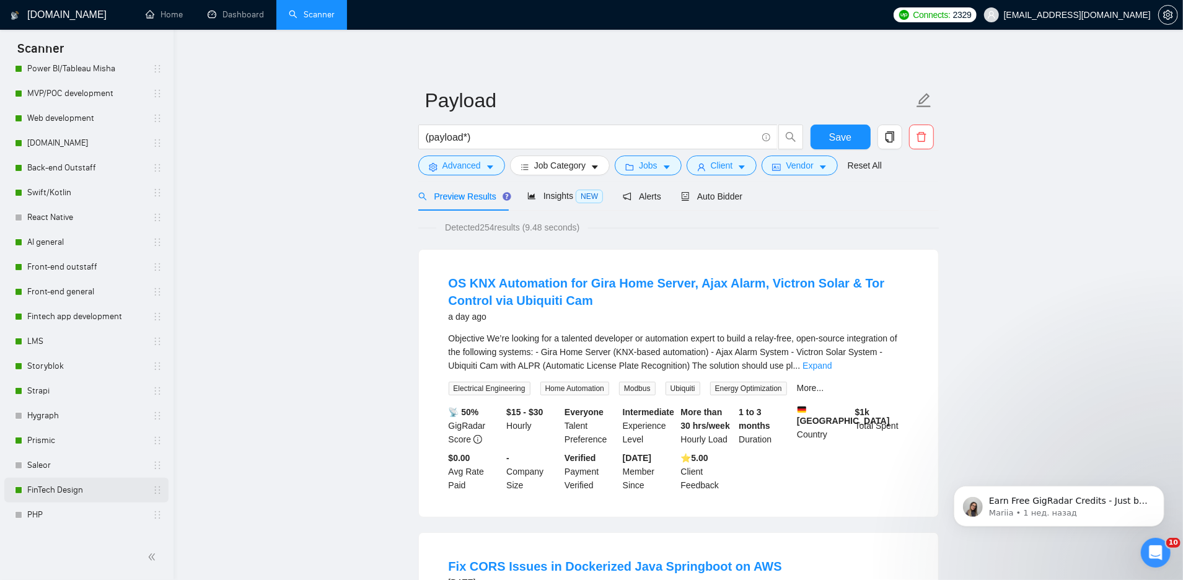
click at [63, 491] on link "FinTech Design" at bounding box center [86, 490] width 118 height 25
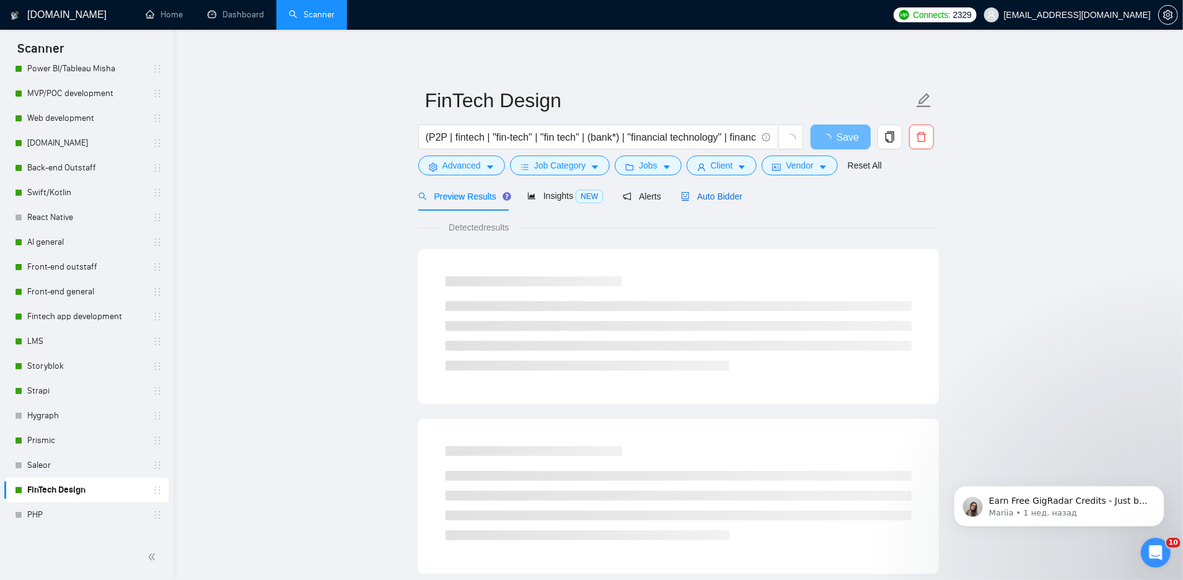
click at [726, 193] on span "Auto Bidder" at bounding box center [711, 197] width 61 height 10
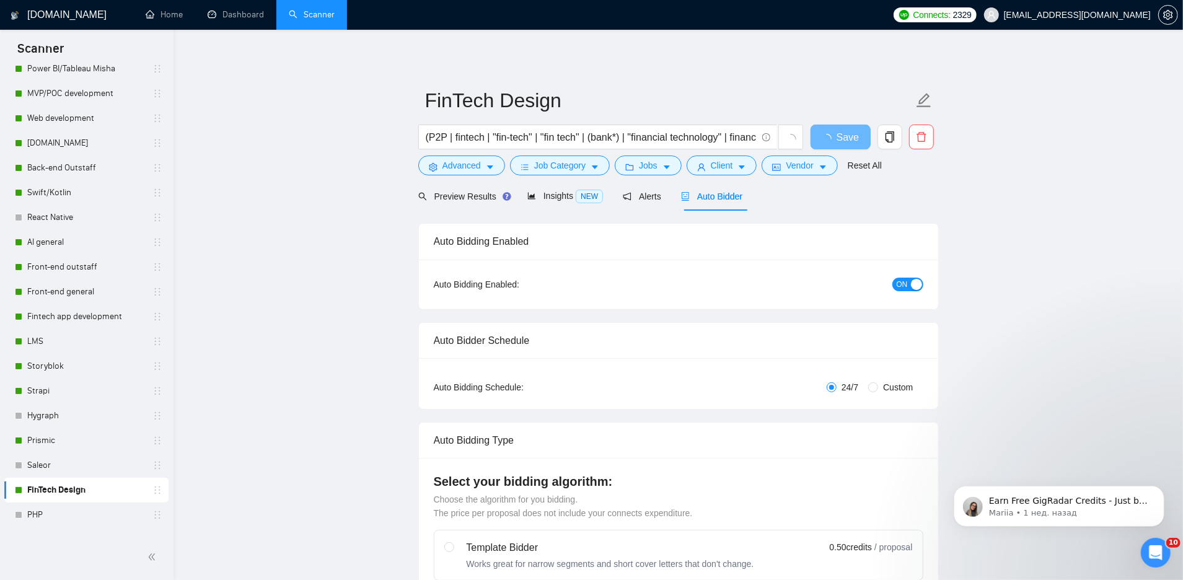
click at [906, 282] on span "ON" at bounding box center [902, 285] width 11 height 14
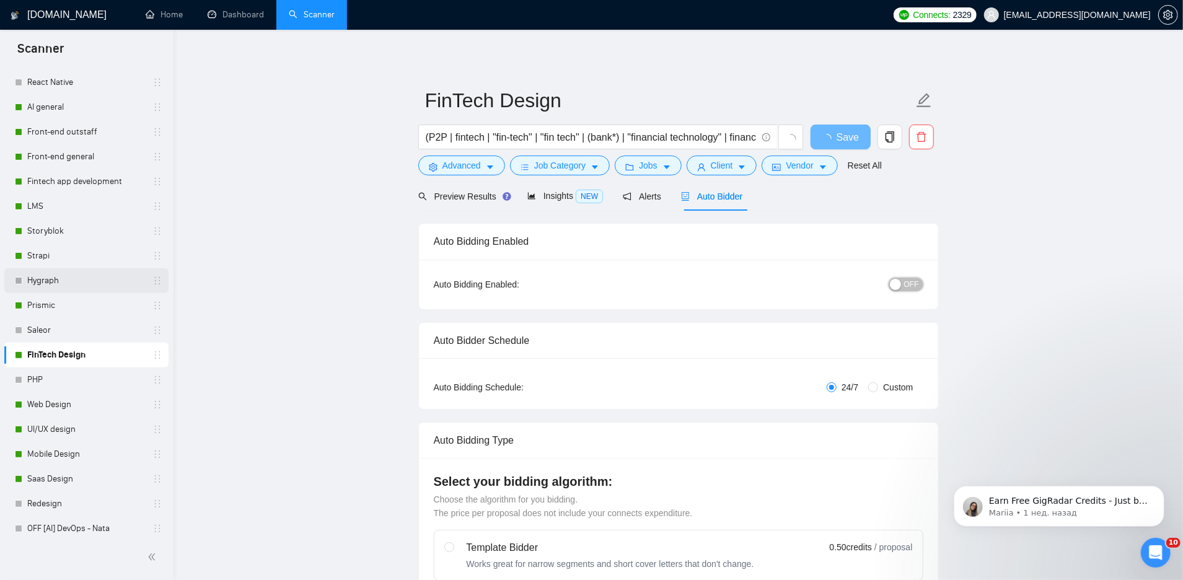
scroll to position [304, 0]
click at [480, 195] on span "Preview Results" at bounding box center [462, 197] width 89 height 10
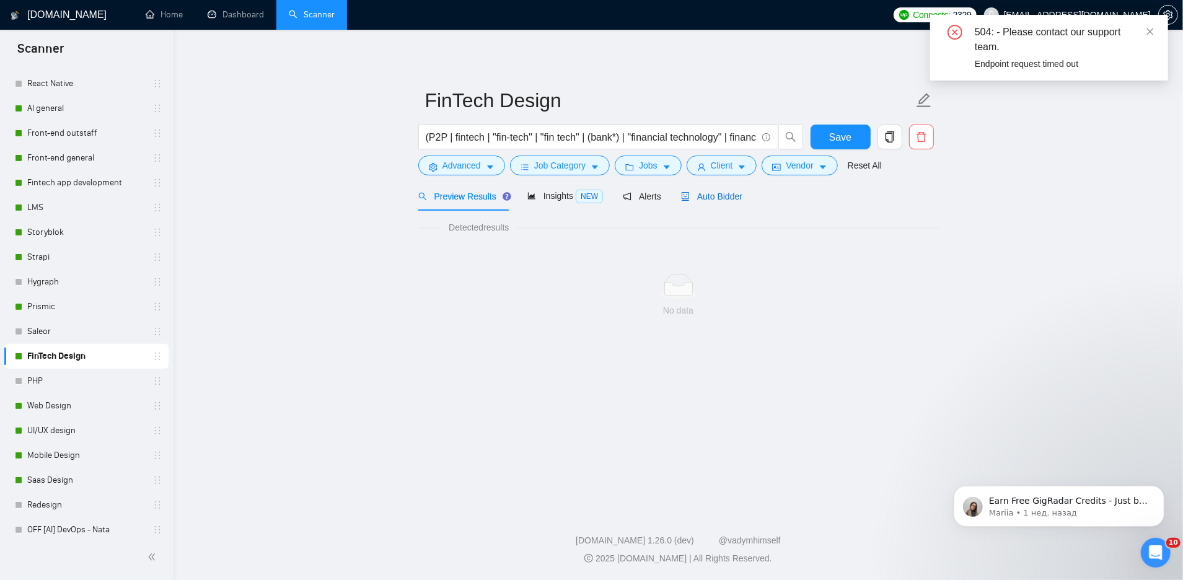
click at [717, 198] on span "Auto Bidder" at bounding box center [711, 197] width 61 height 10
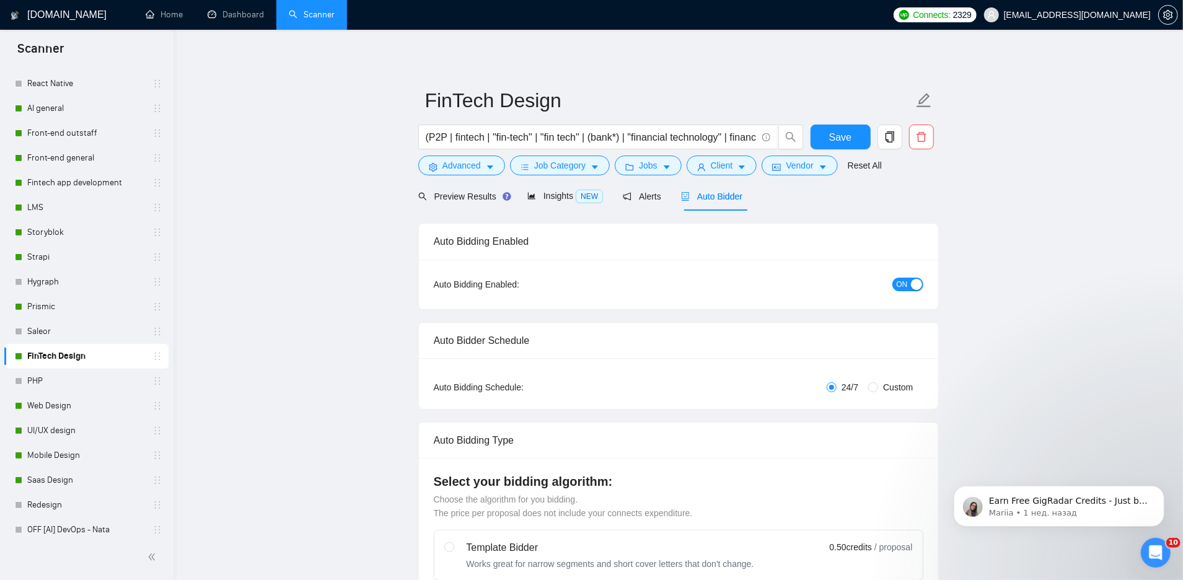
click at [914, 281] on div "button" at bounding box center [916, 284] width 11 height 11
click at [47, 307] on link "Prismic" at bounding box center [86, 306] width 118 height 25
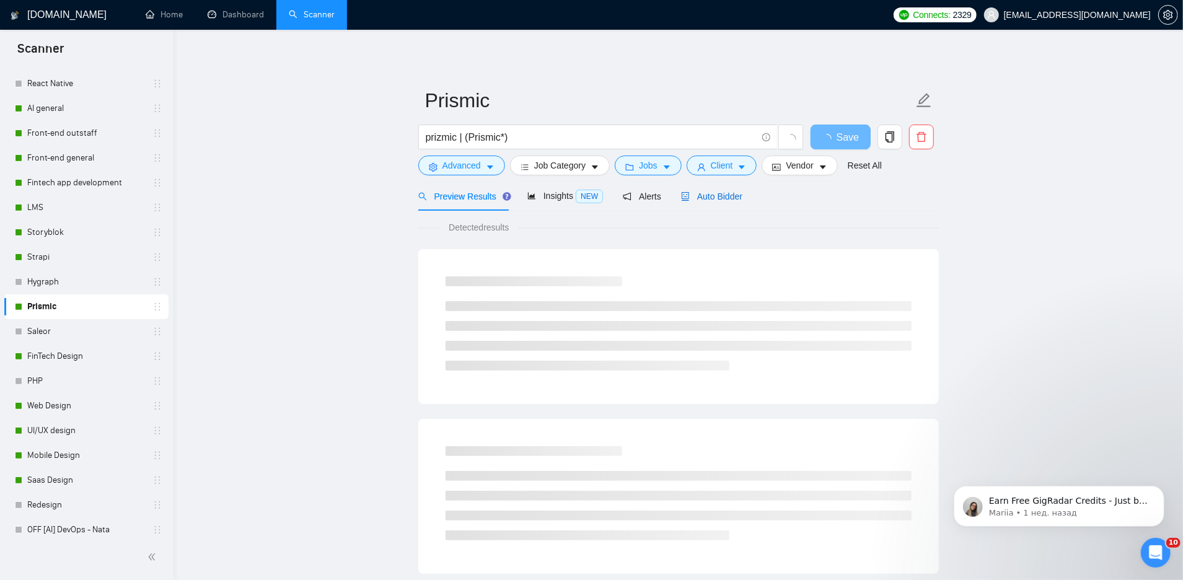
click at [718, 196] on span "Auto Bidder" at bounding box center [711, 197] width 61 height 10
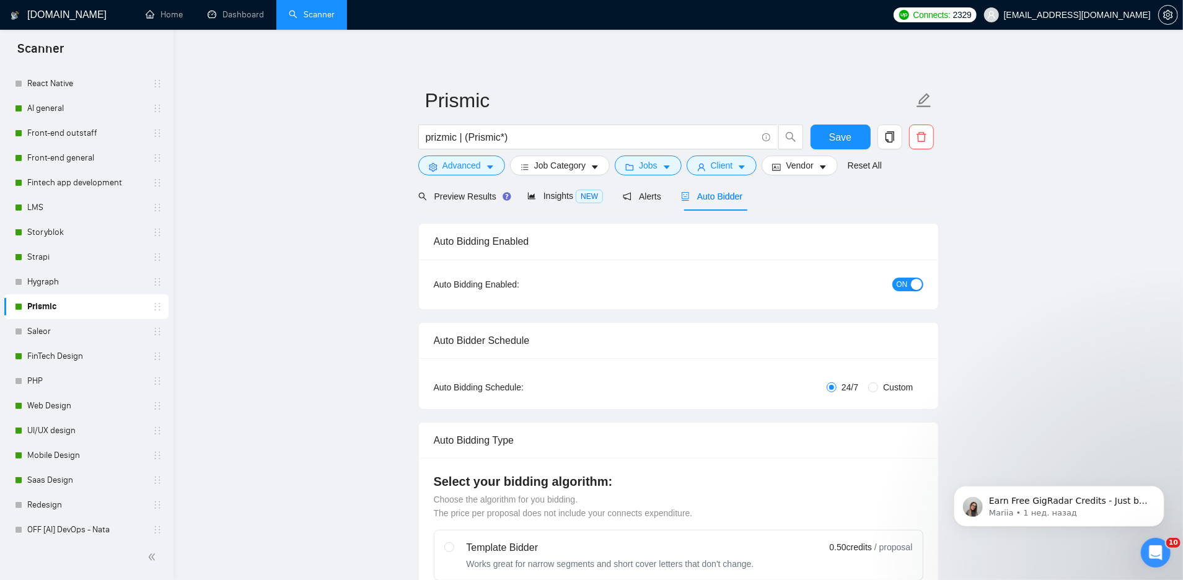
click at [918, 287] on div "button" at bounding box center [916, 284] width 11 height 11
click at [835, 134] on span "Save" at bounding box center [840, 137] width 22 height 15
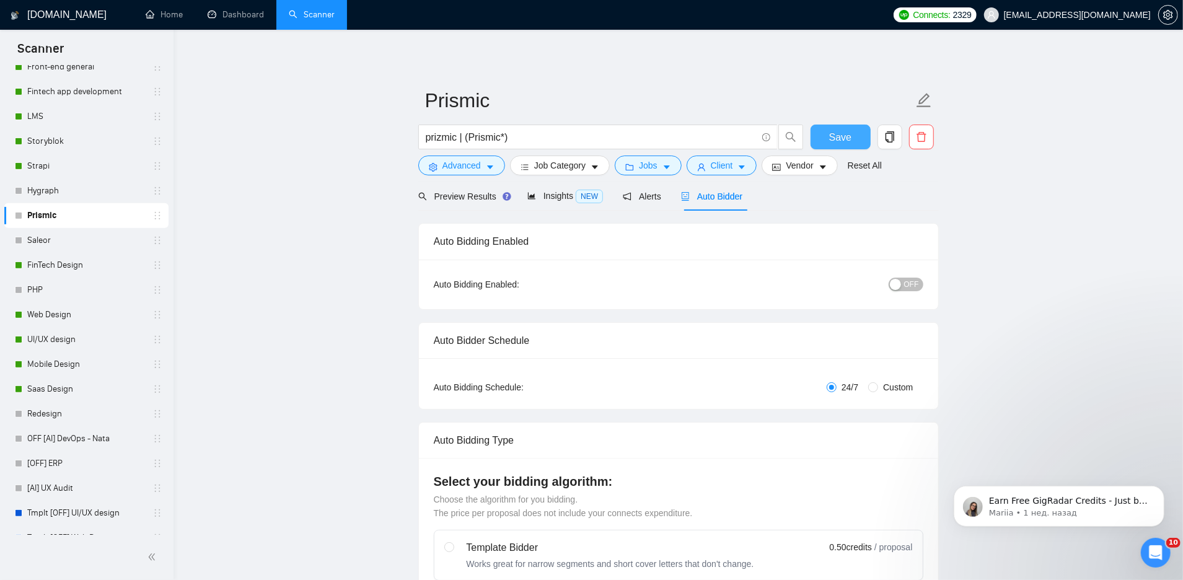
scroll to position [393, 0]
click at [53, 272] on link "FinTech Design" at bounding box center [86, 267] width 118 height 25
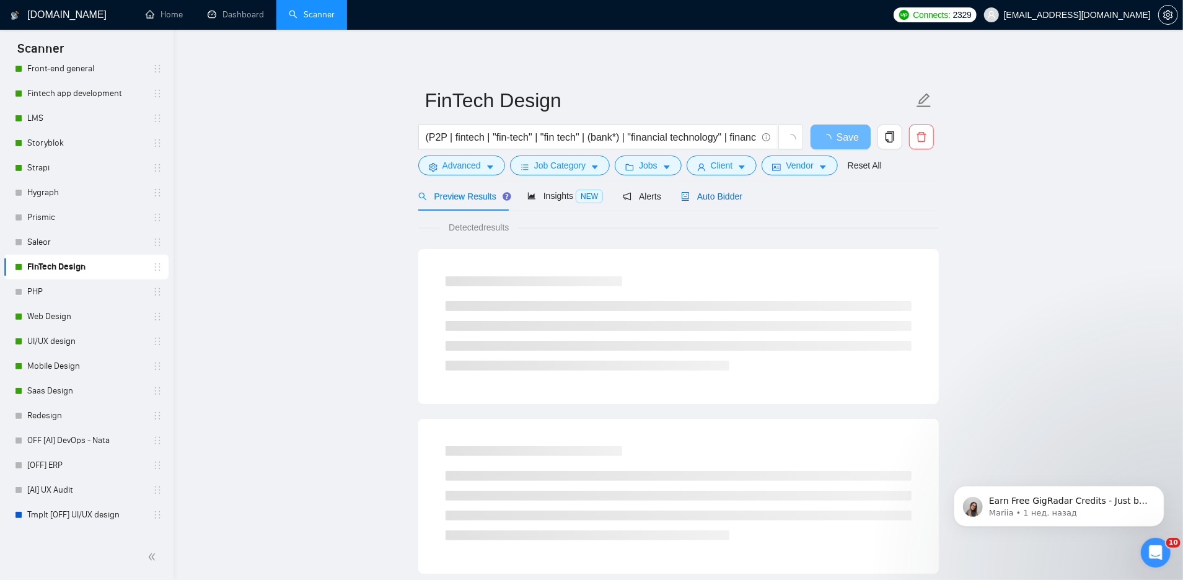
click at [719, 201] on div "Auto Bidder" at bounding box center [711, 197] width 61 height 14
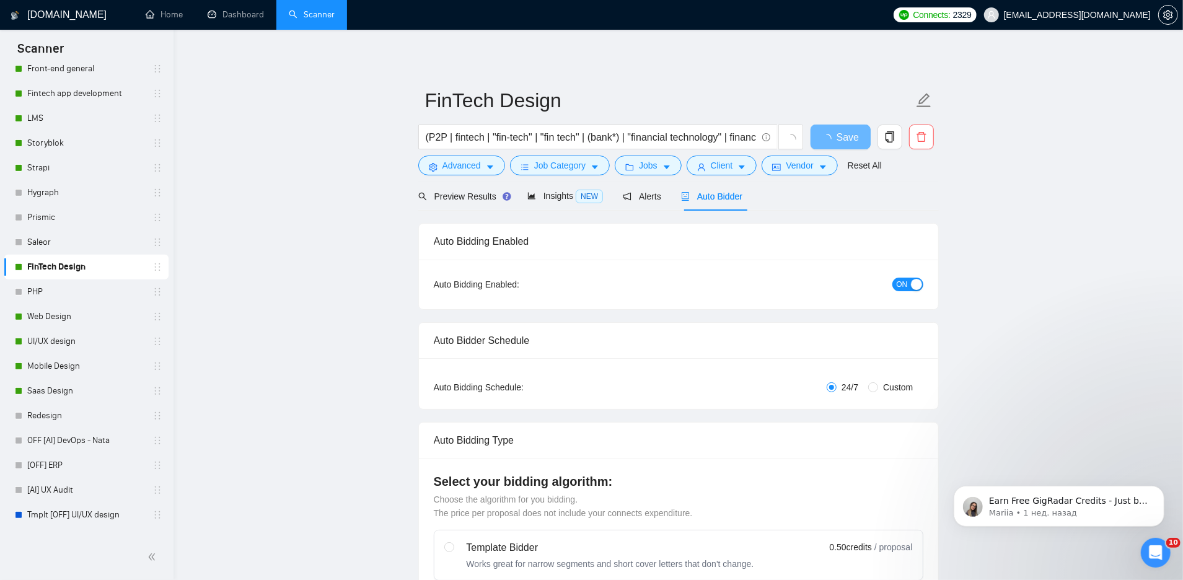
click at [917, 280] on div "button" at bounding box center [916, 284] width 11 height 11
click at [839, 138] on span "Save" at bounding box center [848, 137] width 22 height 15
click at [839, 142] on span "Save" at bounding box center [840, 137] width 22 height 15
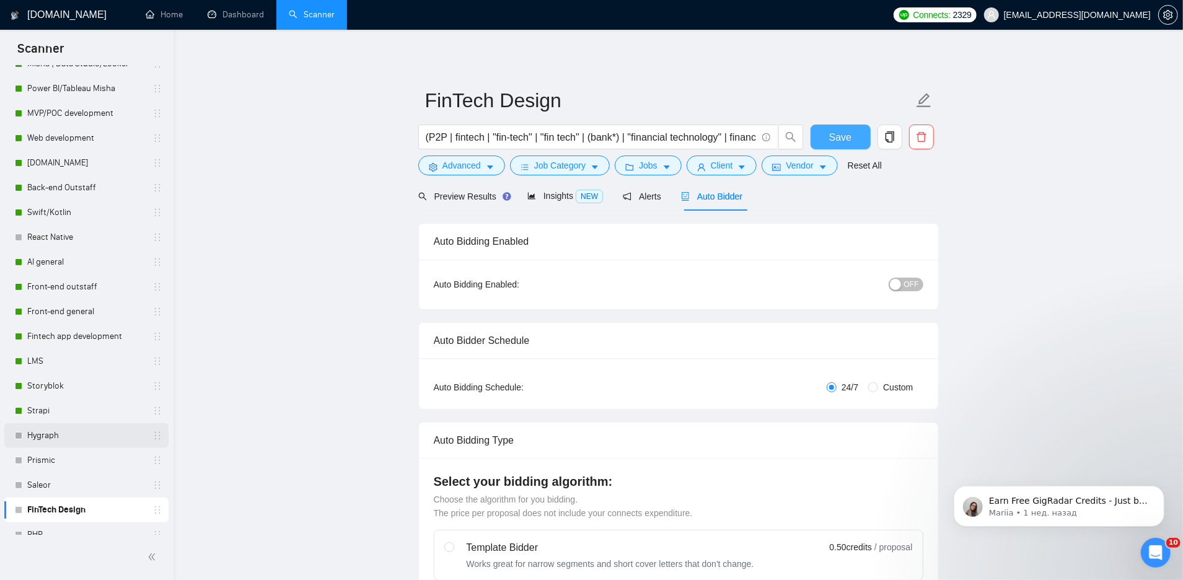
scroll to position [151, 0]
click at [47, 280] on link "Front-end outstaff" at bounding box center [86, 285] width 118 height 25
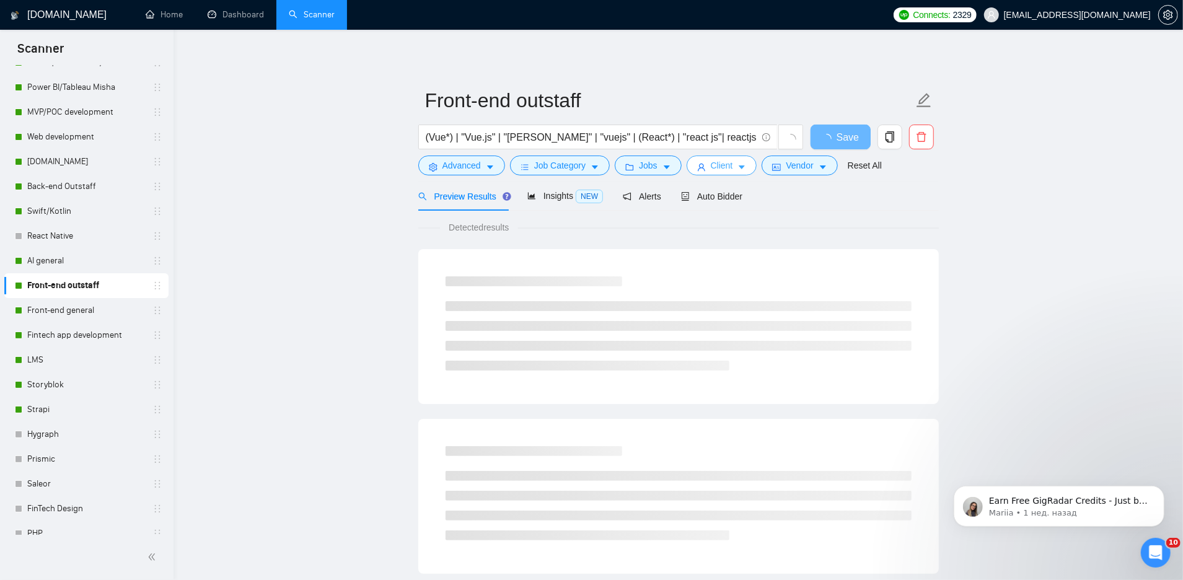
click at [709, 165] on button "Client" at bounding box center [722, 166] width 71 height 20
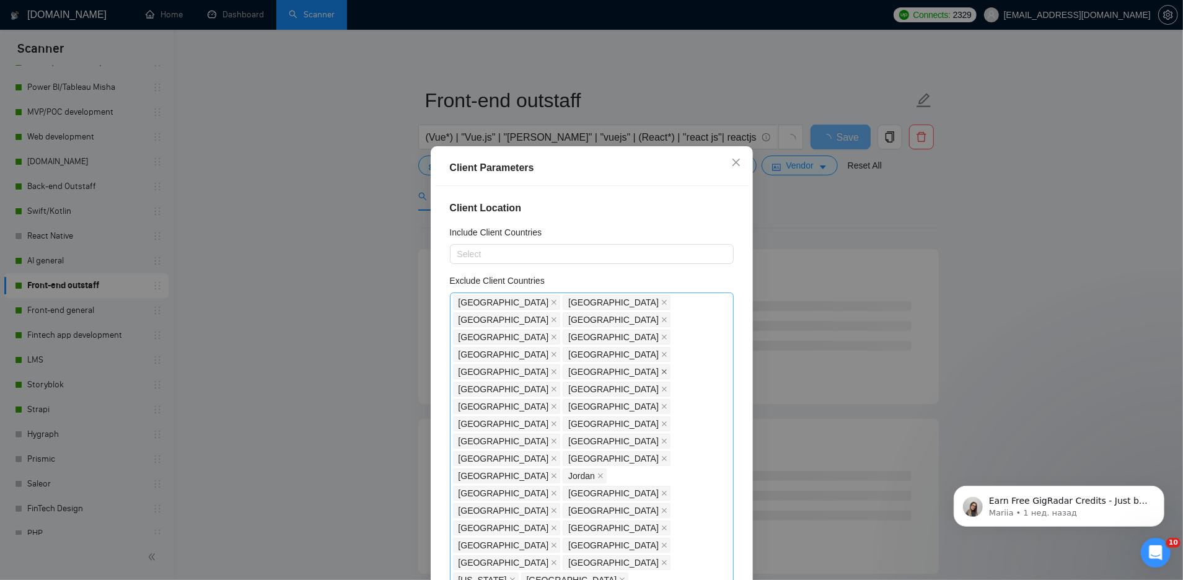
click at [667, 369] on icon "close" at bounding box center [664, 371] width 5 height 5
click at [834, 242] on div "Client Parameters Client Location Include Client Countries Select Exclude Clien…" at bounding box center [591, 290] width 1183 height 580
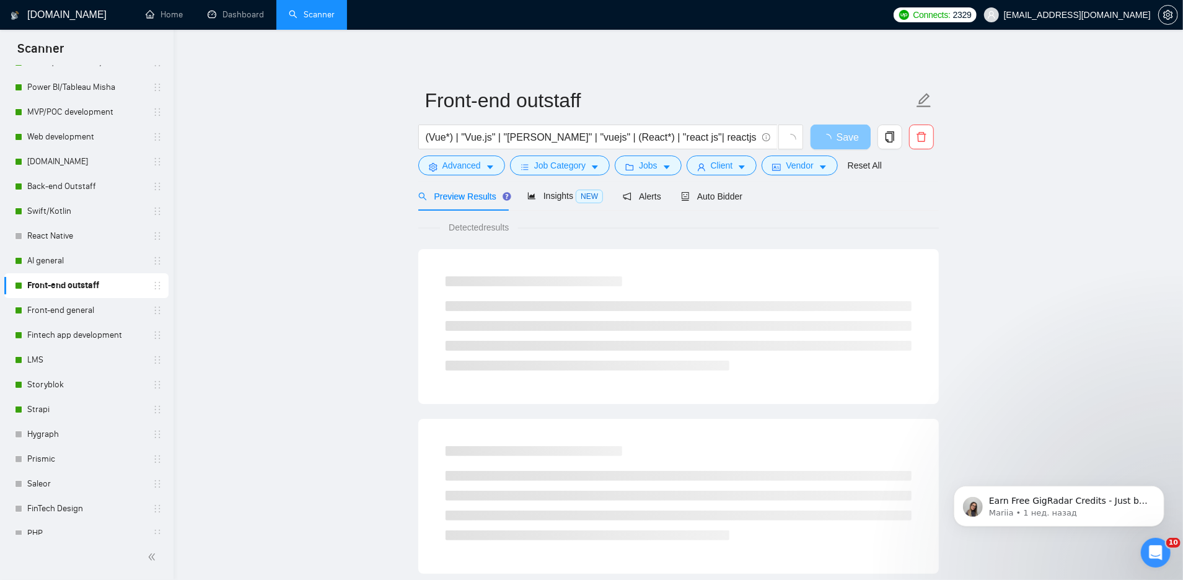
click at [840, 133] on span "Save" at bounding box center [848, 137] width 22 height 15
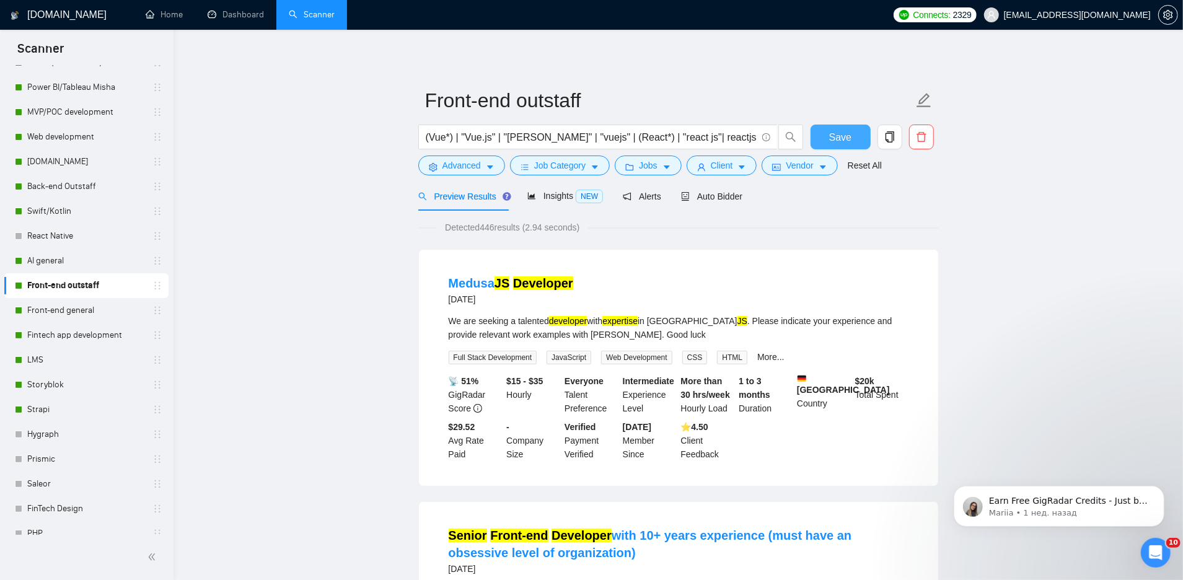
click at [840, 137] on span "Save" at bounding box center [840, 137] width 22 height 15
click at [460, 169] on span "Advanced" at bounding box center [462, 166] width 38 height 14
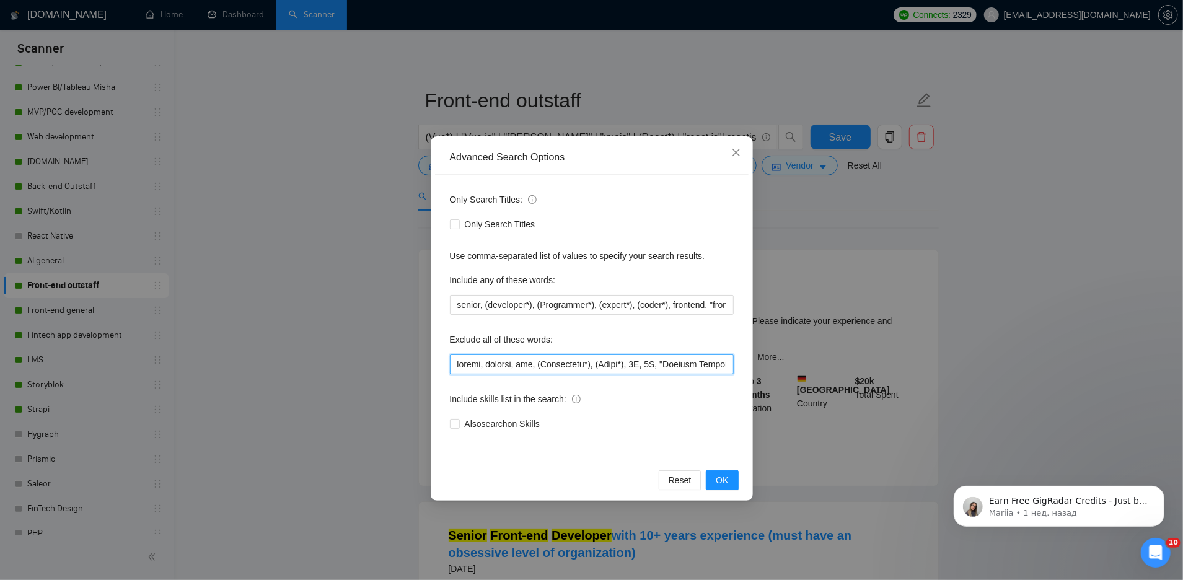
click at [544, 365] on input "text" at bounding box center [592, 365] width 284 height 20
type input "design, webflow, (Whitepaper*), (Ebook*), 3D, 2D, "Company Overview Deck", "pit…"
click at [726, 481] on span "OK" at bounding box center [722, 480] width 12 height 14
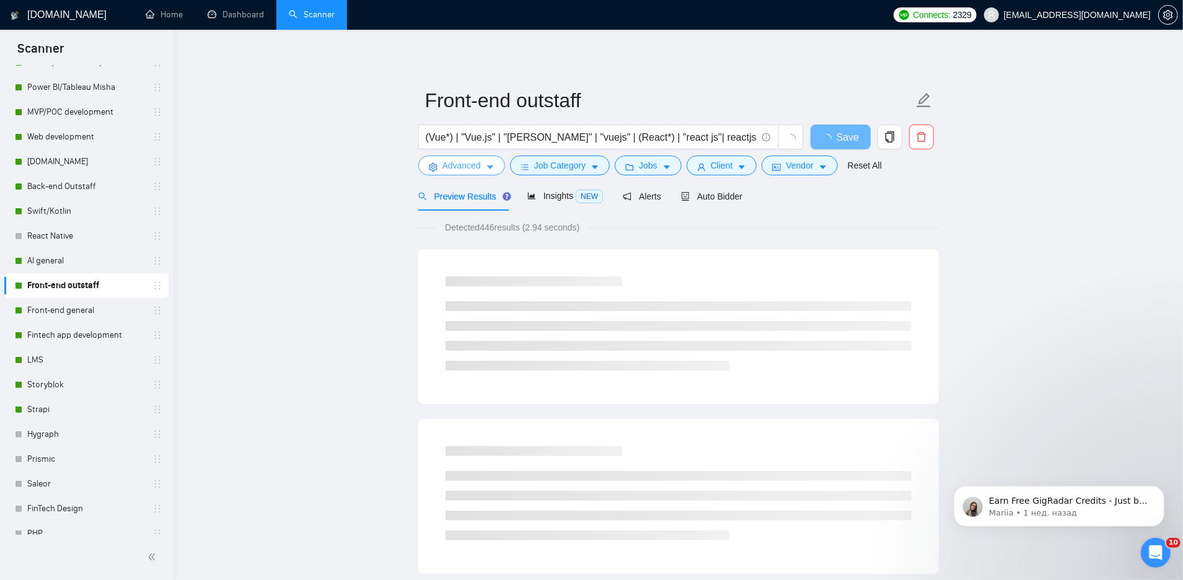
click at [465, 164] on span "Advanced" at bounding box center [462, 166] width 38 height 14
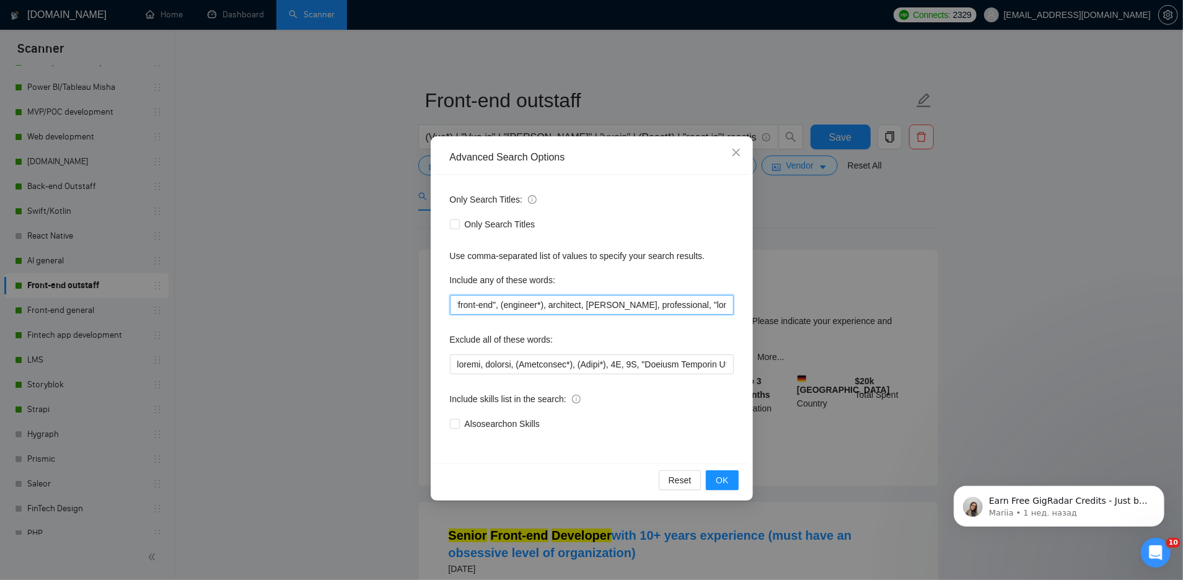
scroll to position [0, 357]
drag, startPoint x: 639, startPoint y: 301, endPoint x: 752, endPoint y: 303, distance: 112.8
click at [752, 303] on div "Advanced Search Options Only Search Titles: Only Search Titles Use comma-separa…" at bounding box center [592, 318] width 322 height 364
click at [659, 304] on input "senior, (developer*), (Programmer*), (expert*), (coder*), frontend, "front end"…" at bounding box center [592, 305] width 284 height 20
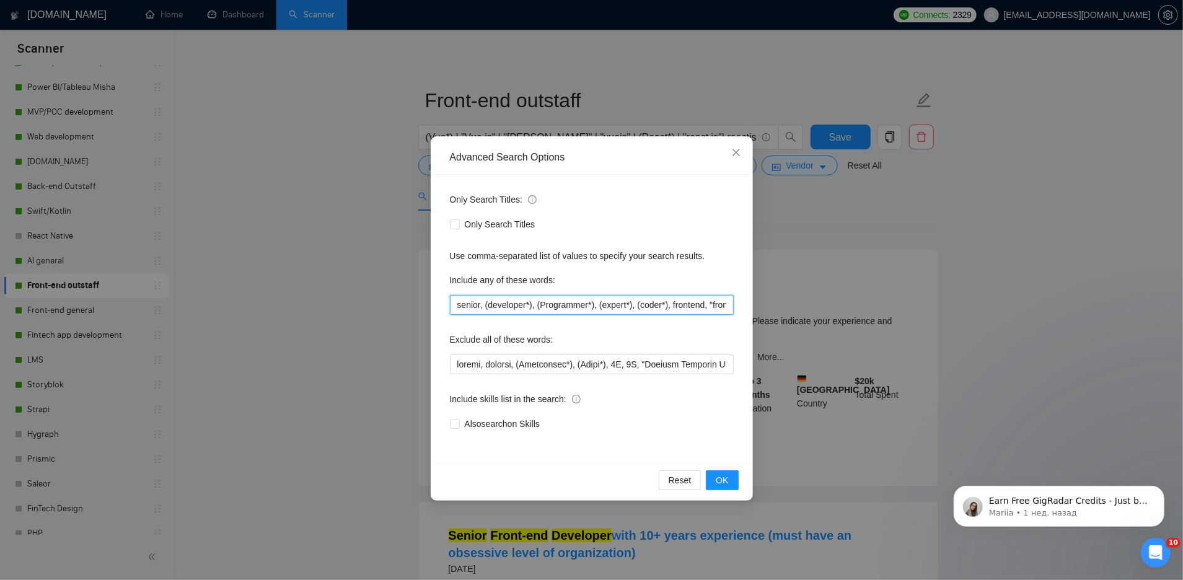
drag, startPoint x: 528, startPoint y: 307, endPoint x: 420, endPoint y: 307, distance: 107.8
click at [420, 307] on div "Advanced Search Options Only Search Titles: Only Search Titles Use comma-separa…" at bounding box center [591, 290] width 1183 height 580
click at [454, 302] on input "senior, (developer*), (Programmer*), (expert*), (coder*), frontend, "front end"…" at bounding box center [592, 305] width 284 height 20
type input "middle, senior, (developer*), (Programmer*), (expert*), (coder*), frontend, "fr…"
click at [725, 478] on span "OK" at bounding box center [722, 480] width 12 height 14
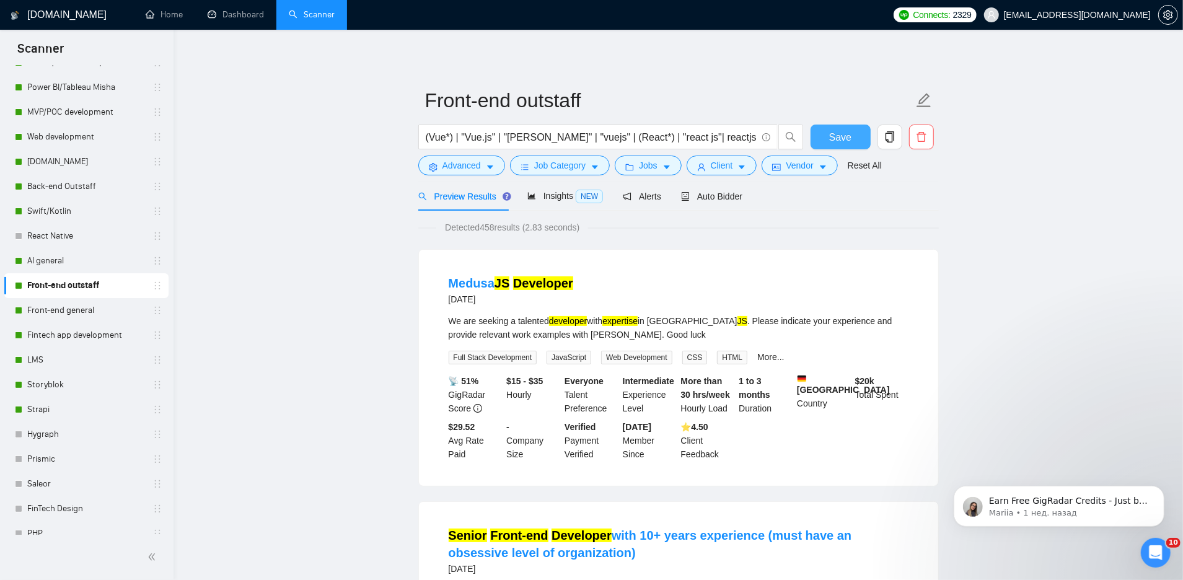
click at [819, 144] on button "Save" at bounding box center [841, 137] width 60 height 25
click at [721, 201] on div "Auto Bidder" at bounding box center [711, 197] width 61 height 14
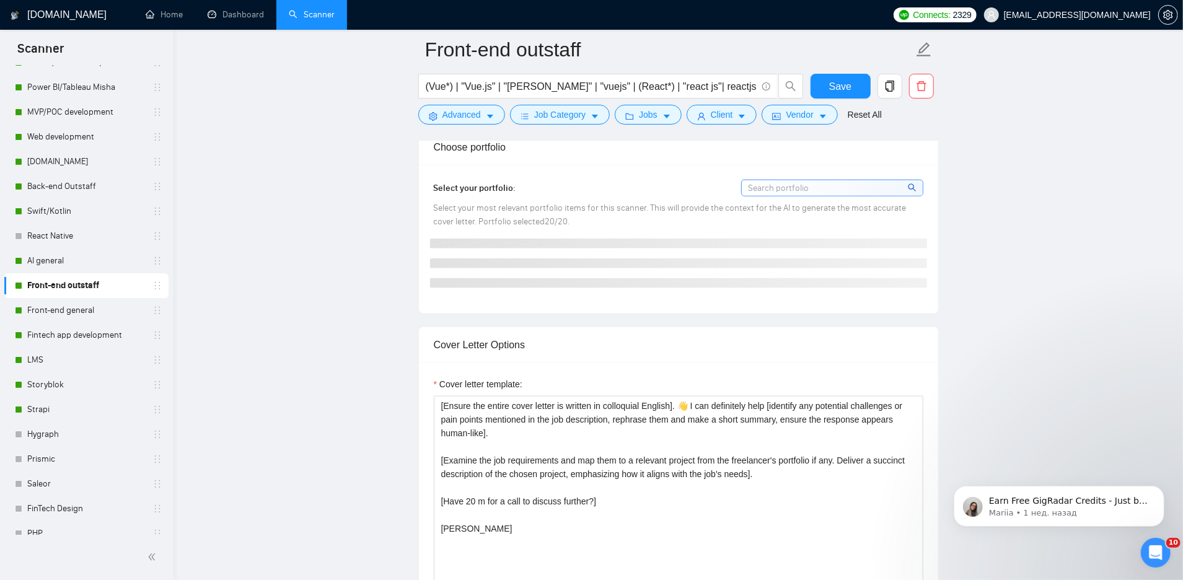
scroll to position [1212, 0]
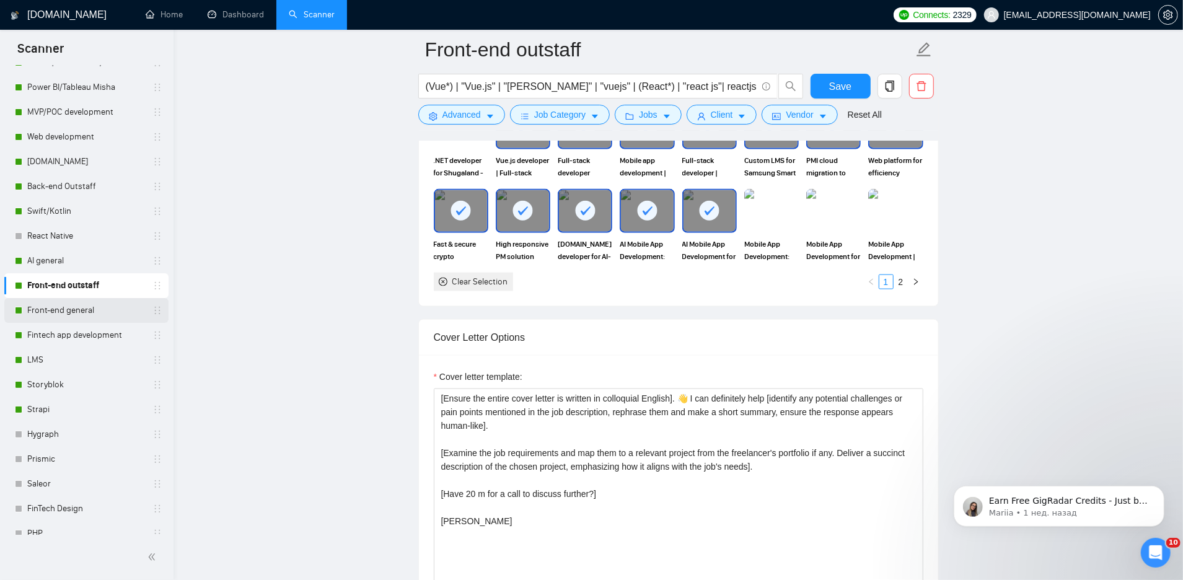
click at [71, 319] on link "Front-end general" at bounding box center [86, 310] width 118 height 25
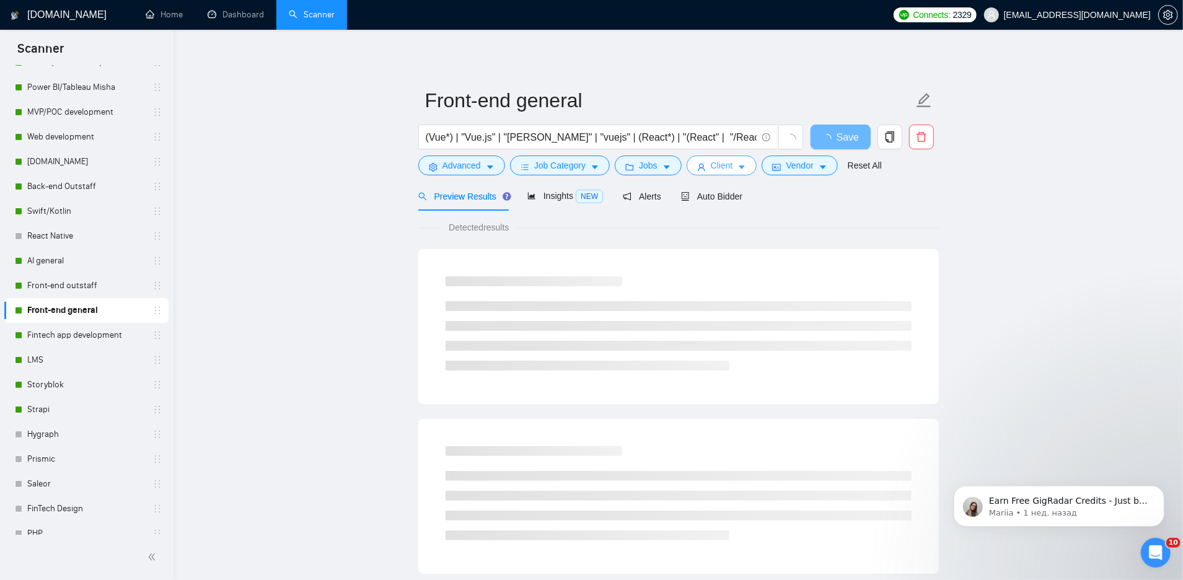
click at [741, 164] on icon "caret-down" at bounding box center [742, 167] width 9 height 9
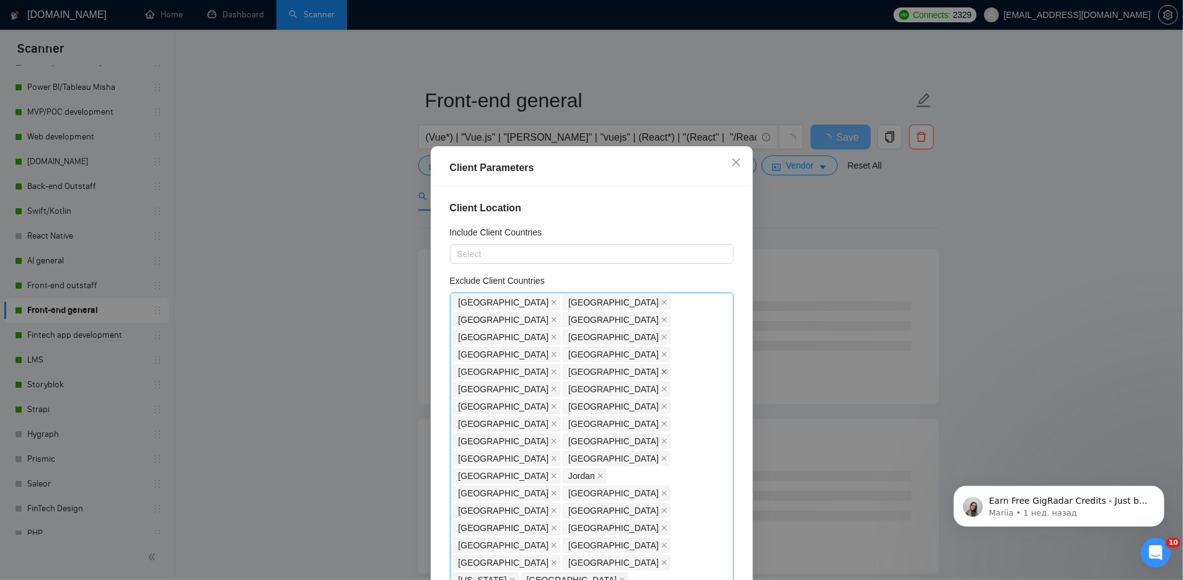
click at [667, 369] on icon "close" at bounding box center [664, 371] width 5 height 5
click at [799, 217] on div "Client Parameters Client Location Include Client Countries Select Exclude Clien…" at bounding box center [591, 290] width 1183 height 580
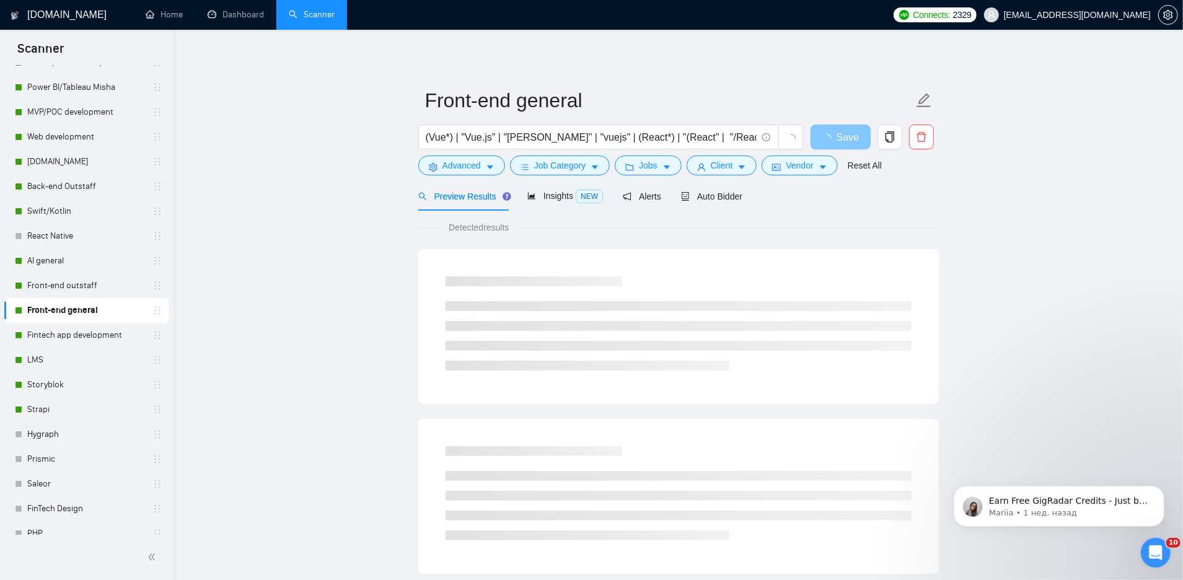
click at [841, 141] on span "Save" at bounding box center [848, 137] width 22 height 15
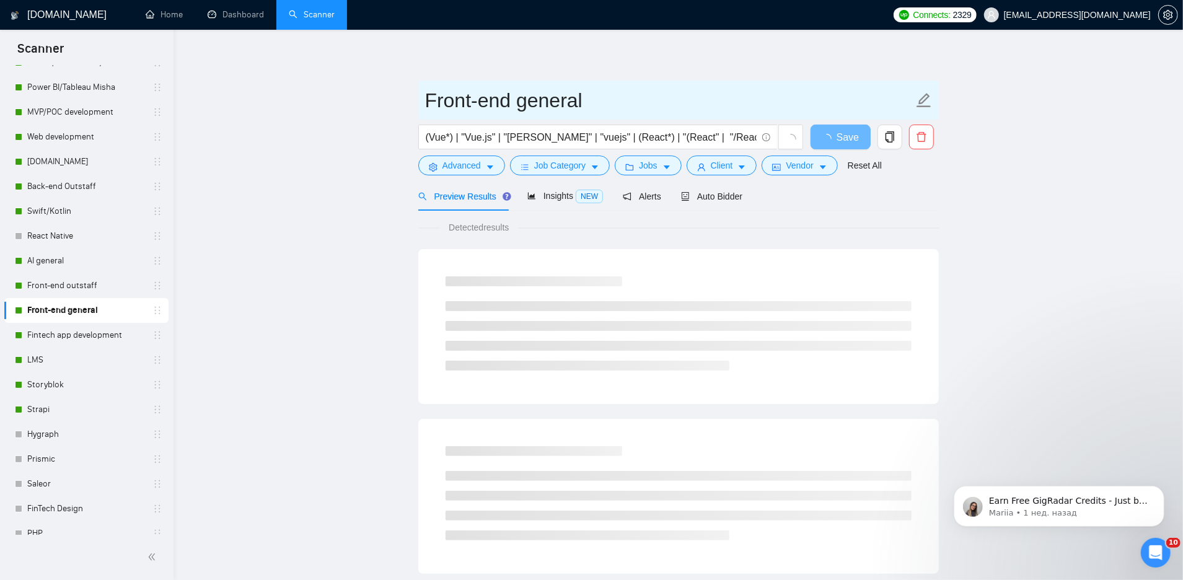
click at [824, 102] on input "Front-end general" at bounding box center [669, 100] width 488 height 31
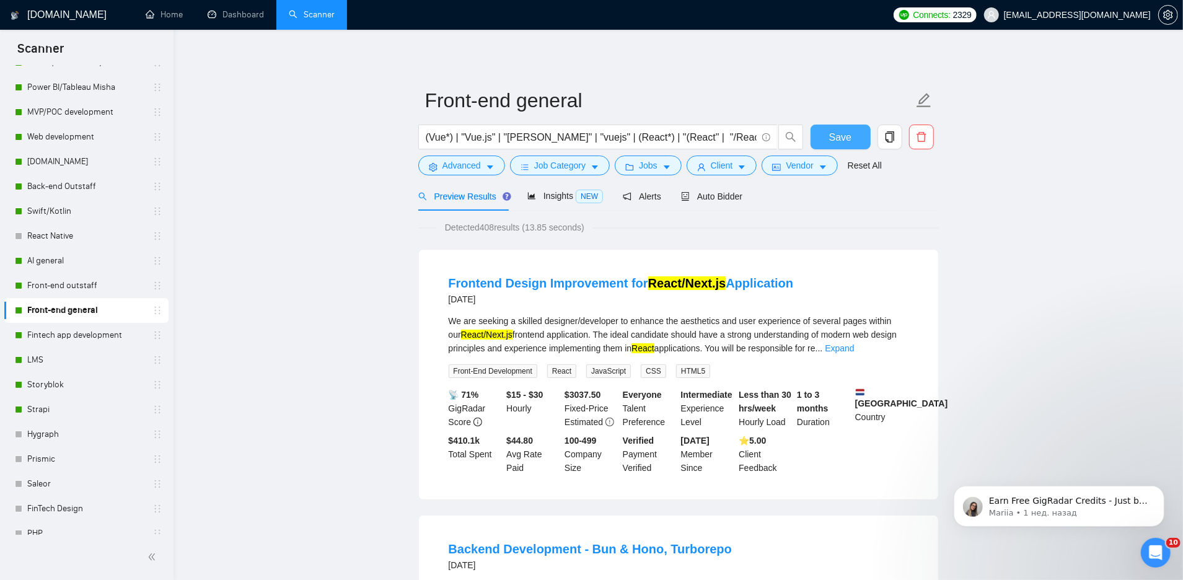
click at [837, 142] on span "Save" at bounding box center [840, 137] width 22 height 15
click at [84, 334] on link "Fintech app development" at bounding box center [86, 335] width 118 height 25
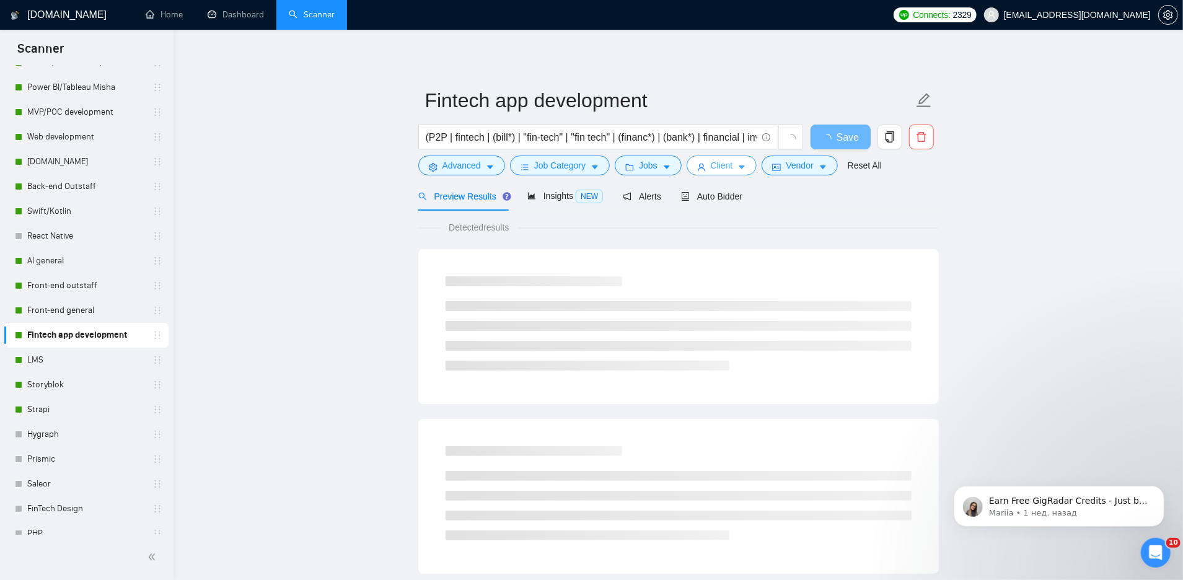
click at [711, 167] on button "Client" at bounding box center [722, 166] width 71 height 20
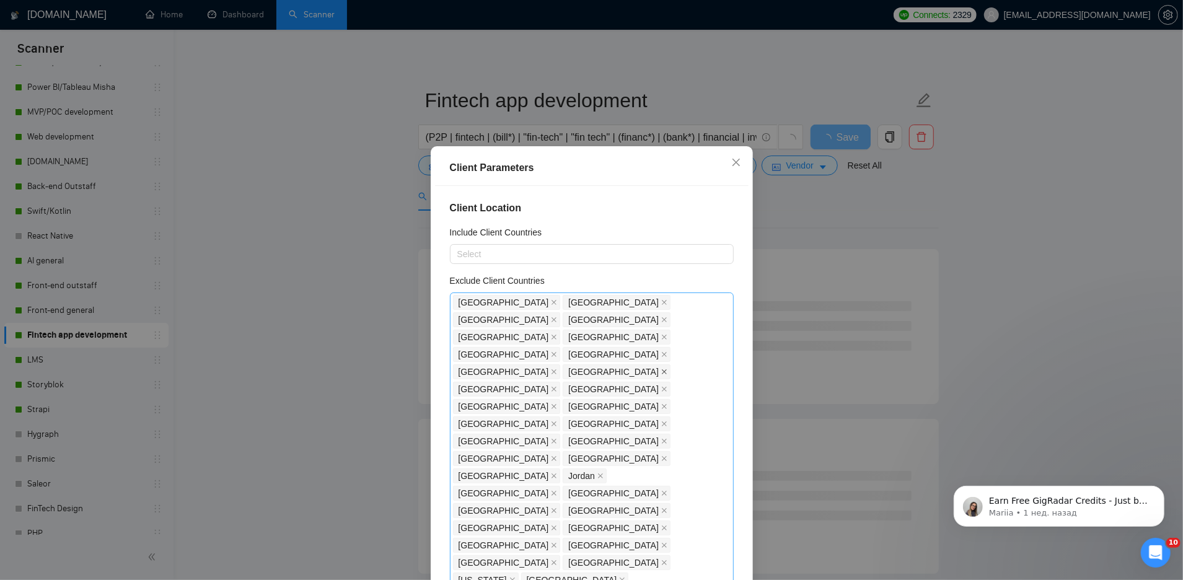
click at [667, 369] on icon "close" at bounding box center [664, 372] width 6 height 6
click at [841, 141] on div "Client Parameters Client Location Include Client Countries Select Exclude Clien…" at bounding box center [591, 290] width 1183 height 580
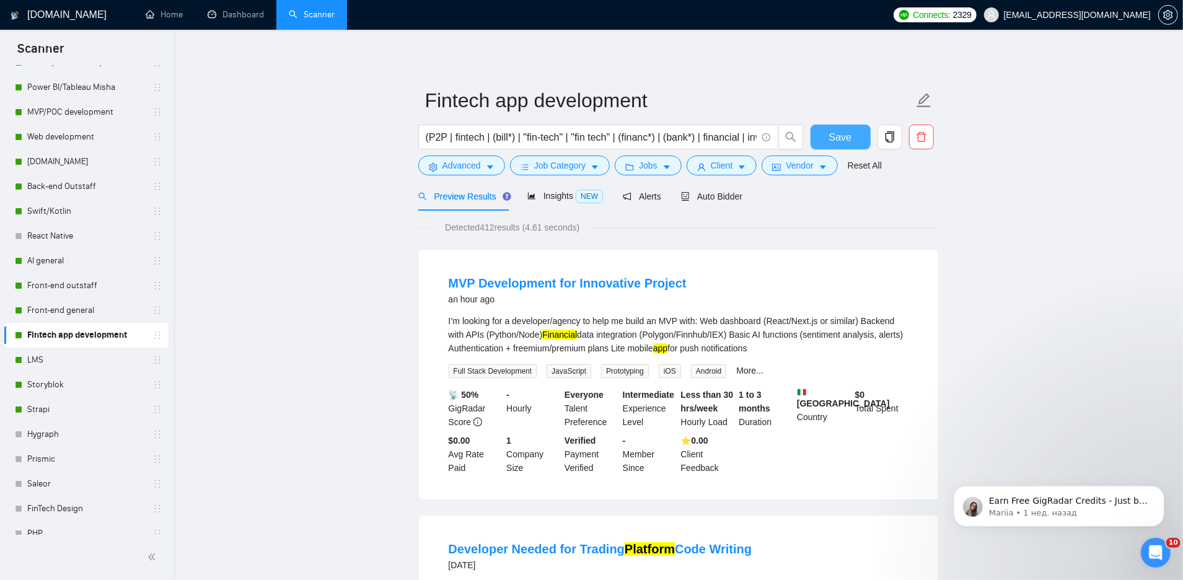
click at [839, 144] on span "Save" at bounding box center [840, 137] width 22 height 15
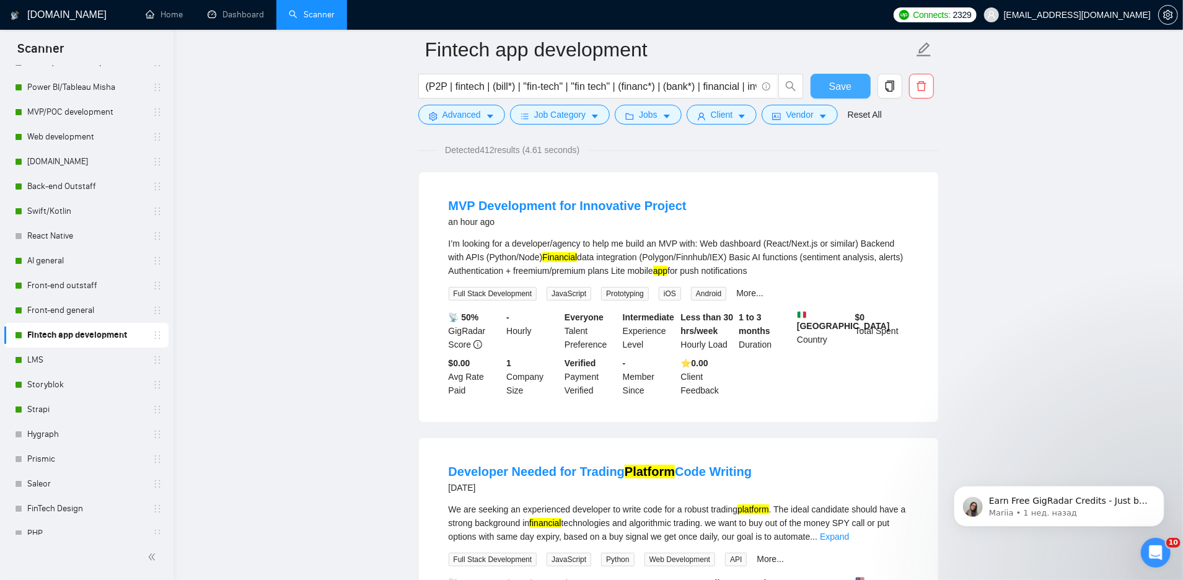
scroll to position [89, 0]
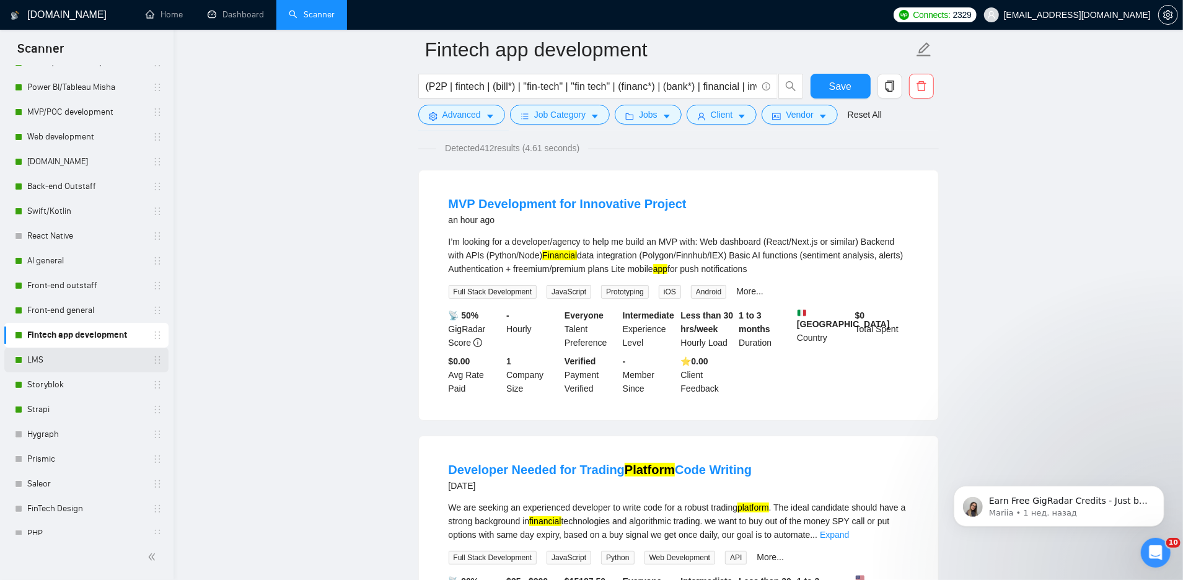
click at [90, 357] on link "LMS" at bounding box center [86, 360] width 118 height 25
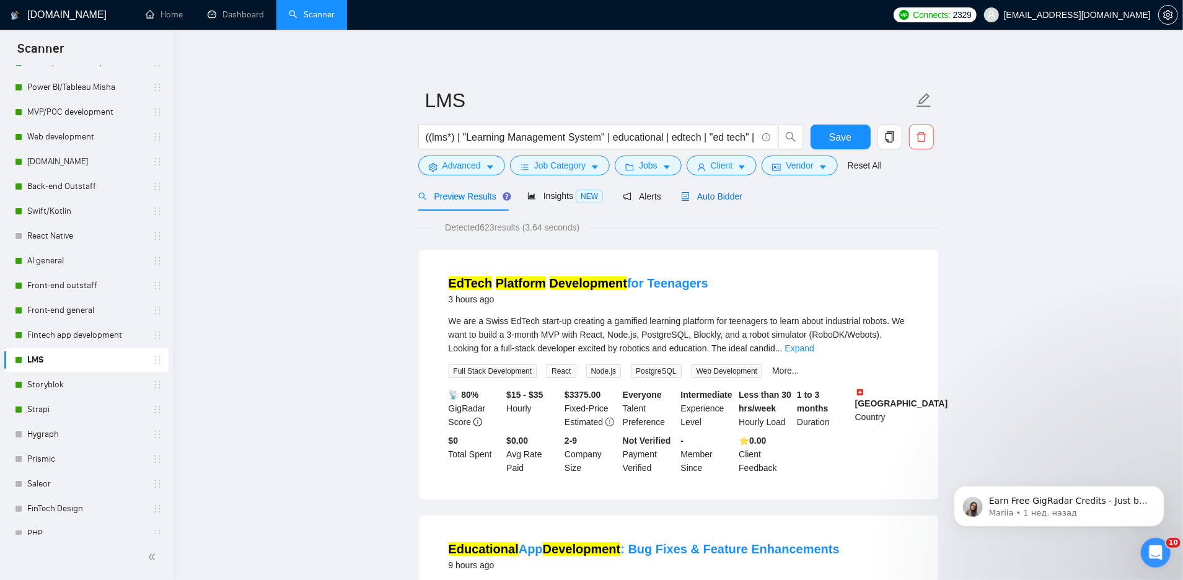
click at [714, 192] on span "Auto Bidder" at bounding box center [711, 197] width 61 height 10
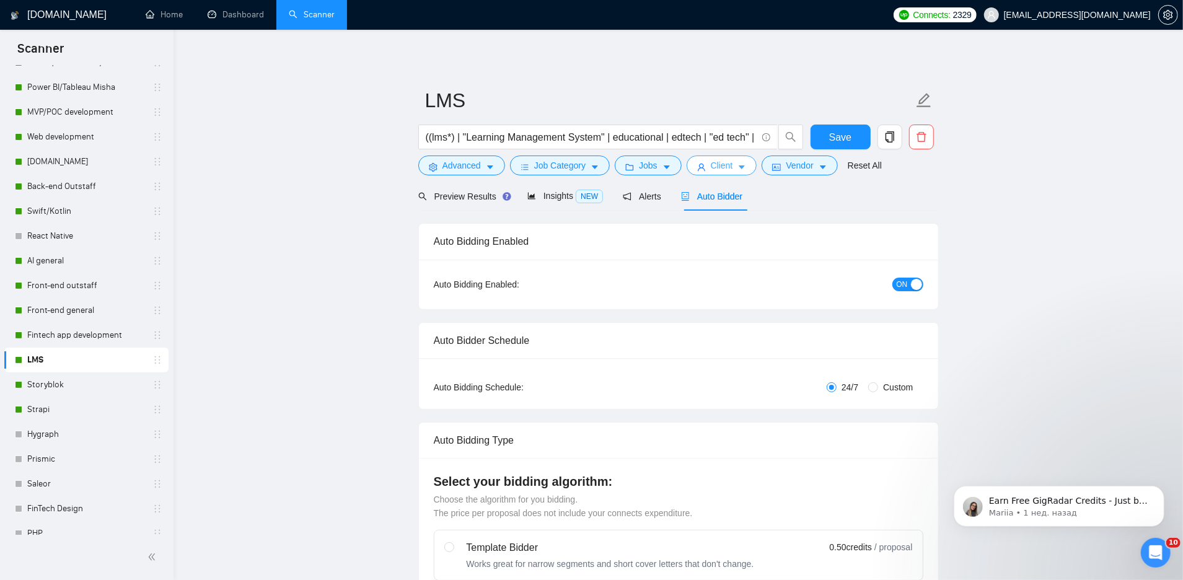
click at [723, 170] on span "Client" at bounding box center [722, 166] width 22 height 14
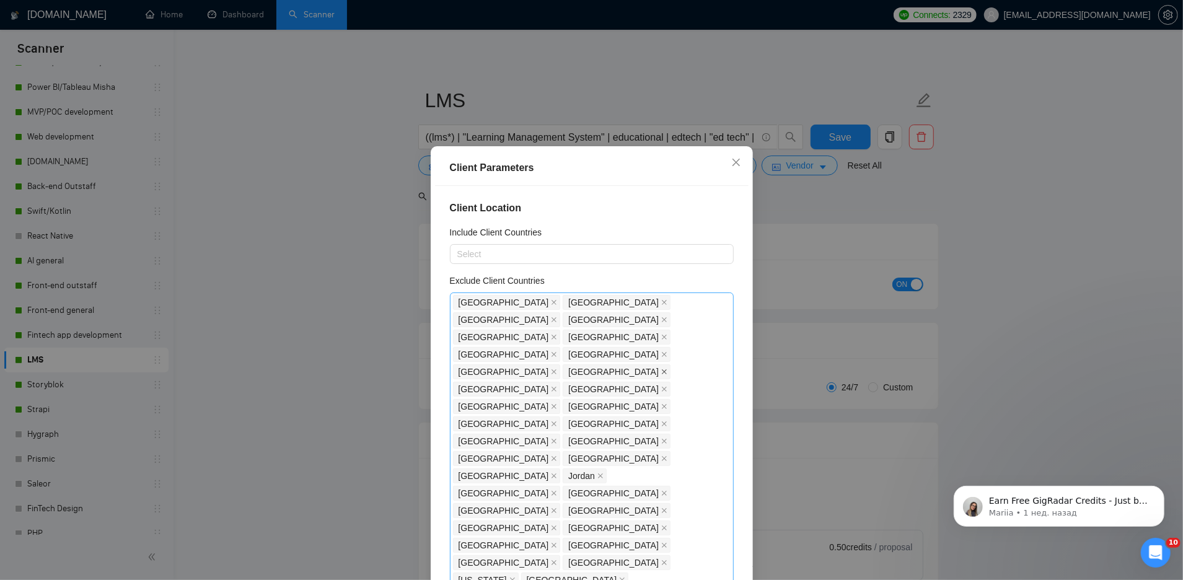
click at [667, 369] on icon "close" at bounding box center [664, 371] width 5 height 5
click at [684, 102] on div "Client Parameters Client Location Include Client Countries Select Exclude Clien…" at bounding box center [591, 290] width 1183 height 580
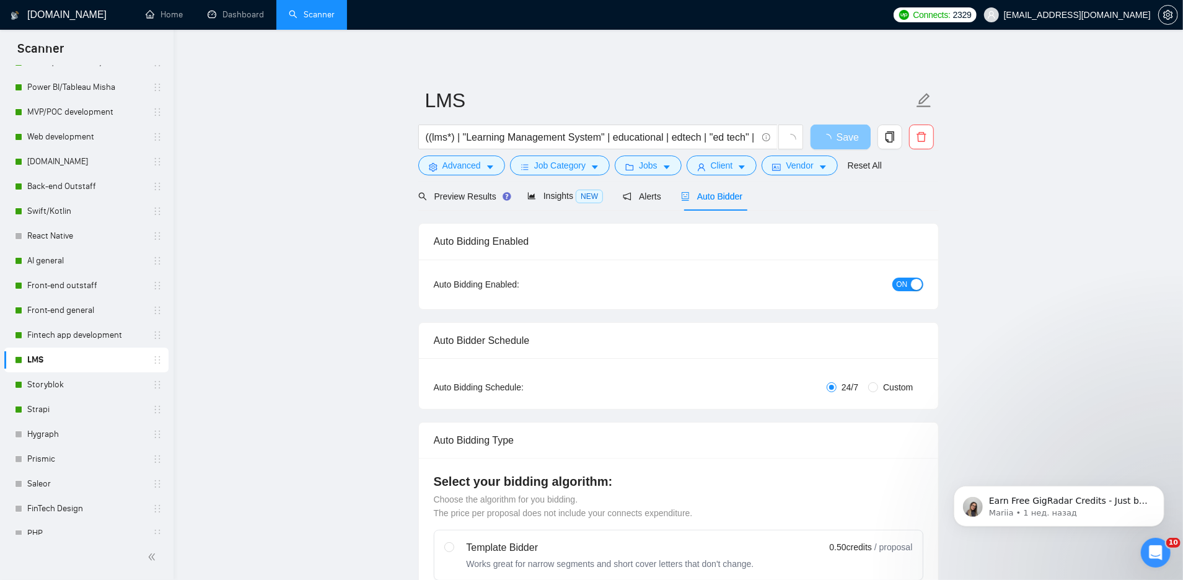
click at [822, 144] on span "loading" at bounding box center [829, 139] width 15 height 10
click at [733, 166] on span "Client" at bounding box center [722, 166] width 22 height 14
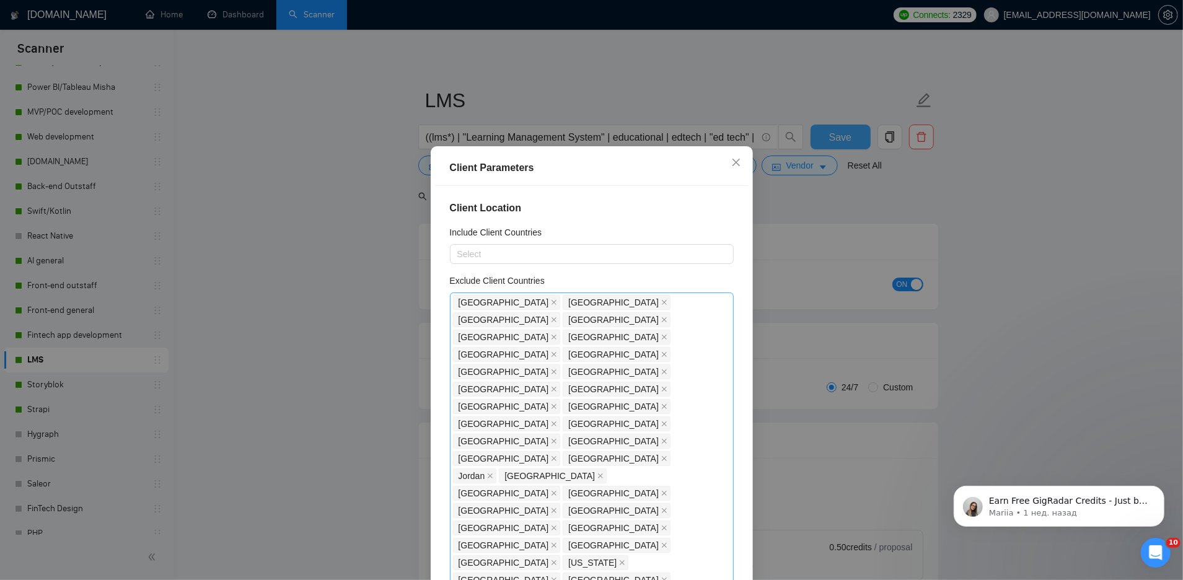
click at [1031, 241] on div "Client Parameters Client Location Include Client Countries Select Exclude Clien…" at bounding box center [591, 290] width 1183 height 580
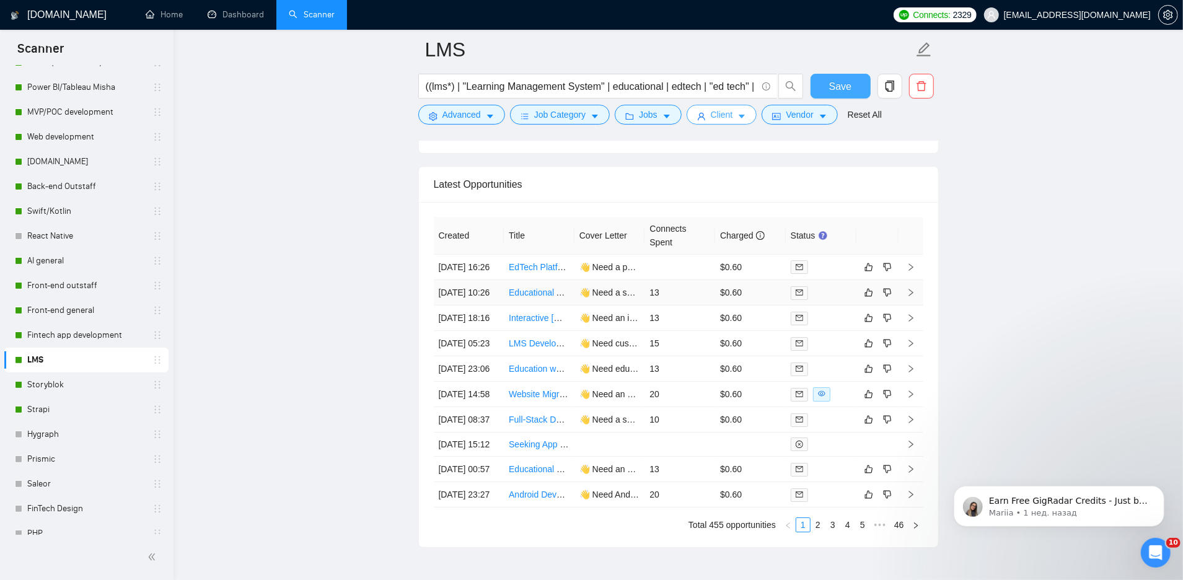
scroll to position [3080, 0]
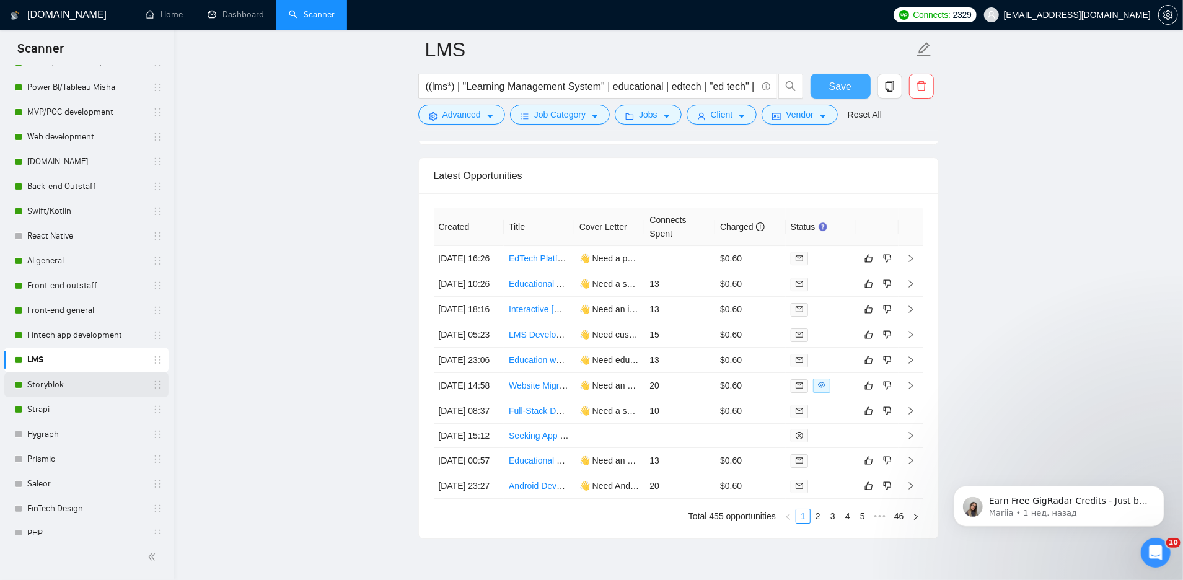
click at [95, 386] on link "Storyblok" at bounding box center [86, 384] width 118 height 25
click at [835, 90] on span "Save" at bounding box center [840, 86] width 22 height 15
click at [38, 391] on link "Storyblok" at bounding box center [86, 384] width 118 height 25
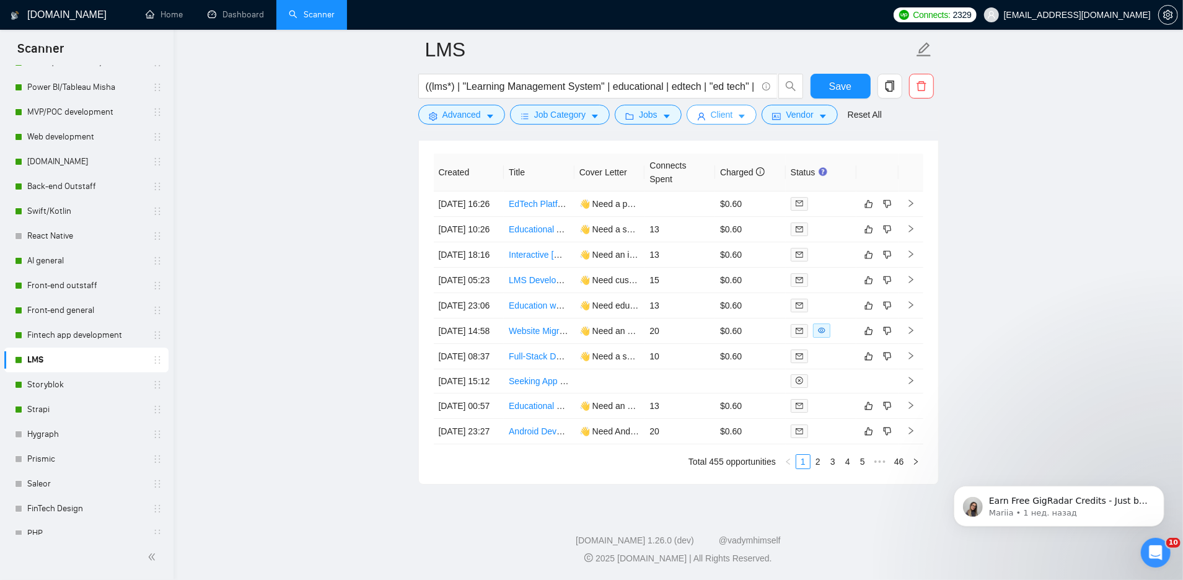
click at [725, 120] on span "Client" at bounding box center [722, 115] width 22 height 14
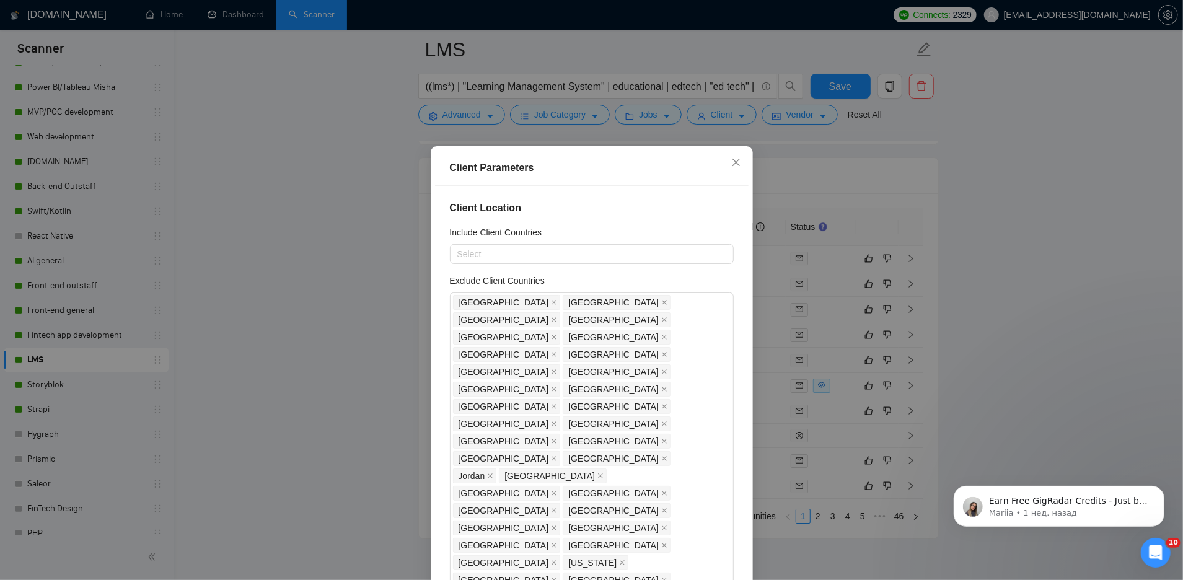
click at [1011, 124] on div "Client Parameters Client Location Include Client Countries Select Exclude Clien…" at bounding box center [591, 290] width 1183 height 580
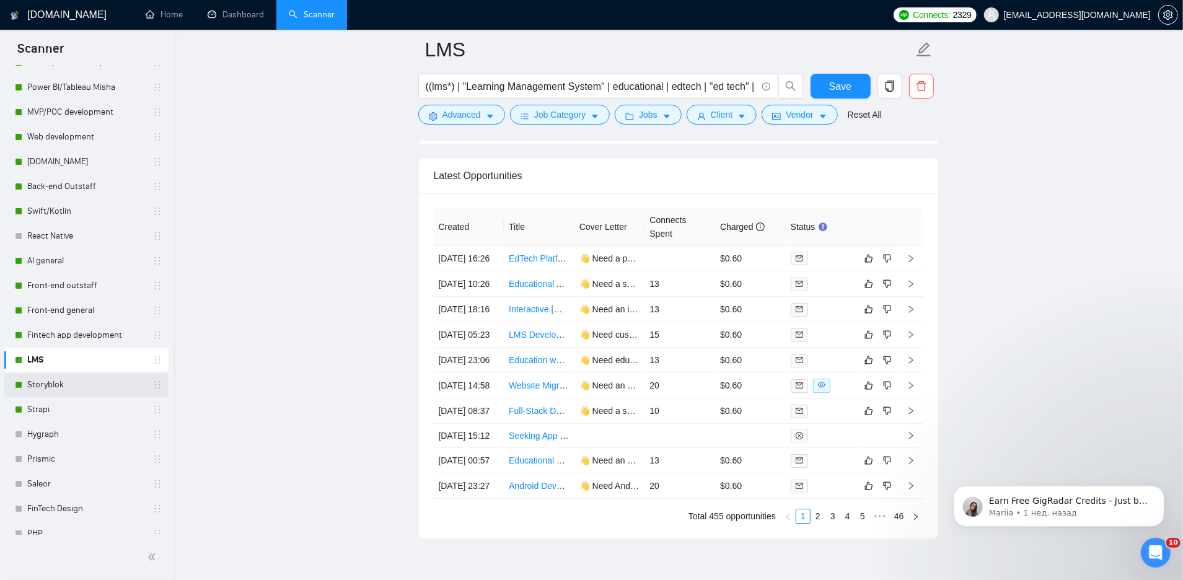
click at [68, 382] on link "Storyblok" at bounding box center [86, 384] width 118 height 25
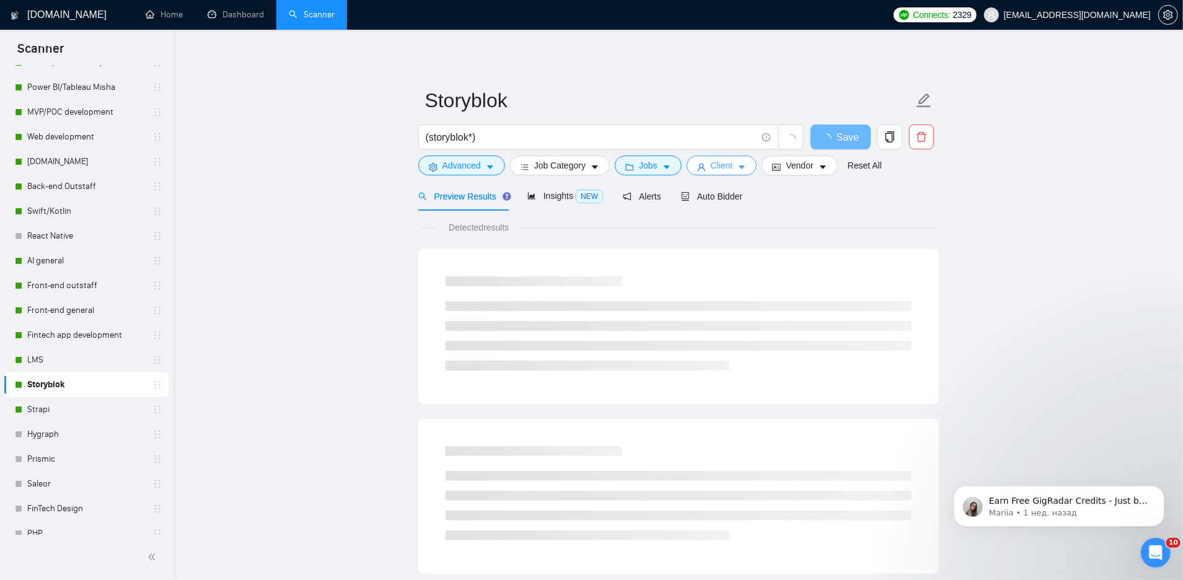
drag, startPoint x: 740, startPoint y: 167, endPoint x: 751, endPoint y: 237, distance: 70.8
click at [740, 167] on button "Client" at bounding box center [722, 166] width 71 height 20
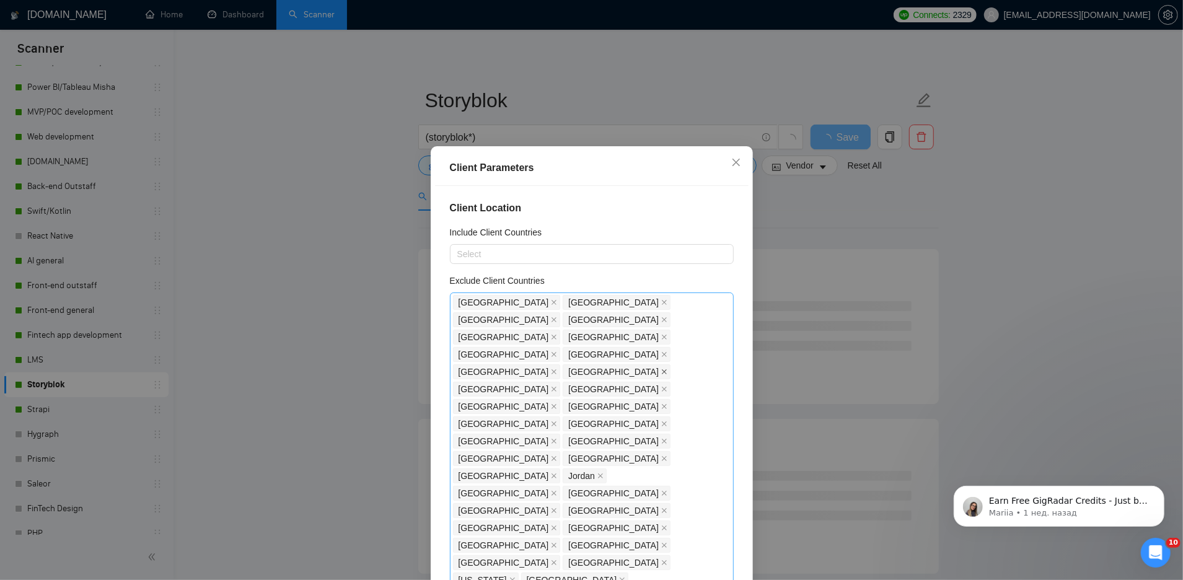
click at [667, 369] on icon "close" at bounding box center [664, 372] width 6 height 6
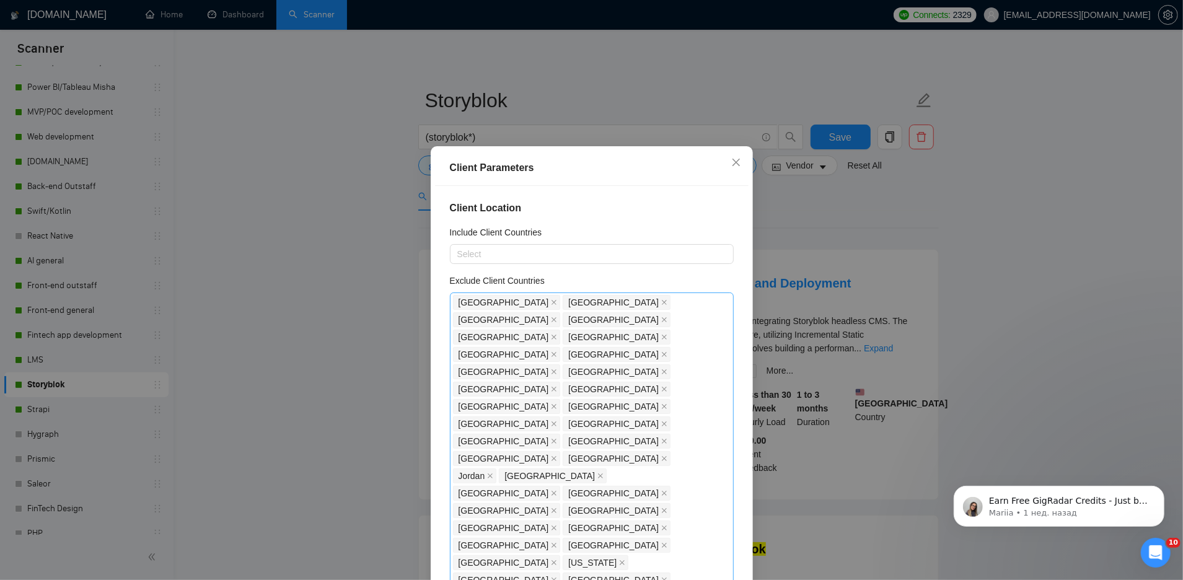
click at [814, 208] on div "Client Parameters Client Location Include Client Countries Select Exclude Clien…" at bounding box center [591, 290] width 1183 height 580
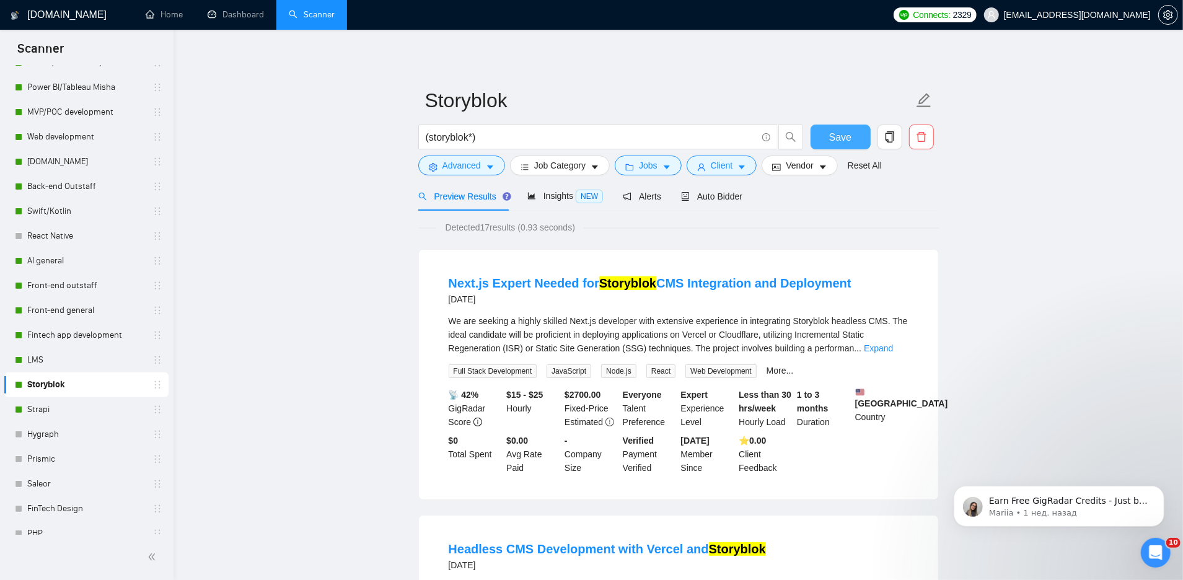
click at [848, 134] on span "Save" at bounding box center [840, 137] width 22 height 15
click at [711, 166] on button "Client" at bounding box center [722, 166] width 71 height 20
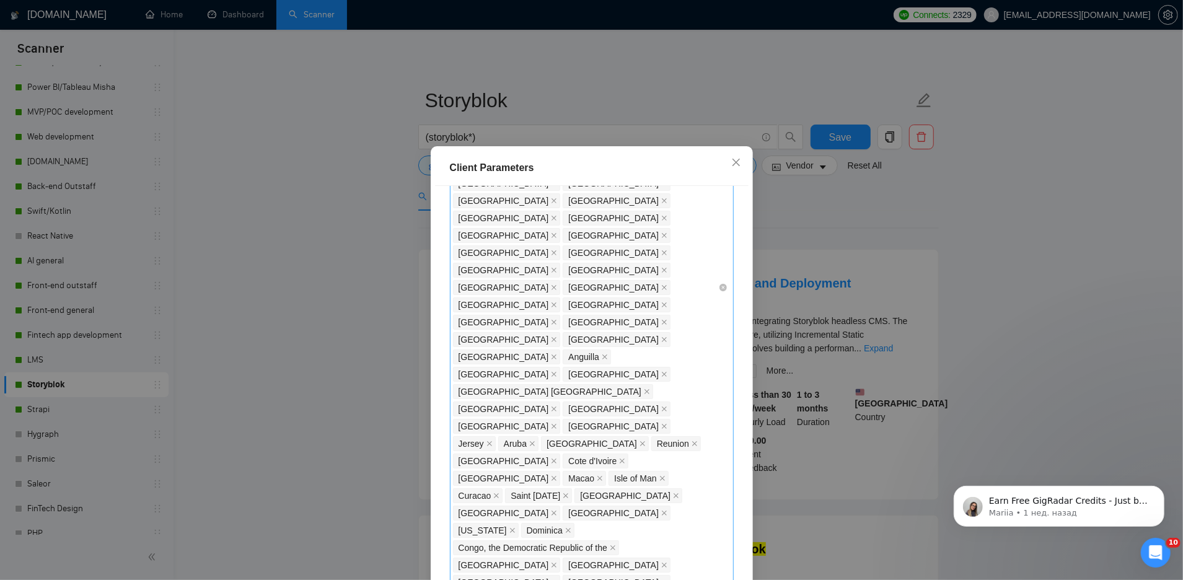
scroll to position [722, 0]
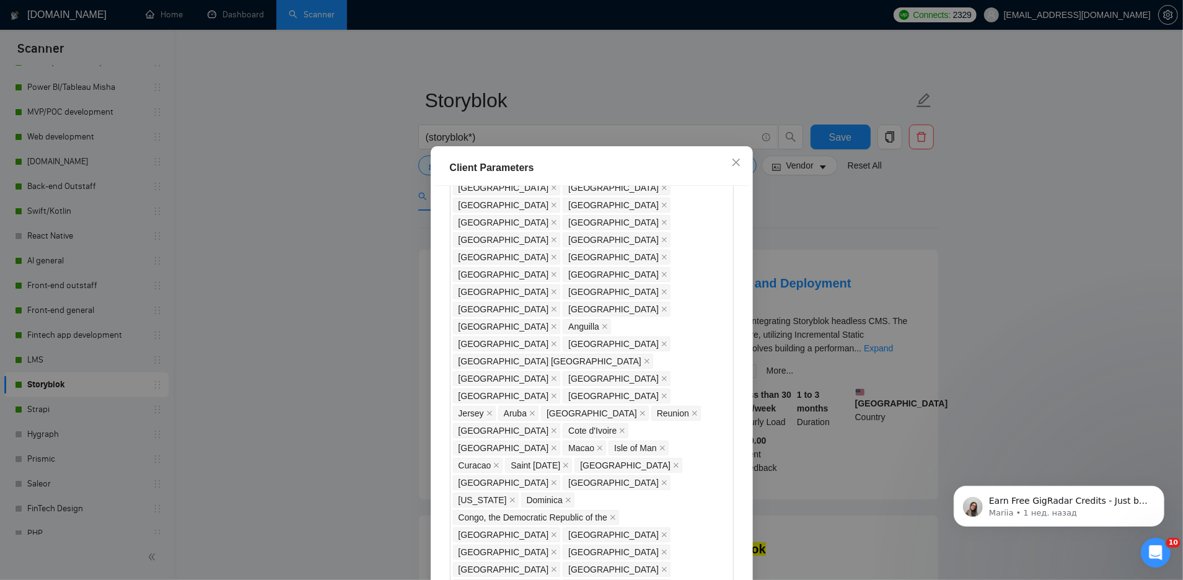
checkbox input "false"
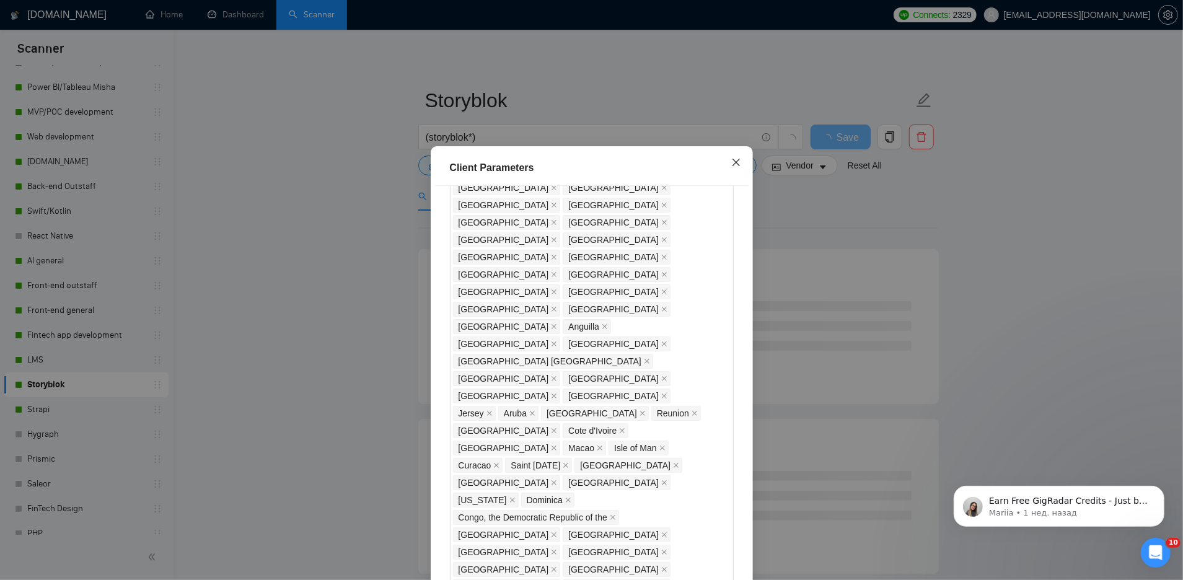
click at [737, 161] on icon "close" at bounding box center [735, 162] width 7 height 7
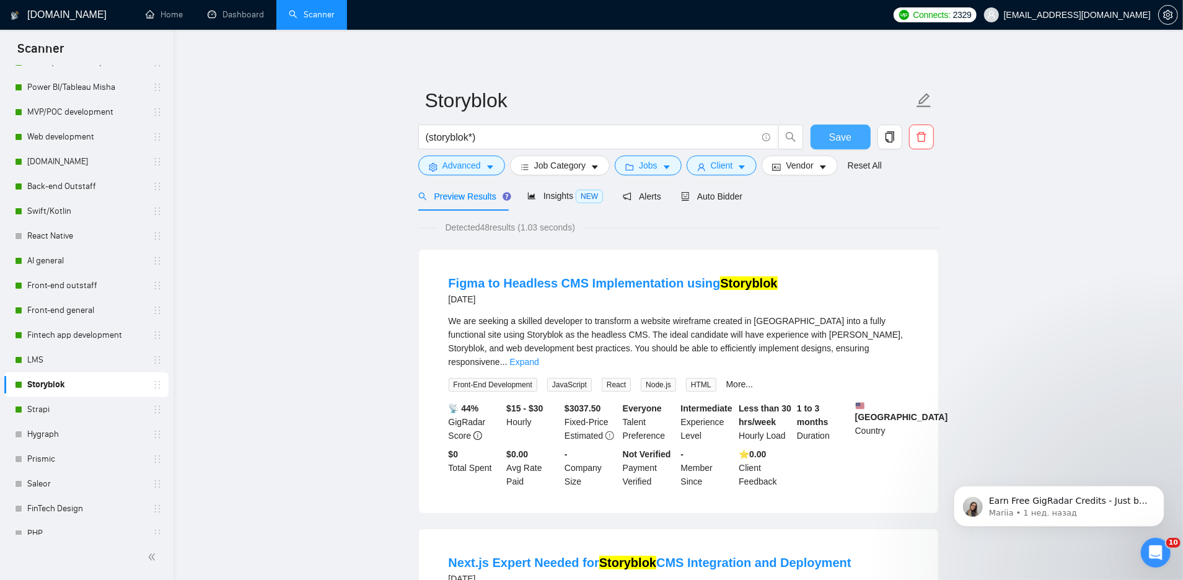
click at [839, 139] on span "Save" at bounding box center [840, 137] width 22 height 15
click at [739, 161] on button "Client" at bounding box center [722, 166] width 71 height 20
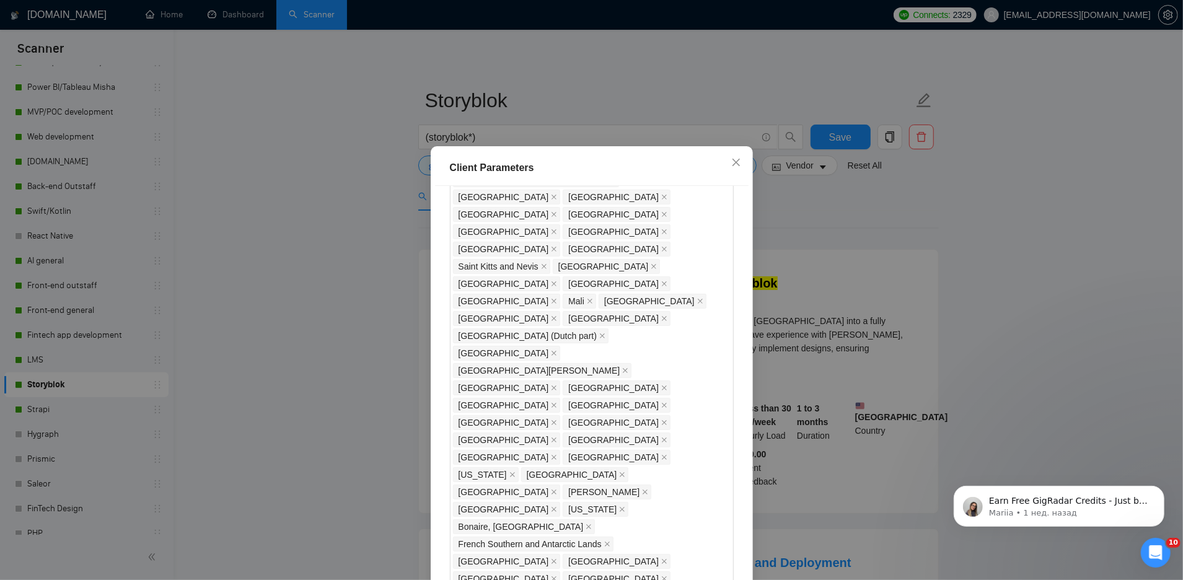
scroll to position [1087, 0]
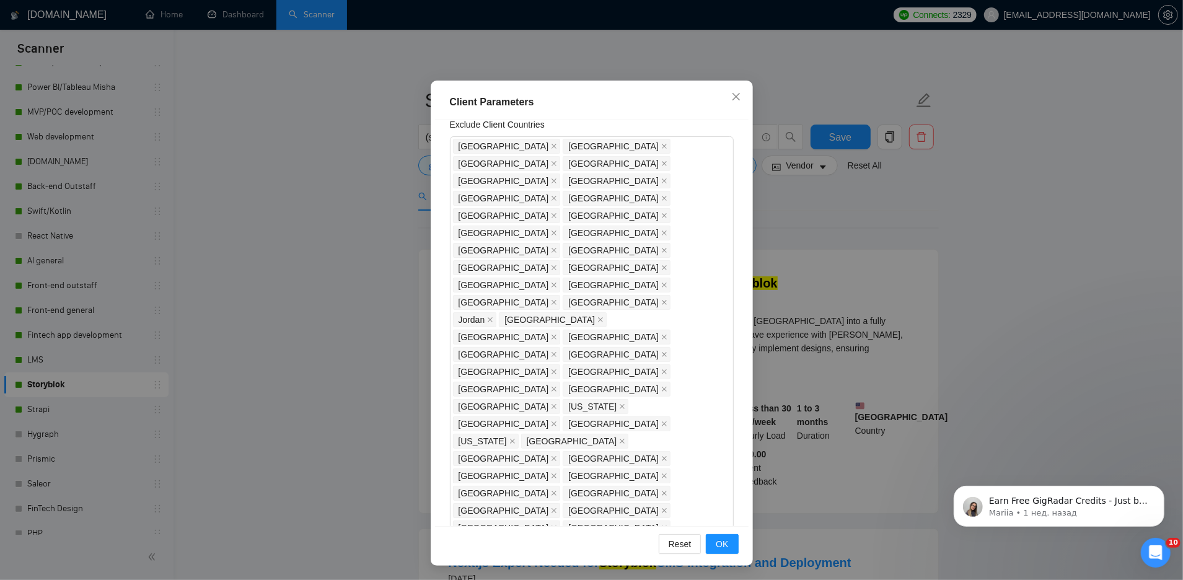
scroll to position [0, 0]
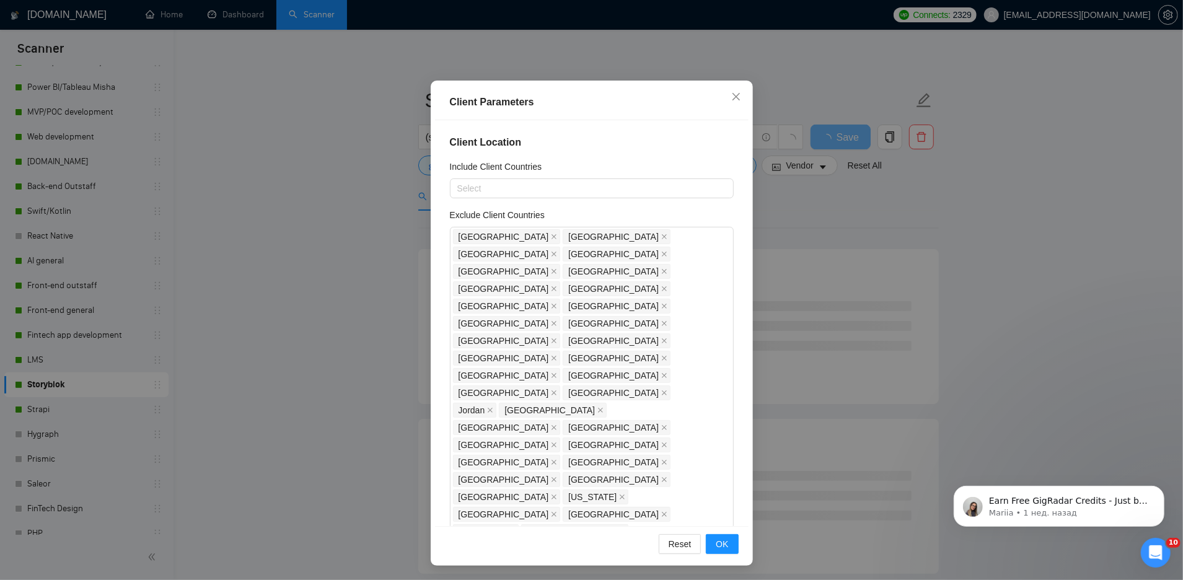
click at [1000, 236] on div "Client Parameters Client Location Include Client Countries Select Exclude Clien…" at bounding box center [591, 290] width 1183 height 580
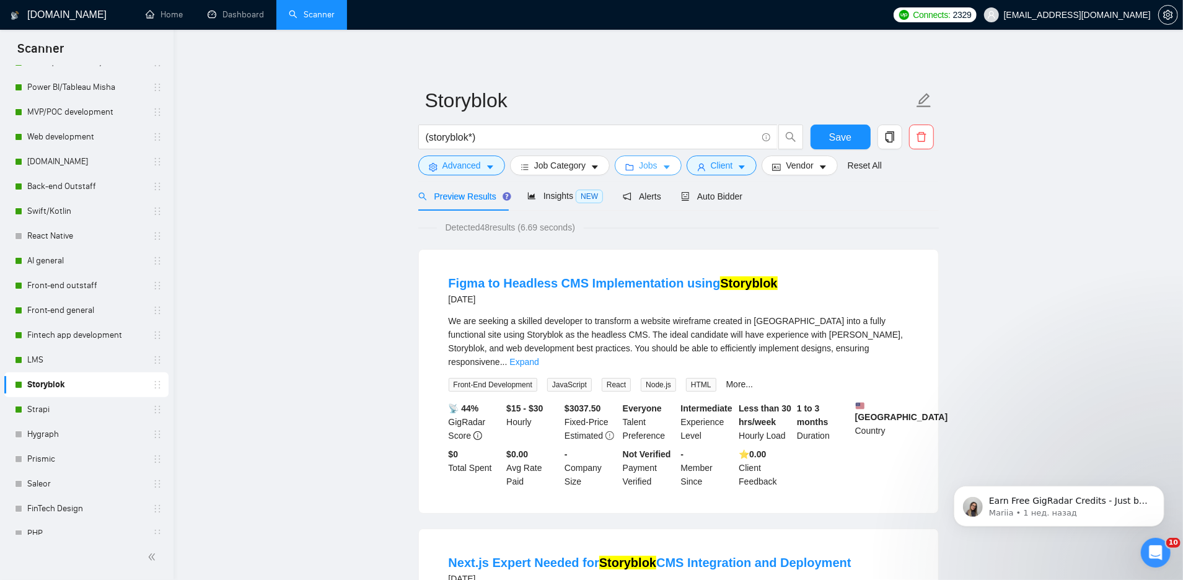
click at [654, 171] on span "Jobs" at bounding box center [648, 166] width 19 height 14
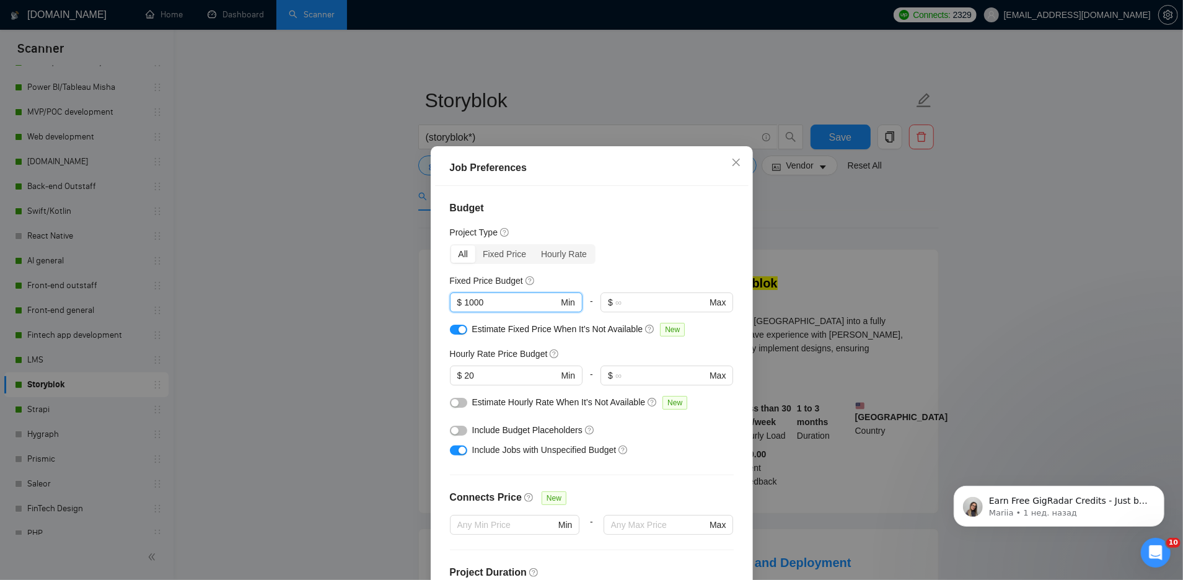
drag, startPoint x: 475, startPoint y: 304, endPoint x: 438, endPoint y: 304, distance: 36.6
click at [438, 304] on div "Budget Project Type All Fixed Price Hourly Rate Fixed Price Budget 1000 $ 1000 …" at bounding box center [592, 389] width 314 height 406
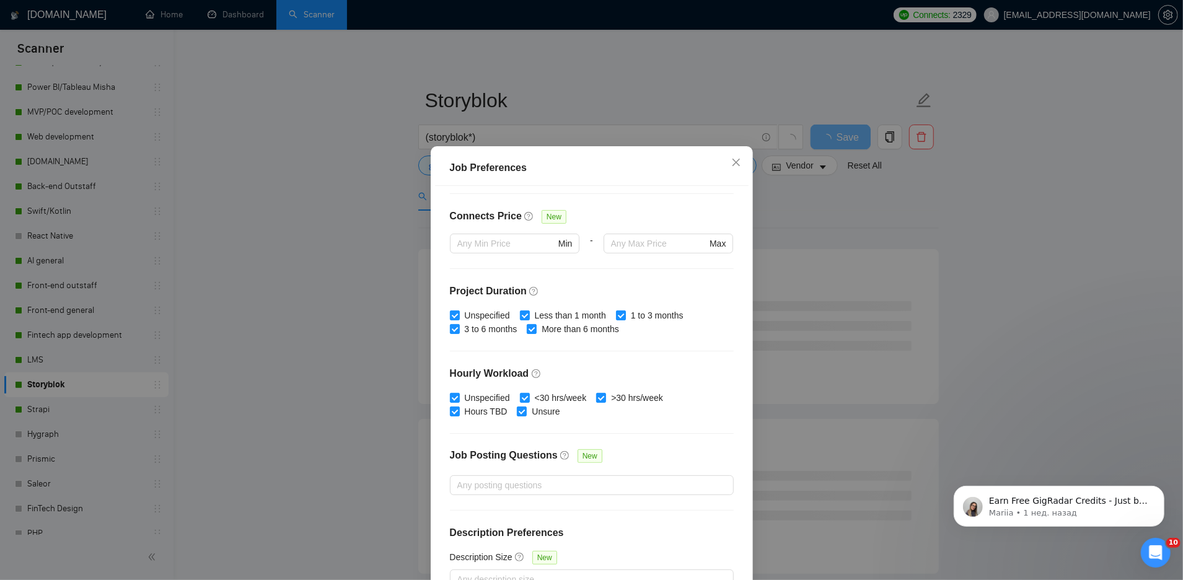
scroll to position [291, 0]
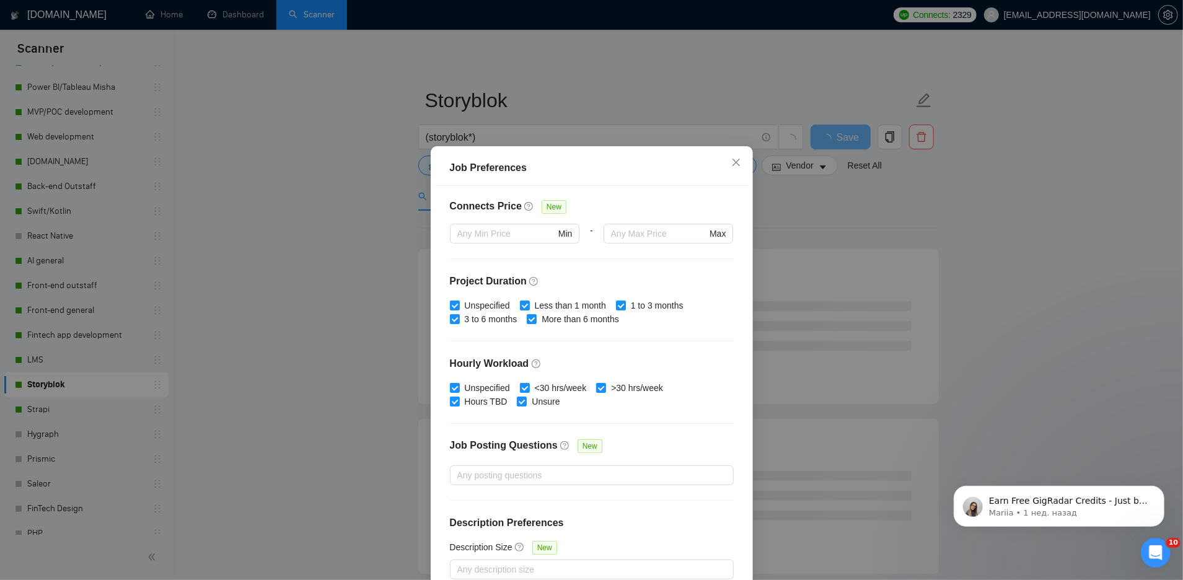
type input "500"
click at [973, 274] on div "Job Preferences Budget Project Type All Fixed Price Hourly Rate Fixed Price Bud…" at bounding box center [591, 290] width 1183 height 580
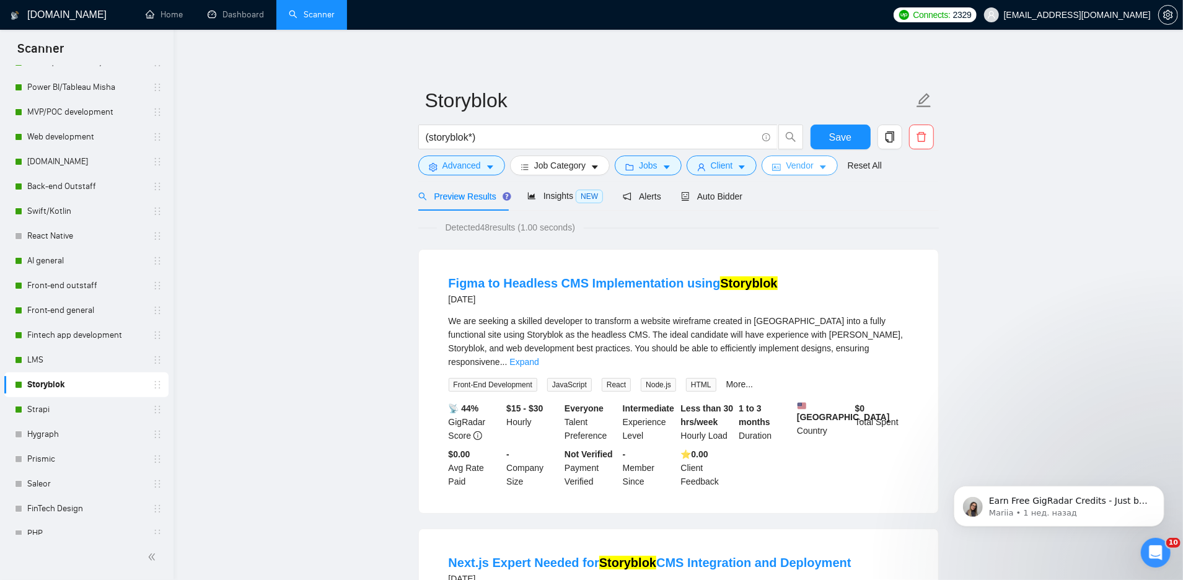
click at [813, 167] on span "Vendor" at bounding box center [799, 166] width 27 height 14
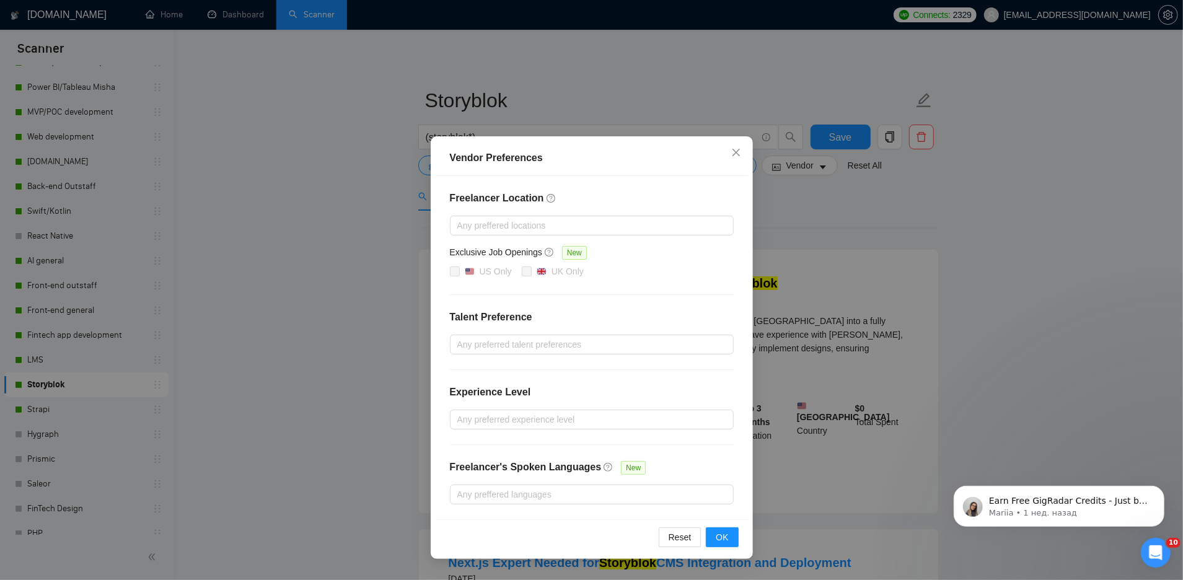
click at [966, 248] on div "Vendor Preferences Freelancer Location Any preffered locations Exclusive Job Op…" at bounding box center [591, 290] width 1183 height 580
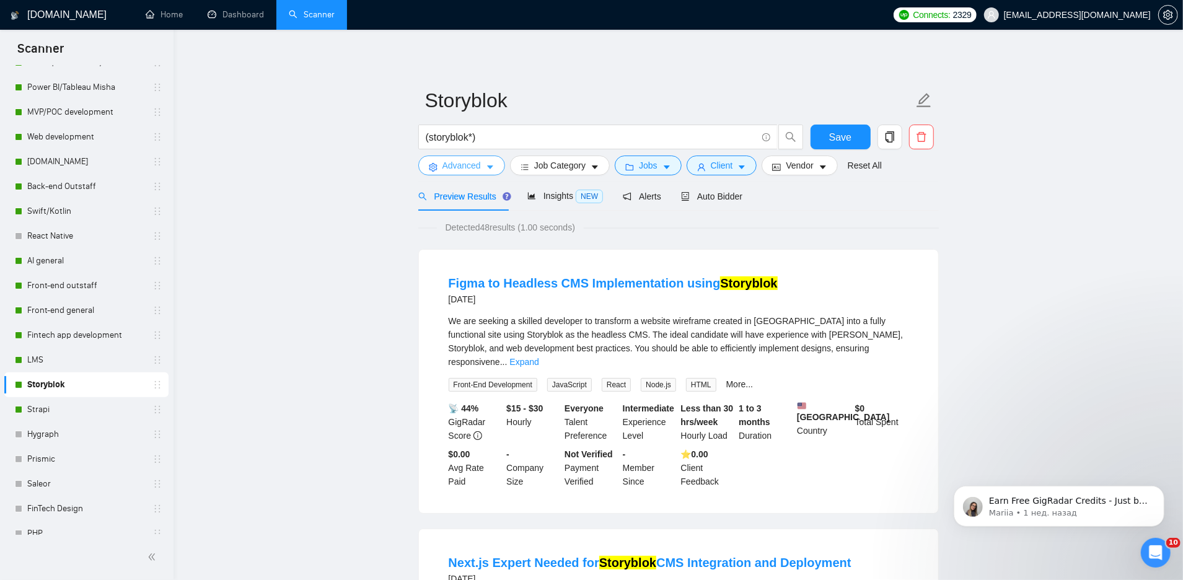
click at [480, 162] on span "Advanced" at bounding box center [462, 166] width 38 height 14
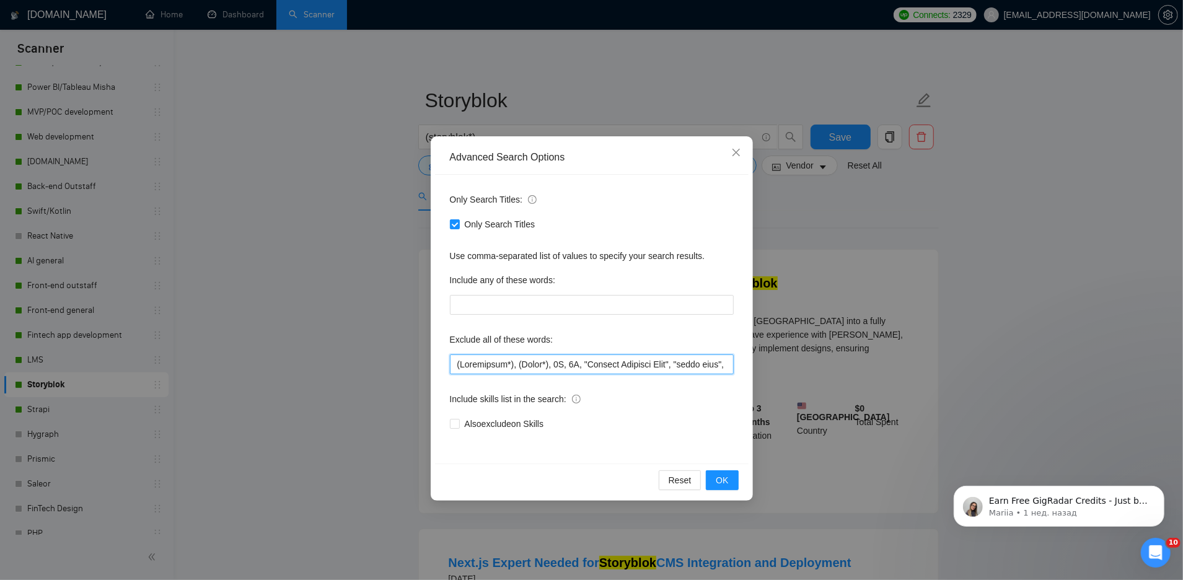
drag, startPoint x: 674, startPoint y: 355, endPoint x: 798, endPoint y: 359, distance: 123.4
click at [798, 359] on div "Advanced Search Options Only Search Titles: Only Search Titles Use comma-separa…" at bounding box center [591, 290] width 1183 height 580
click at [458, 224] on span at bounding box center [455, 224] width 10 height 10
click at [458, 224] on input "Only Search Titles" at bounding box center [454, 223] width 9 height 9
checkbox input "false"
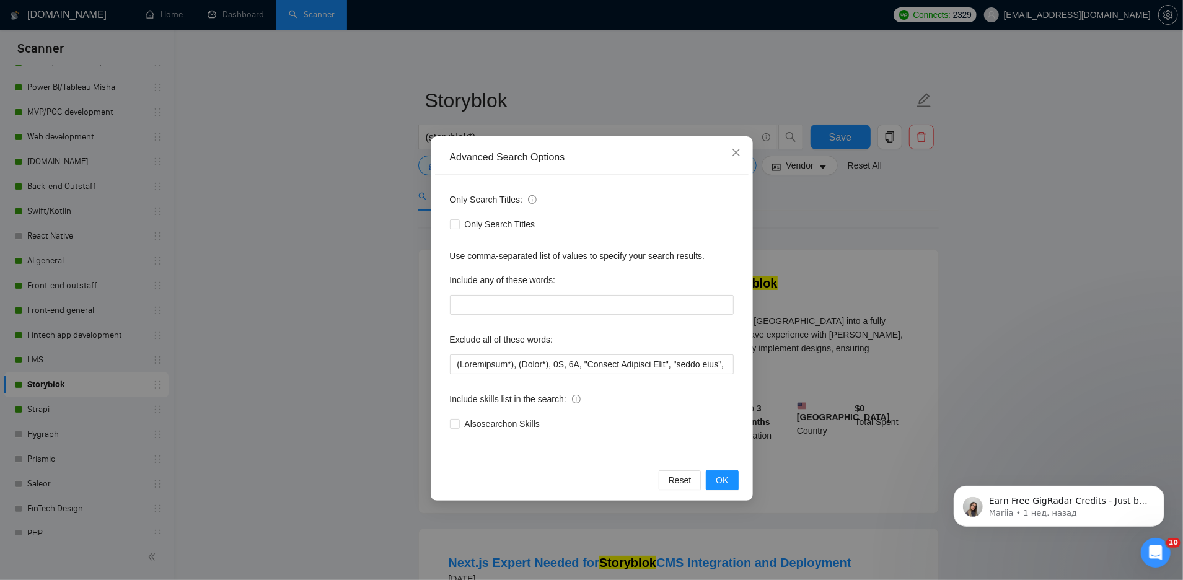
click at [374, 275] on div "Advanced Search Options Only Search Titles: Only Search Titles Use comma-separa…" at bounding box center [591, 290] width 1183 height 580
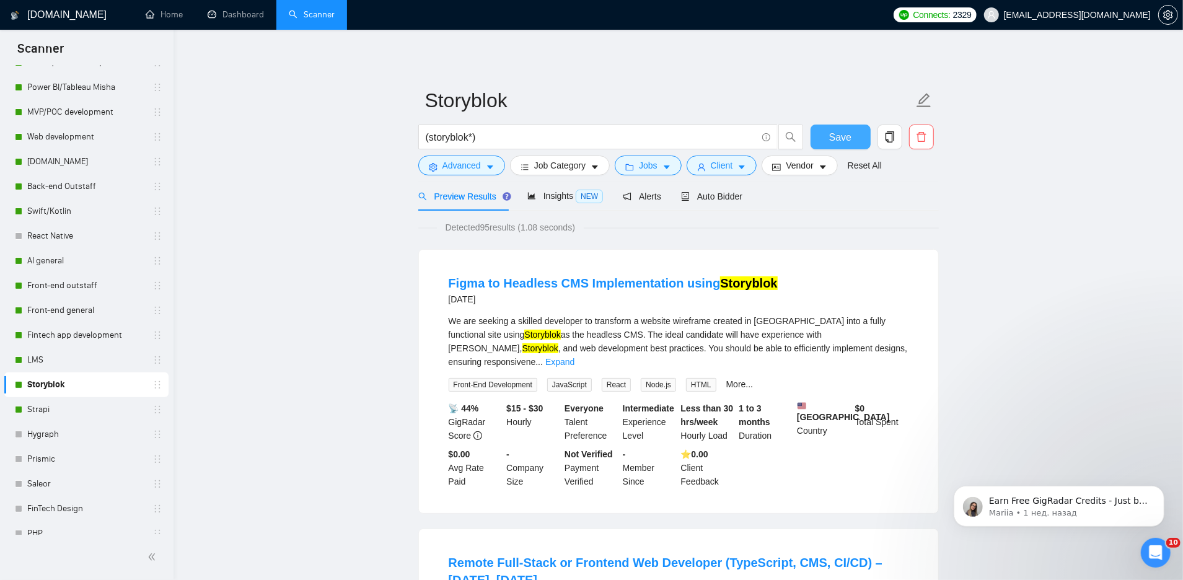
click at [834, 132] on span "Save" at bounding box center [840, 137] width 22 height 15
click at [471, 170] on span "Advanced" at bounding box center [462, 166] width 38 height 14
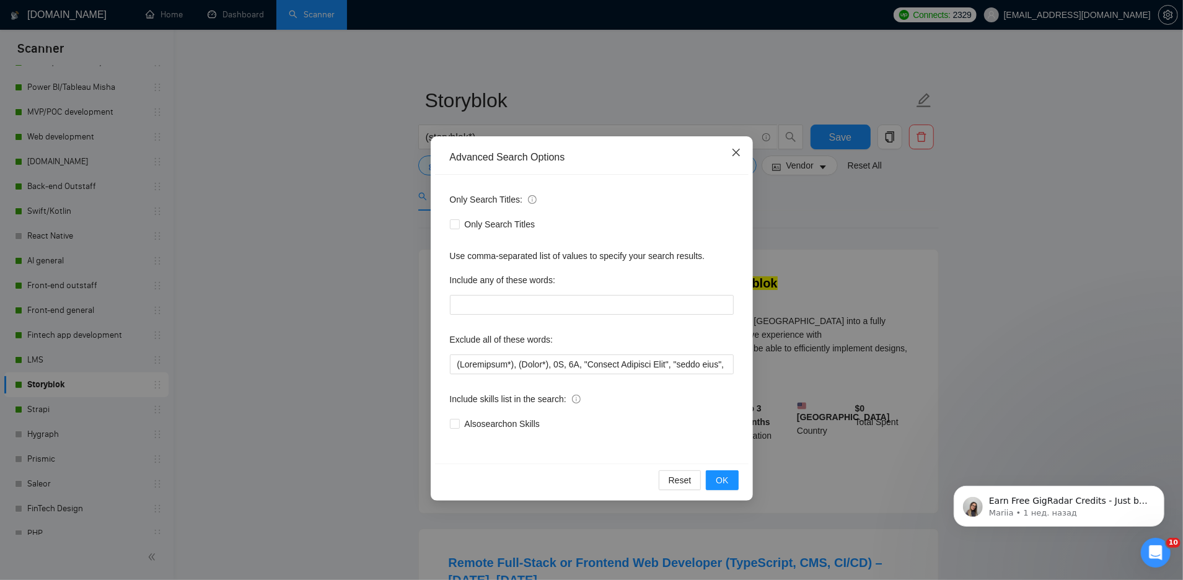
click at [737, 154] on icon "close" at bounding box center [735, 152] width 7 height 7
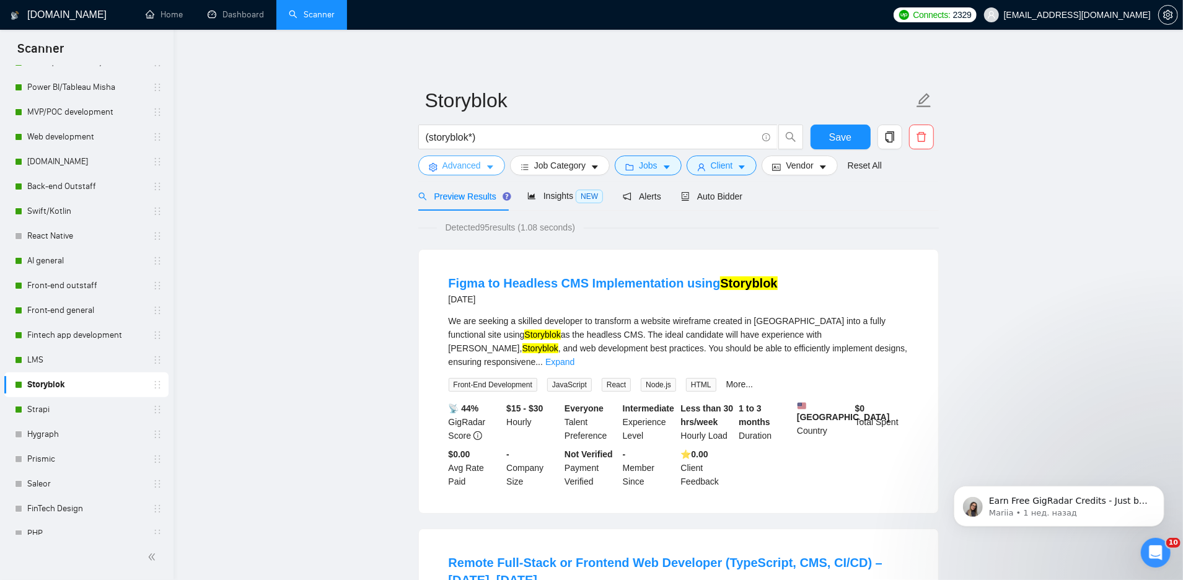
click at [467, 165] on span "Advanced" at bounding box center [462, 166] width 38 height 14
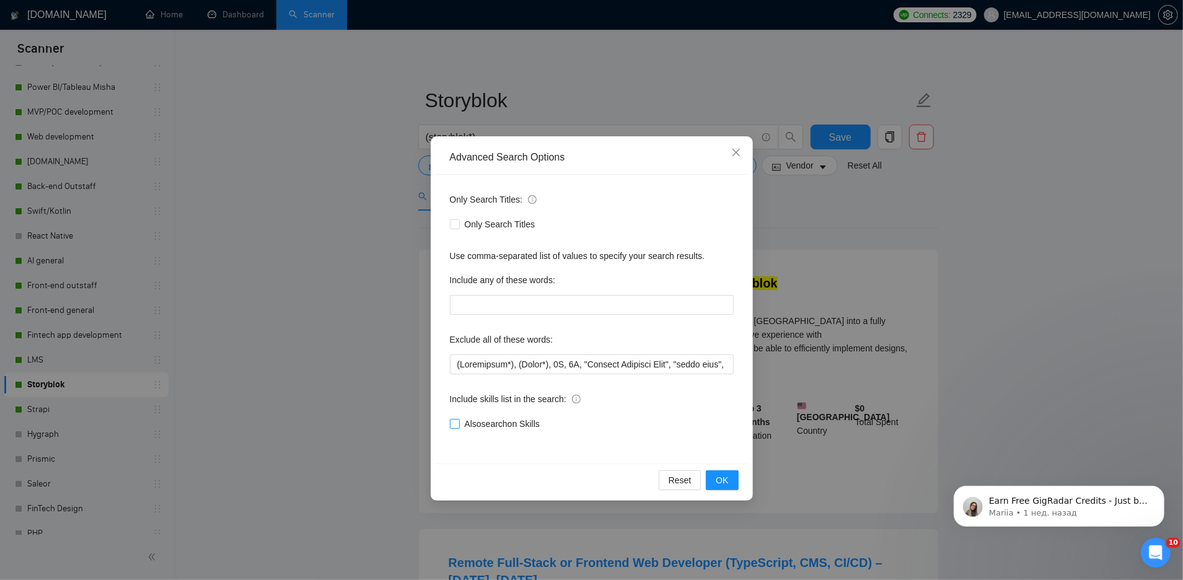
click at [457, 422] on input "Also search on Skills" at bounding box center [454, 423] width 9 height 9
click at [388, 415] on div "Advanced Search Options Only Search Titles: Only Search Titles Use comma-separa…" at bounding box center [591, 290] width 1183 height 580
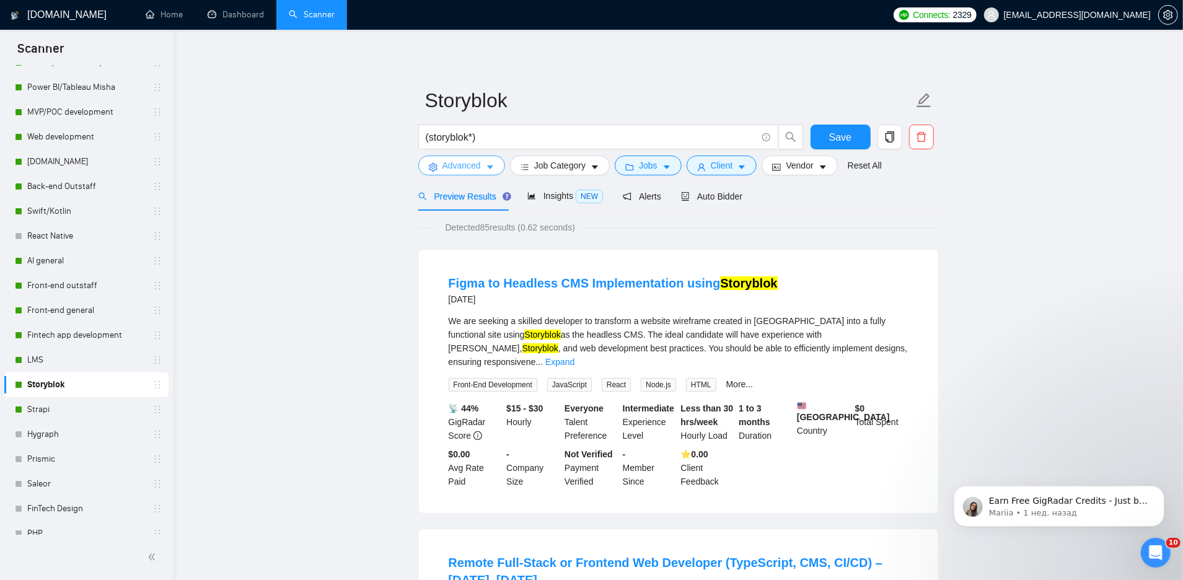
click at [479, 165] on span "Advanced" at bounding box center [462, 166] width 38 height 14
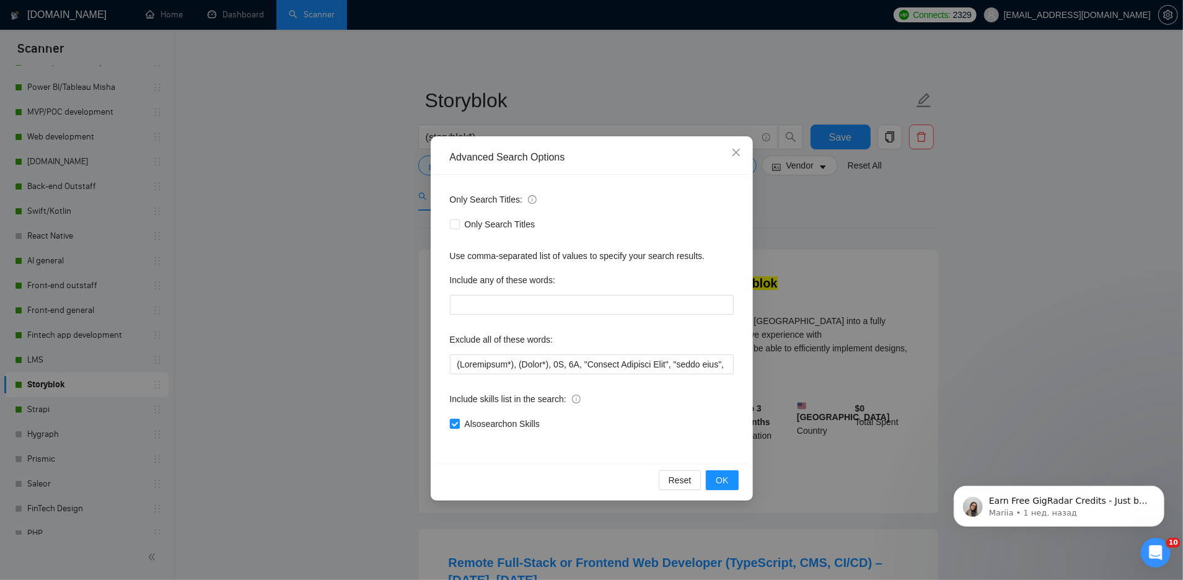
click at [456, 426] on input "Also search on Skills" at bounding box center [454, 423] width 9 height 9
checkbox input "false"
click at [359, 420] on div "Advanced Search Options Only Search Titles: Only Search Titles Use comma-separa…" at bounding box center [591, 290] width 1183 height 580
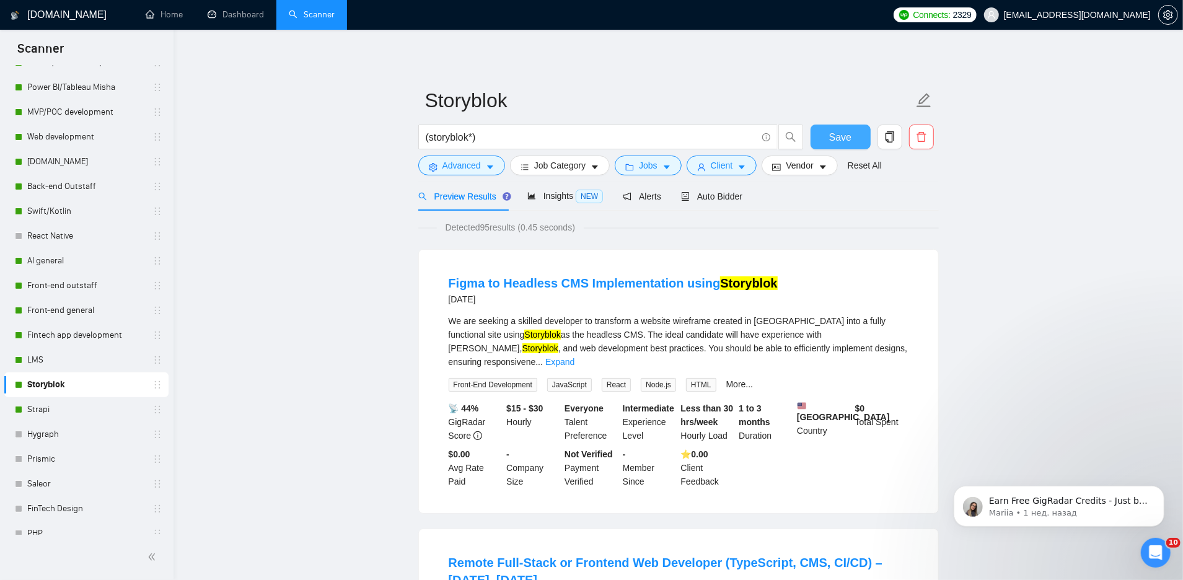
click at [844, 141] on span "Save" at bounding box center [840, 137] width 22 height 15
click at [66, 415] on link "Strapi" at bounding box center [86, 409] width 118 height 25
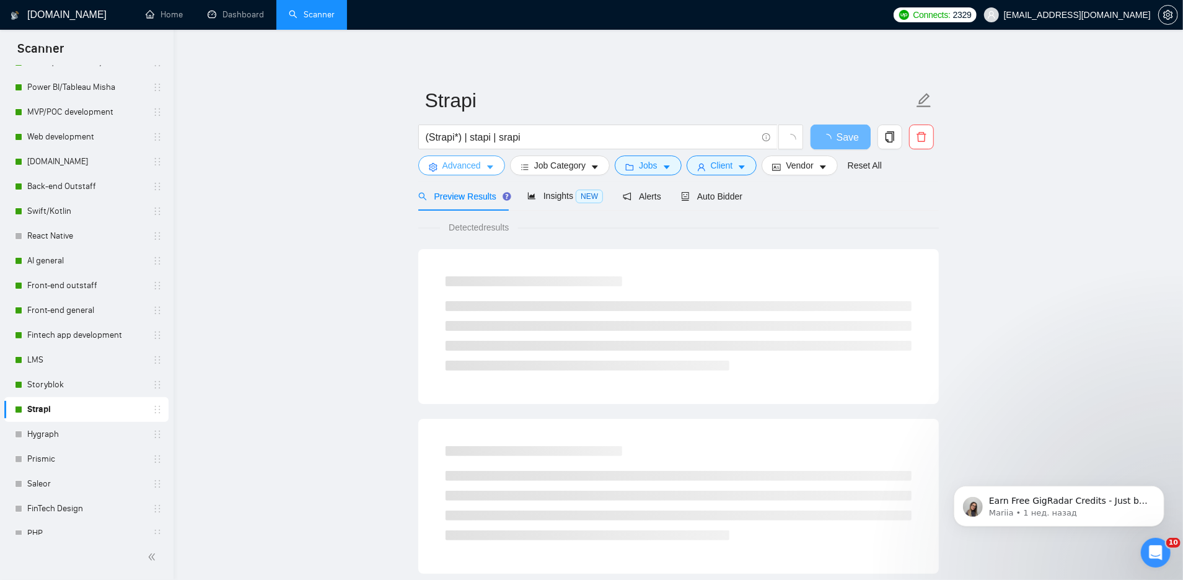
click at [465, 170] on span "Advanced" at bounding box center [462, 166] width 38 height 14
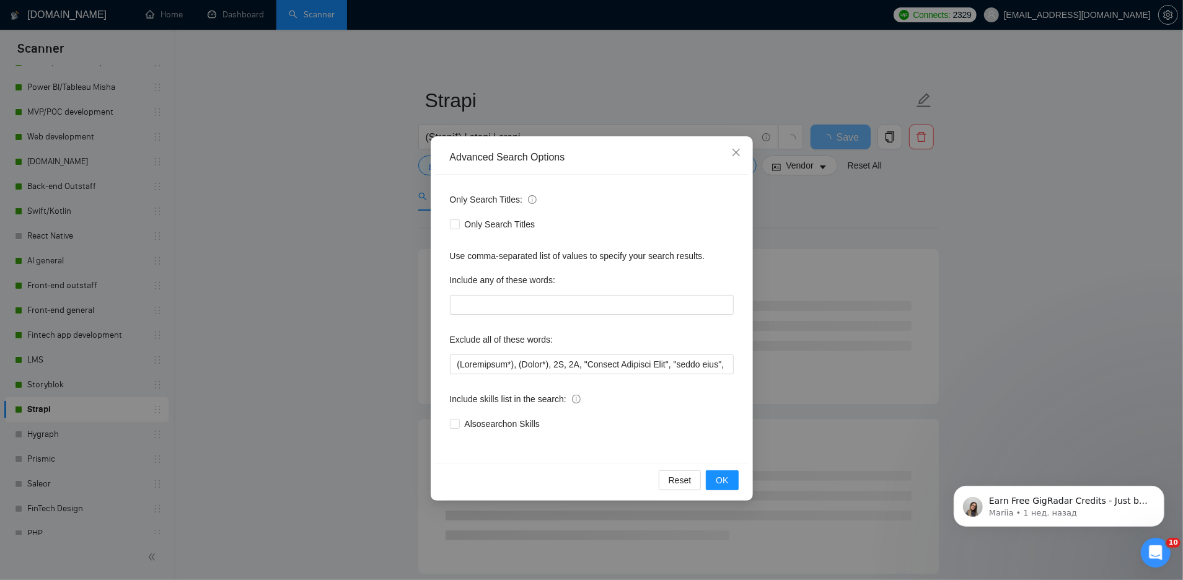
click at [273, 393] on div "Advanced Search Options Only Search Titles: Only Search Titles Use comma-separa…" at bounding box center [591, 290] width 1183 height 580
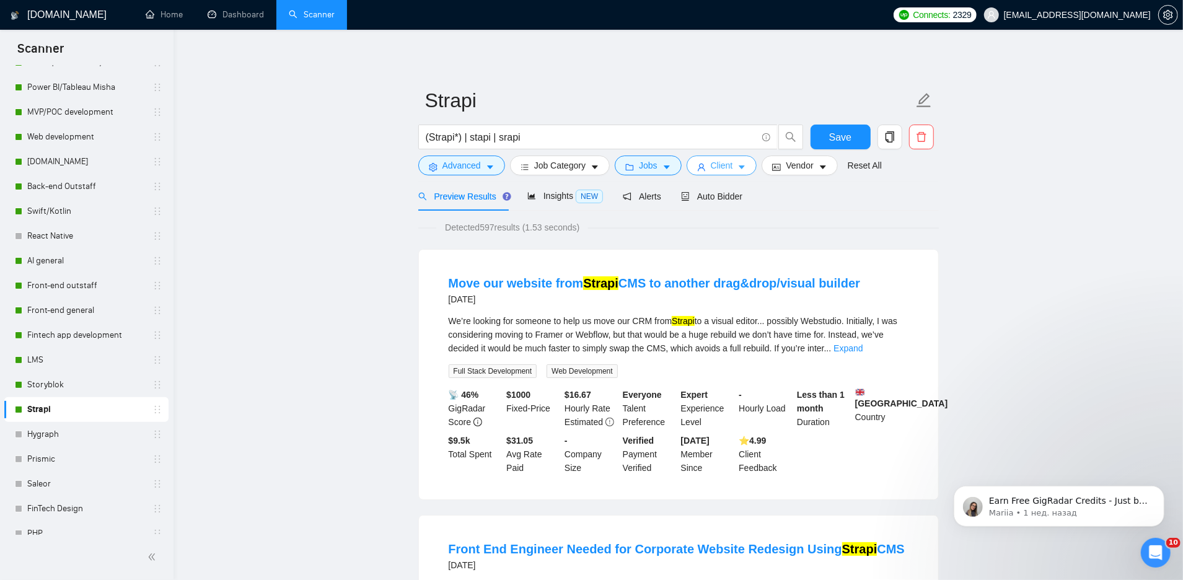
click at [725, 161] on span "Client" at bounding box center [722, 166] width 22 height 14
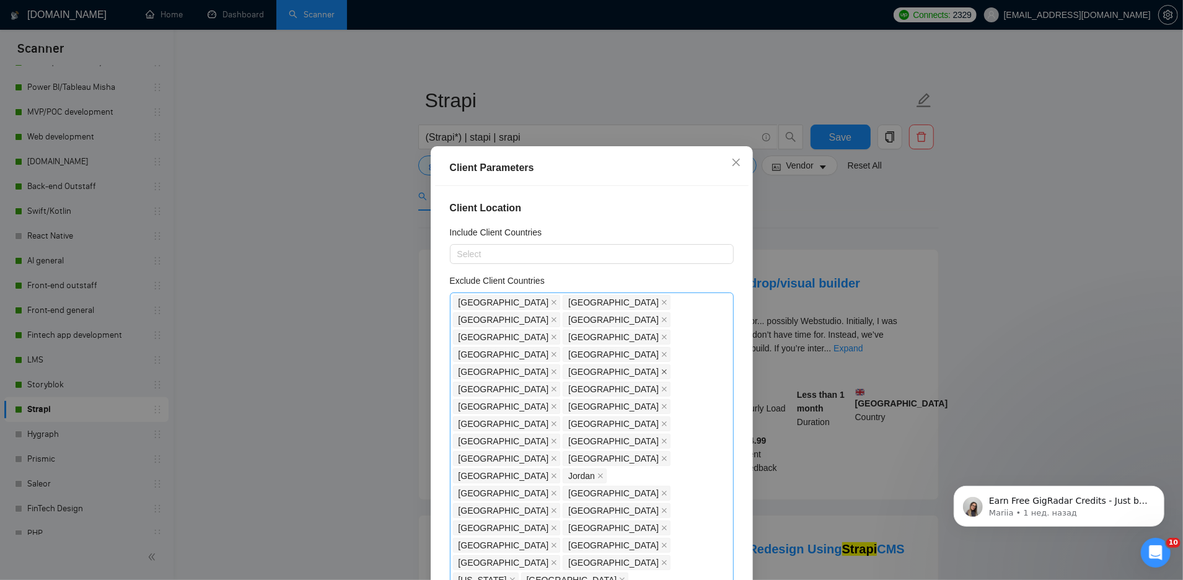
click at [667, 369] on icon "close" at bounding box center [664, 371] width 5 height 5
click at [838, 175] on div "Client Parameters Client Location Include Client Countries Select Exclude Clien…" at bounding box center [591, 290] width 1183 height 580
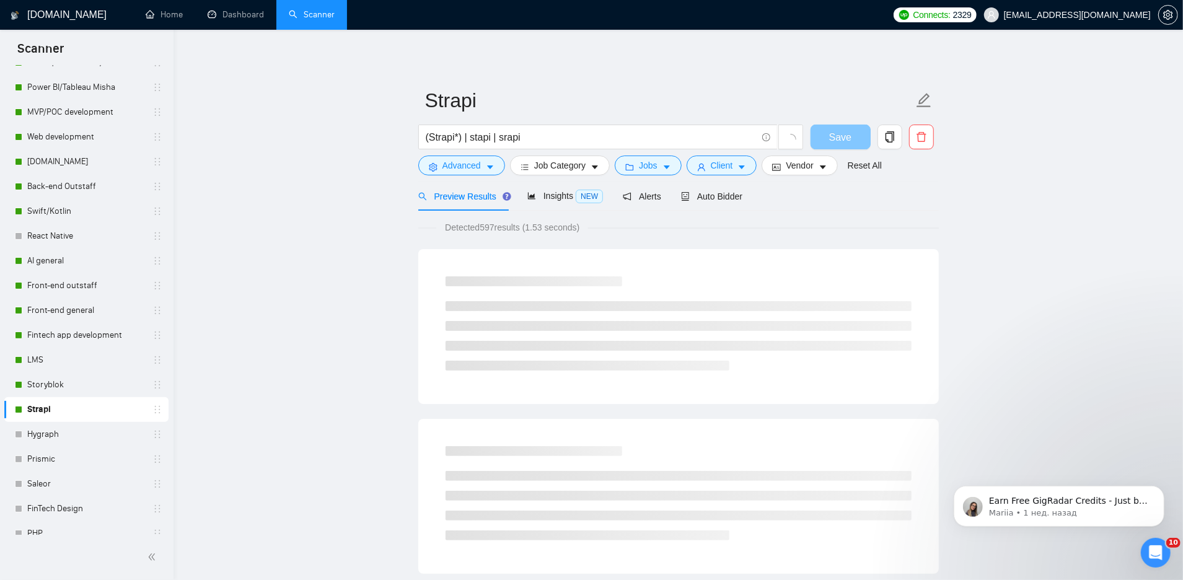
click at [836, 136] on span "Save" at bounding box center [840, 137] width 22 height 15
